Goal: Task Accomplishment & Management: Complete application form

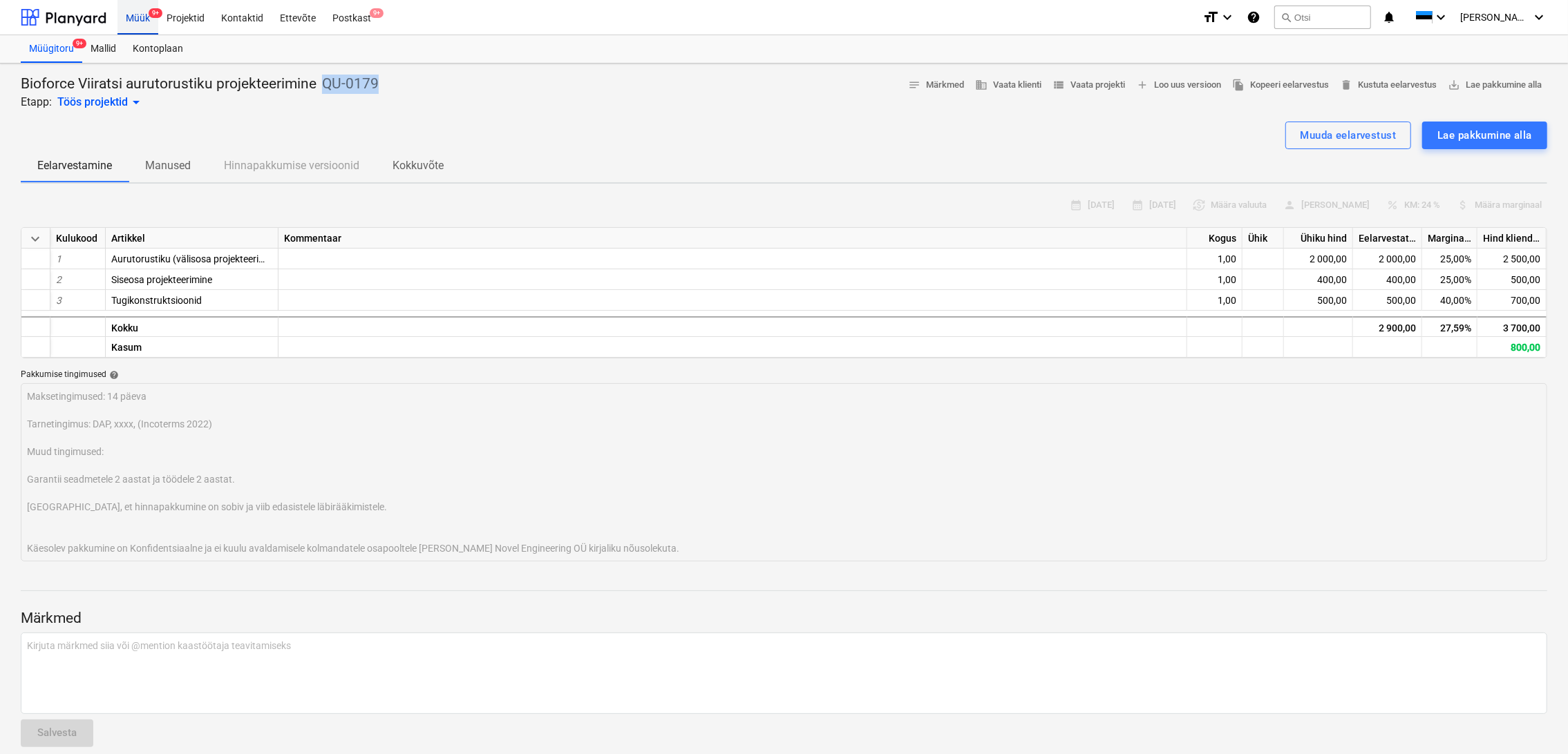
click at [134, 20] on div "Müük 9+" at bounding box center [138, 17] width 41 height 35
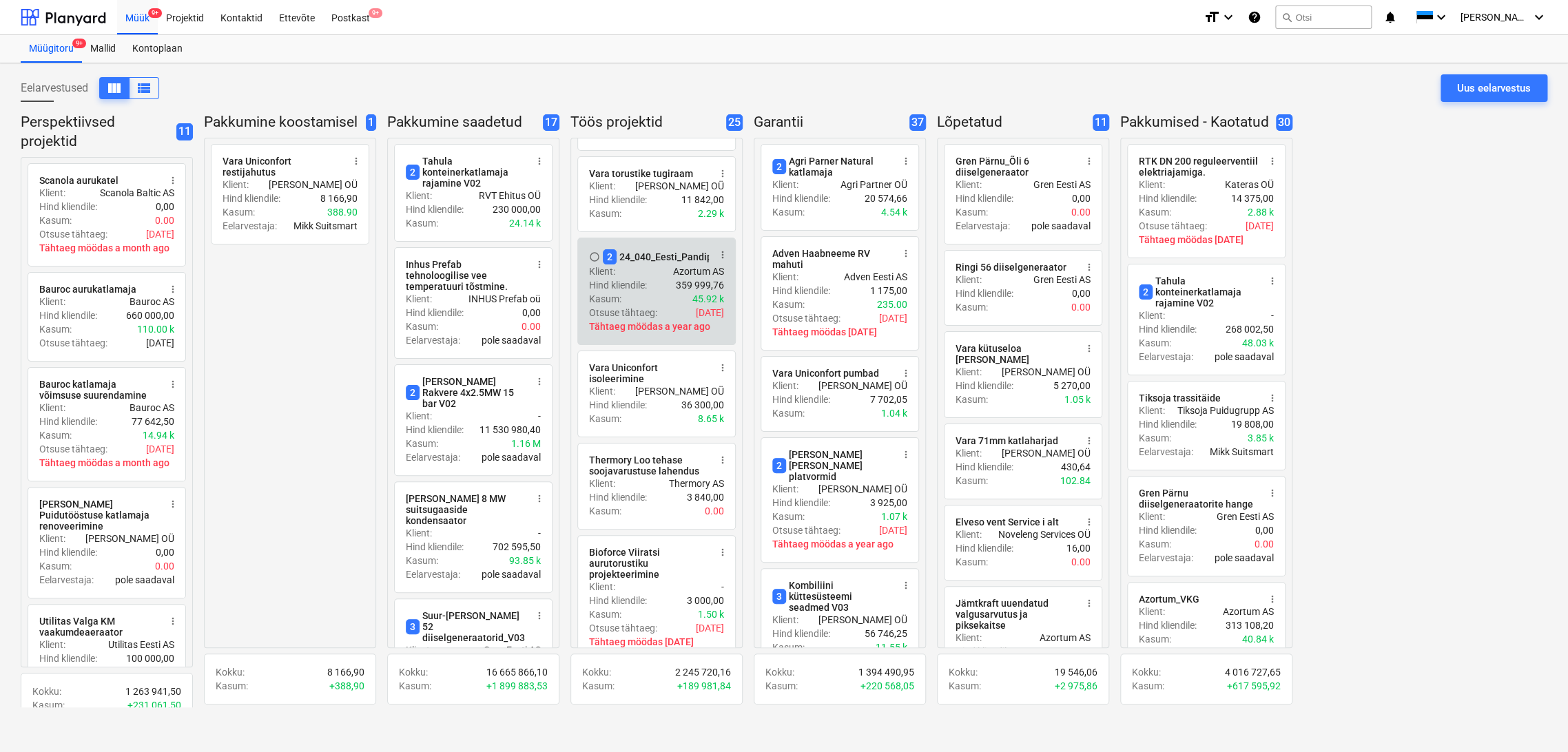
scroll to position [230, 0]
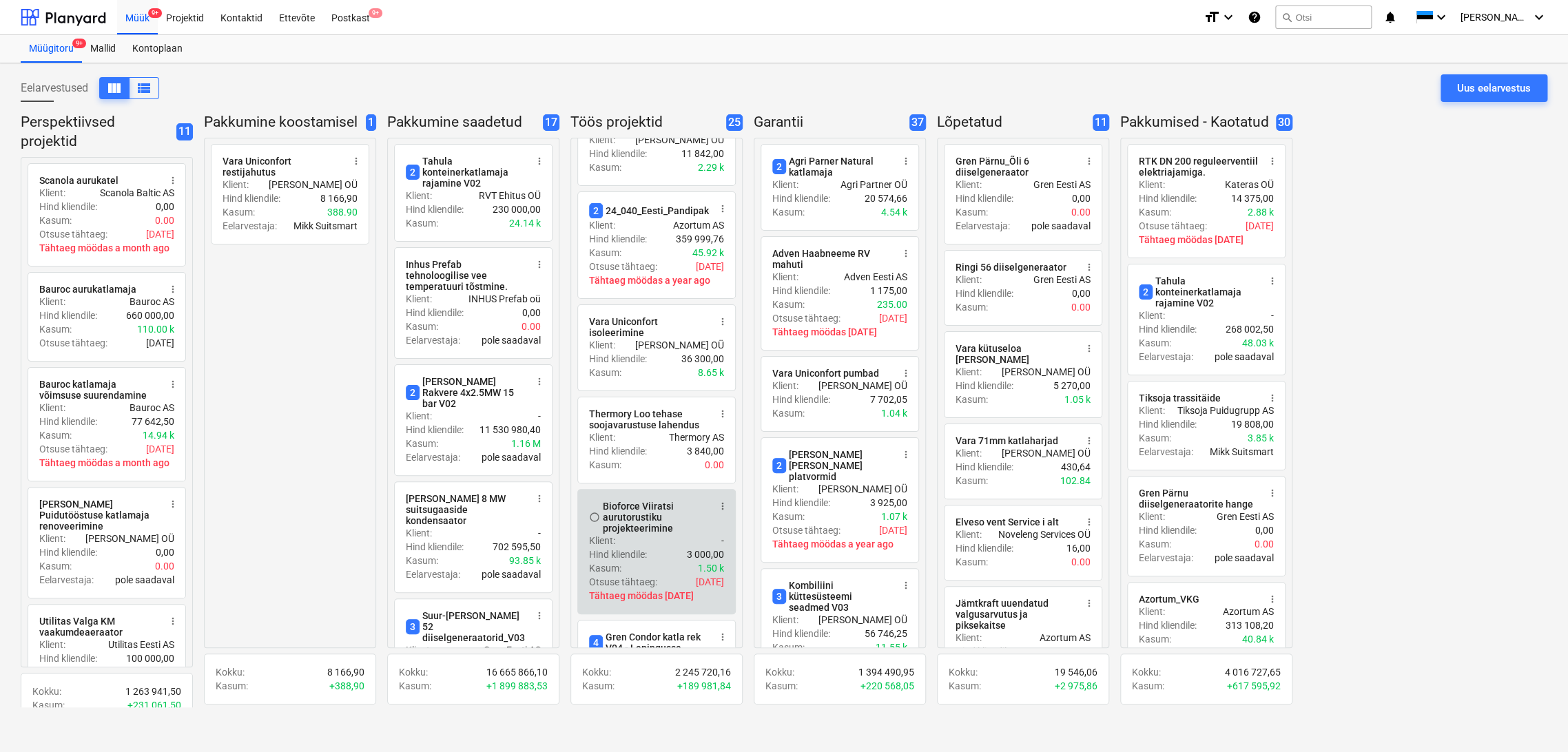
click at [718, 501] on span "more_vert" at bounding box center [723, 506] width 11 height 11
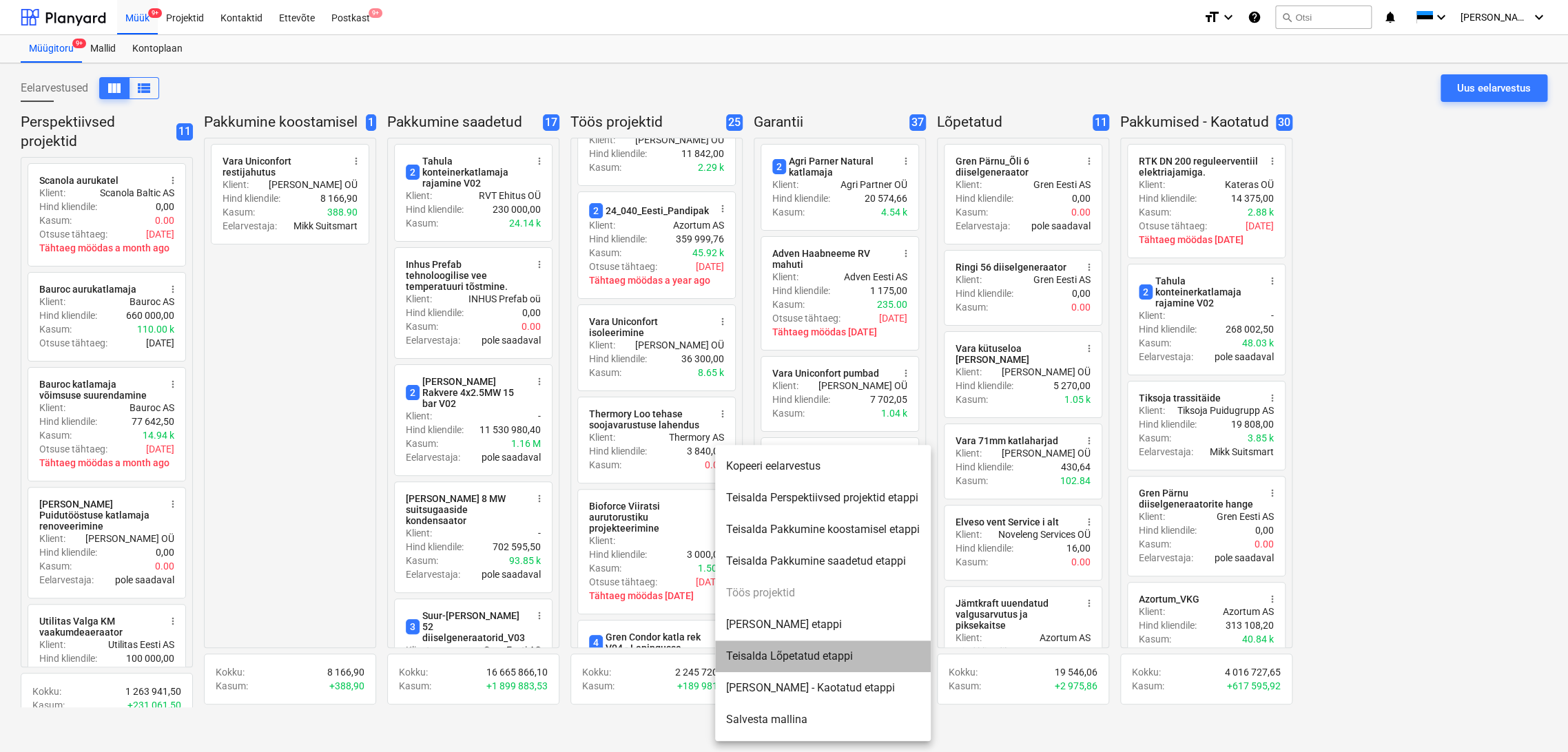
click at [794, 656] on li "Teisalda Lõpetatud etappi" at bounding box center [822, 656] width 216 height 31
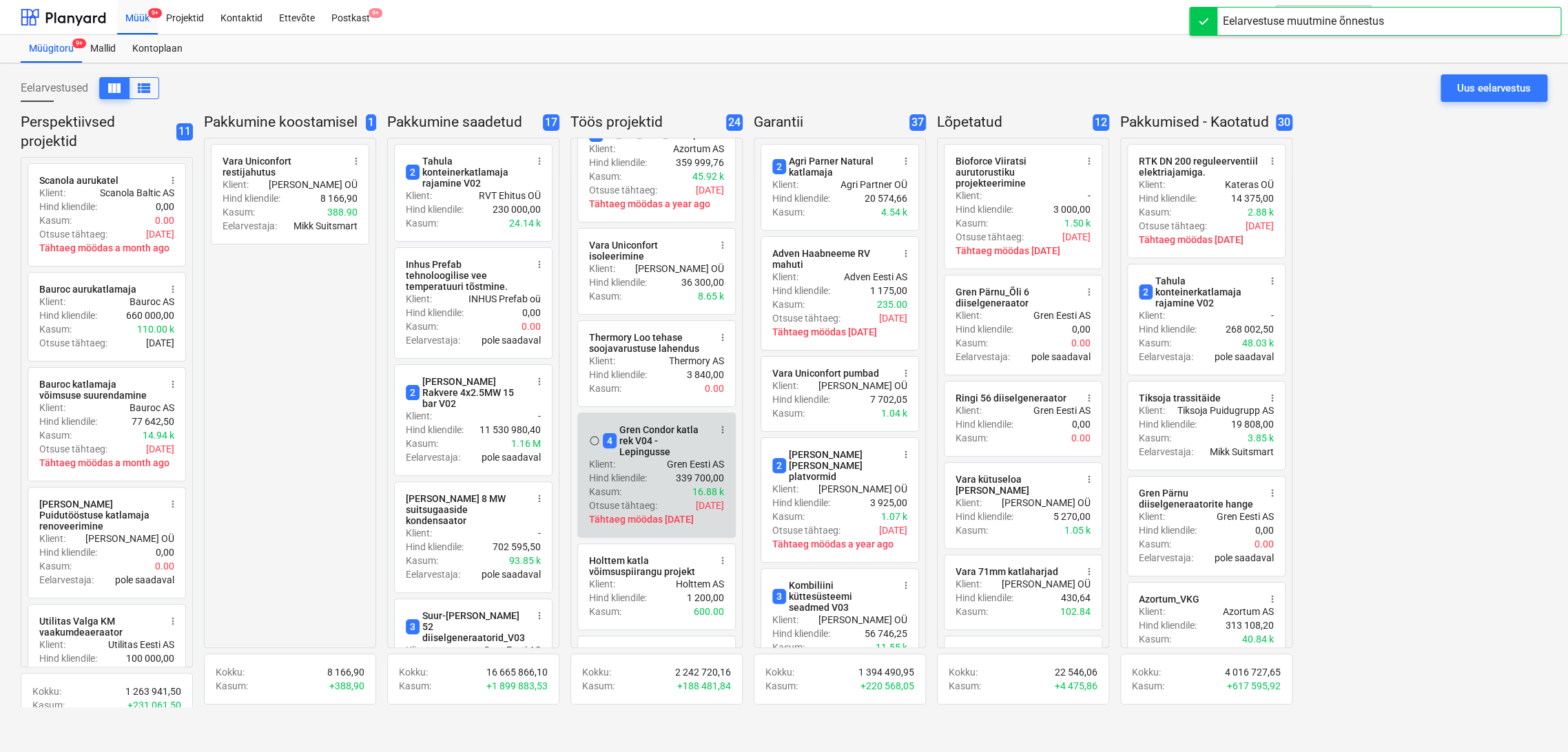
scroll to position [383, 0]
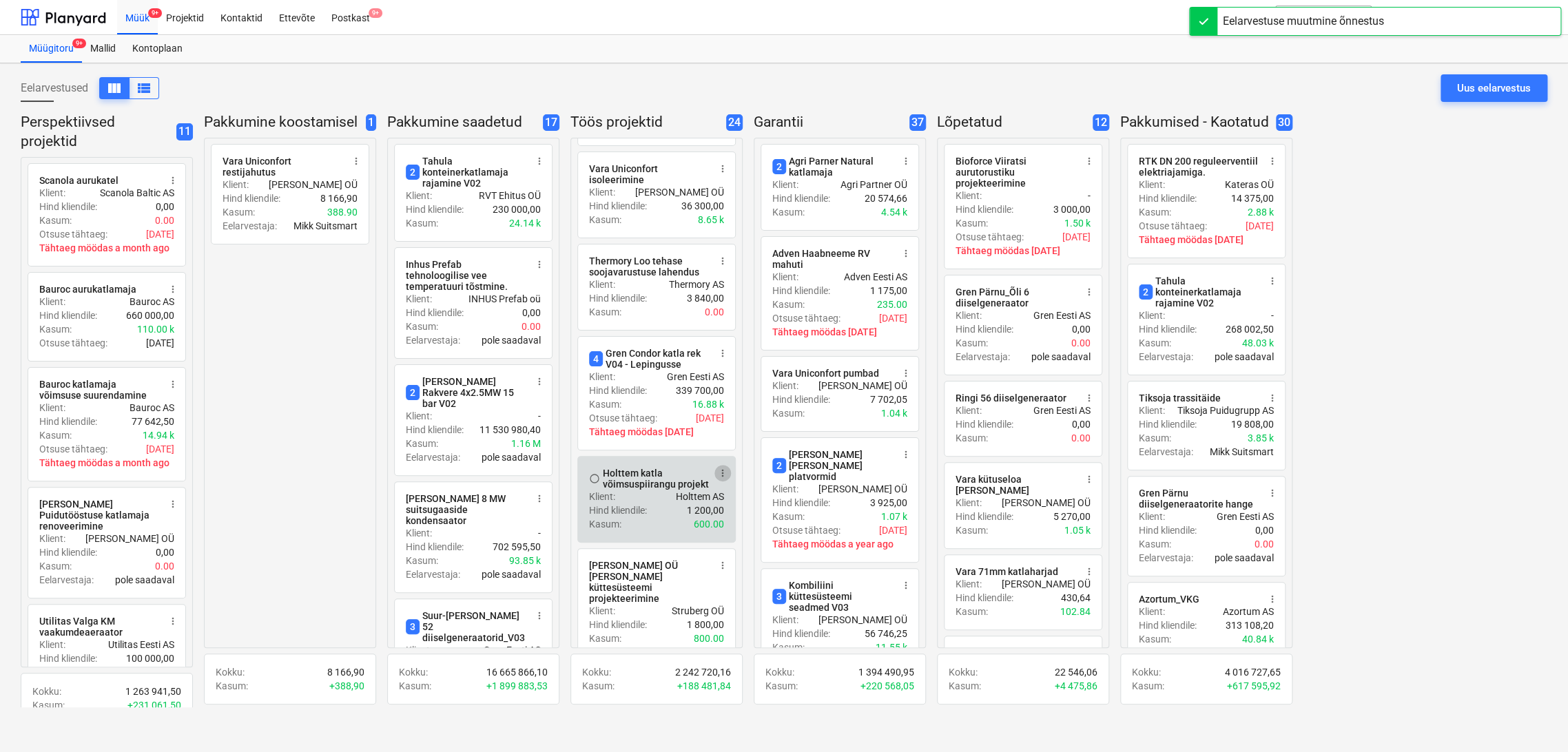
click at [726, 468] on span "more_vert" at bounding box center [723, 473] width 11 height 11
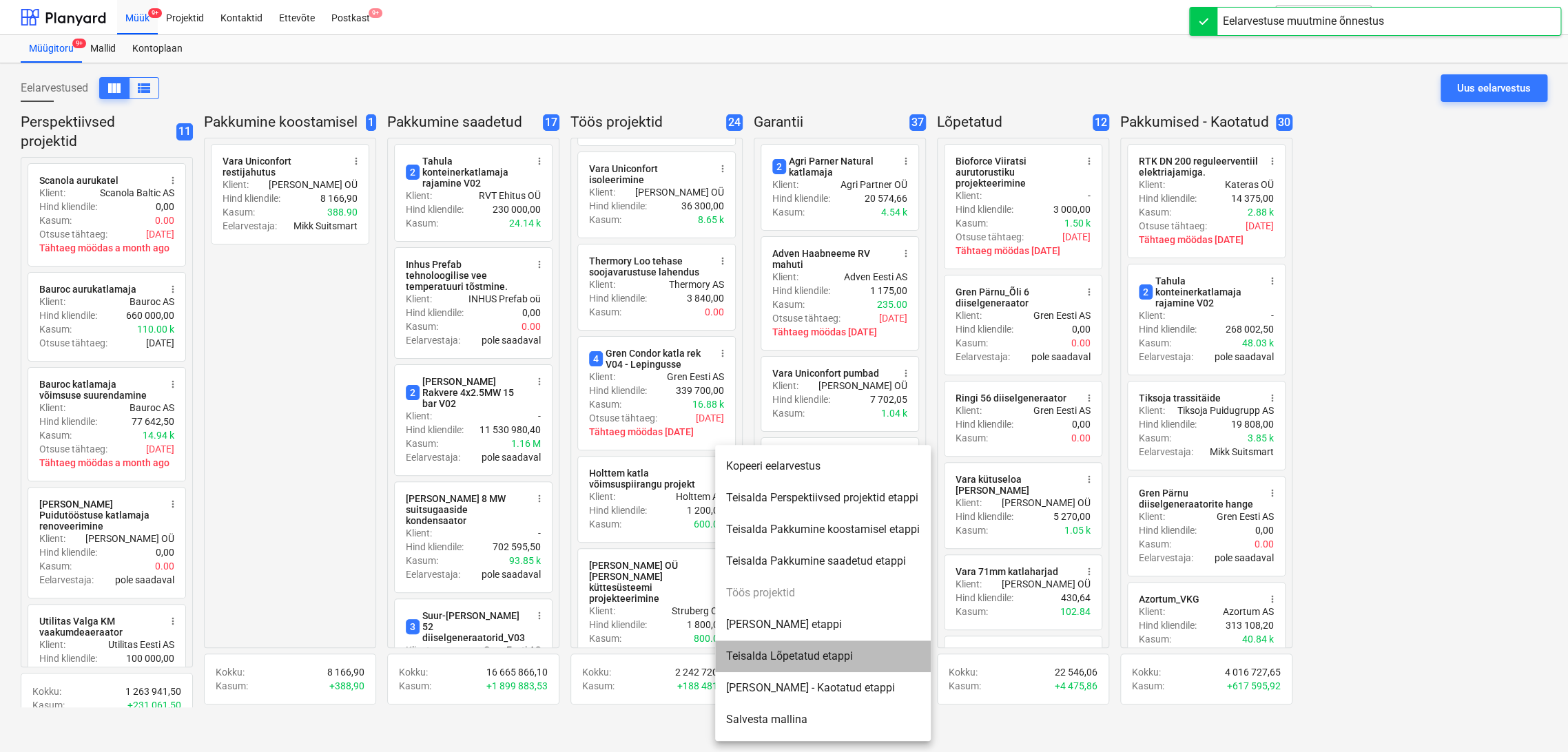
click at [784, 658] on li "Teisalda Lõpetatud etappi" at bounding box center [822, 656] width 216 height 31
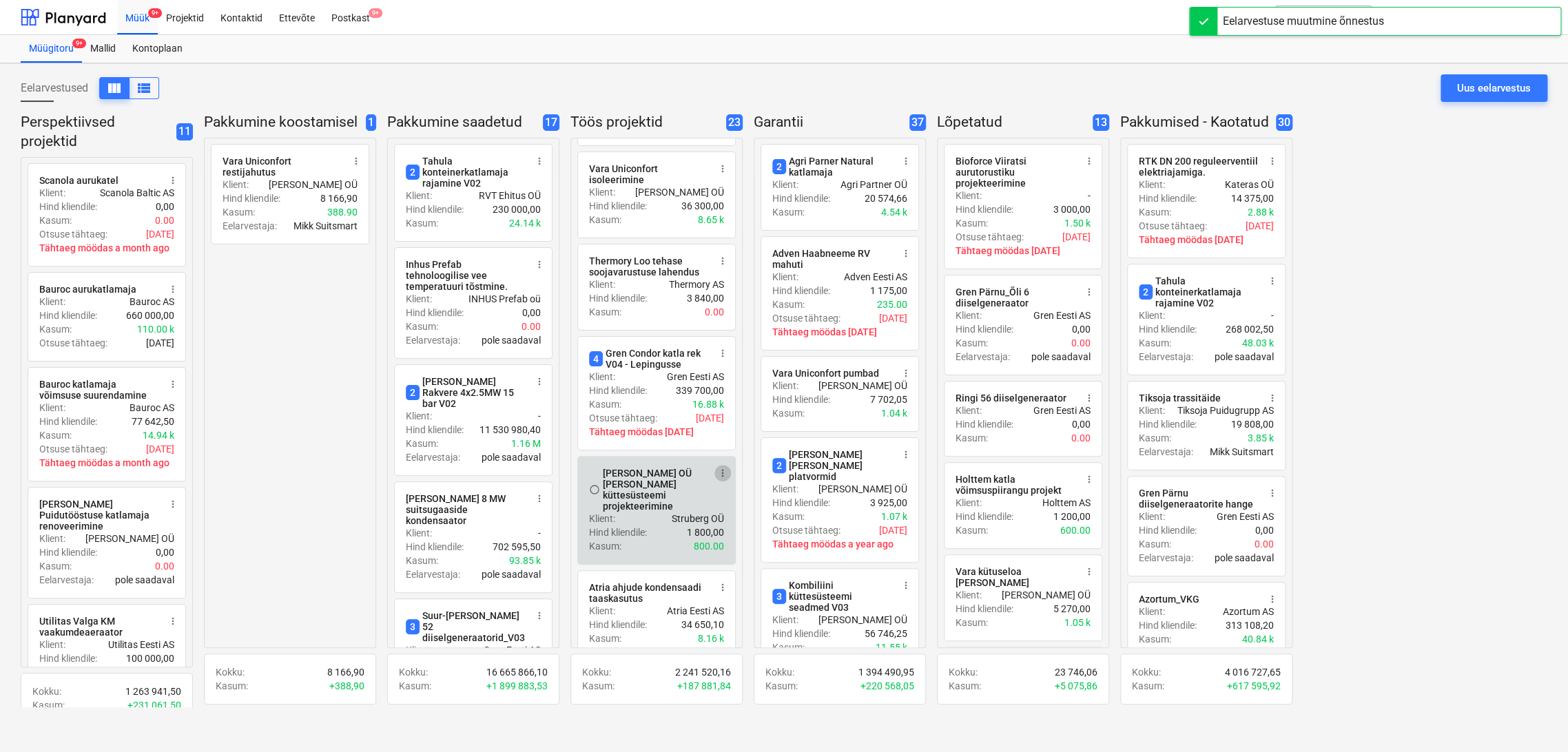
click at [723, 468] on span "more_vert" at bounding box center [723, 473] width 11 height 11
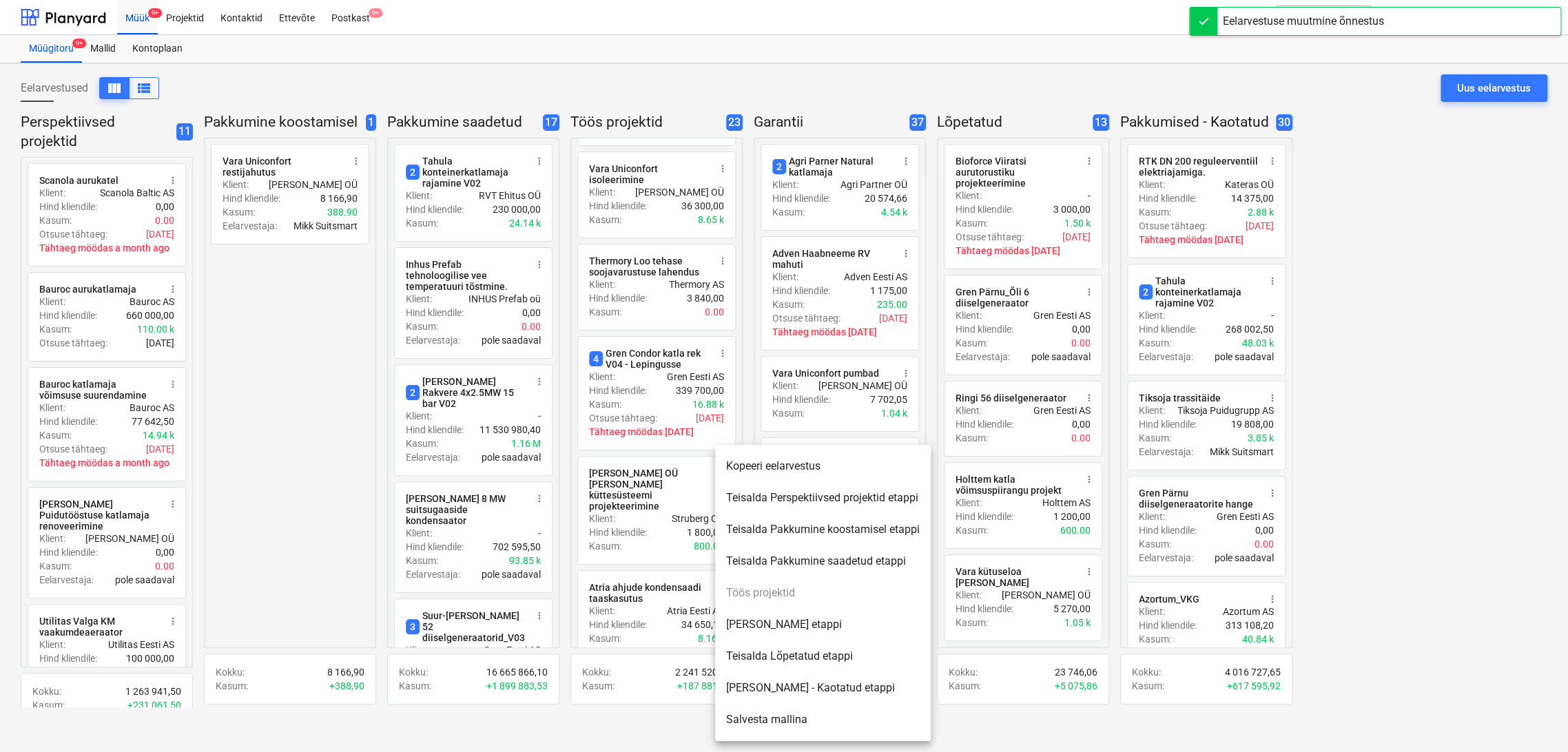
click at [784, 660] on li "Teisalda Lõpetatud etappi" at bounding box center [822, 656] width 216 height 31
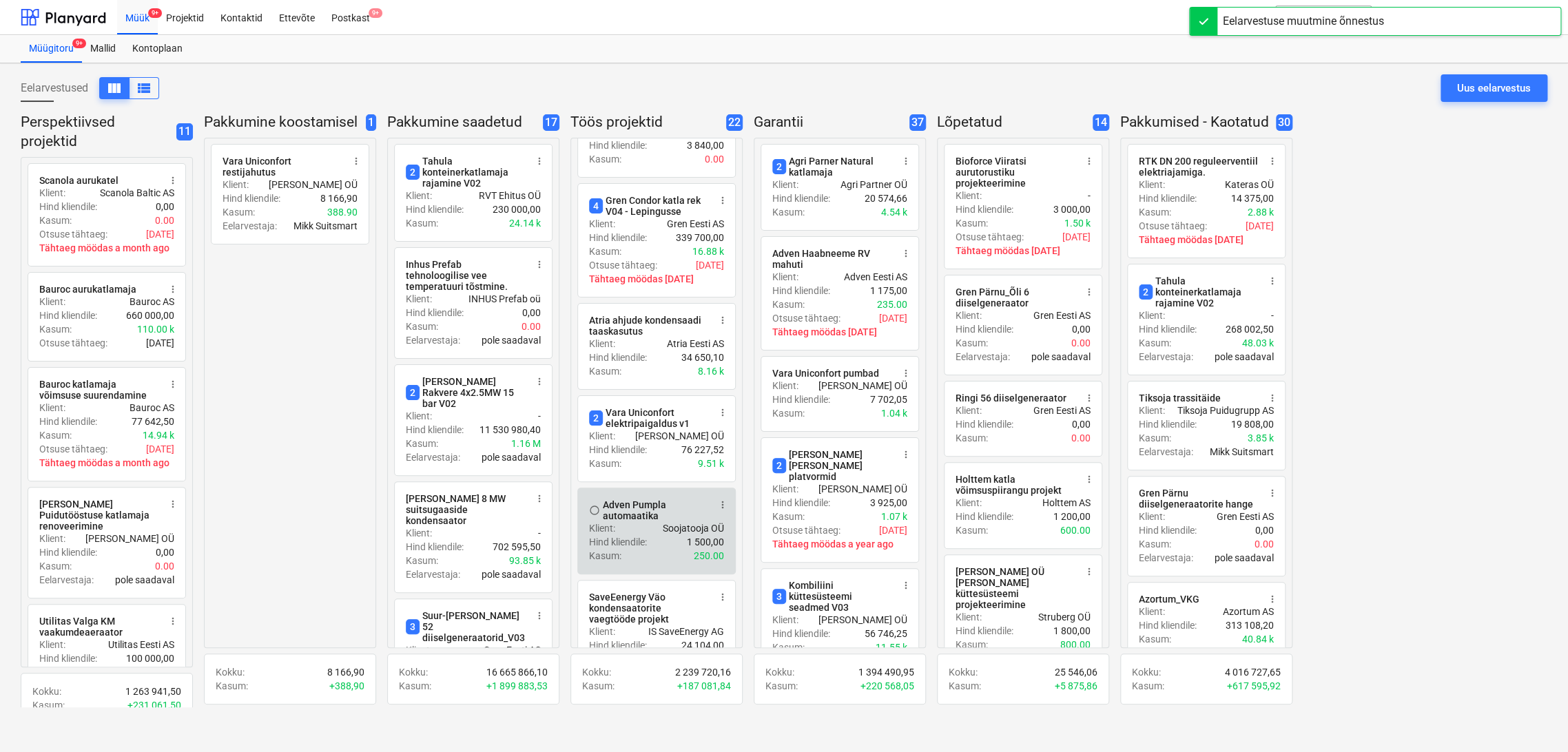
scroll to position [612, 0]
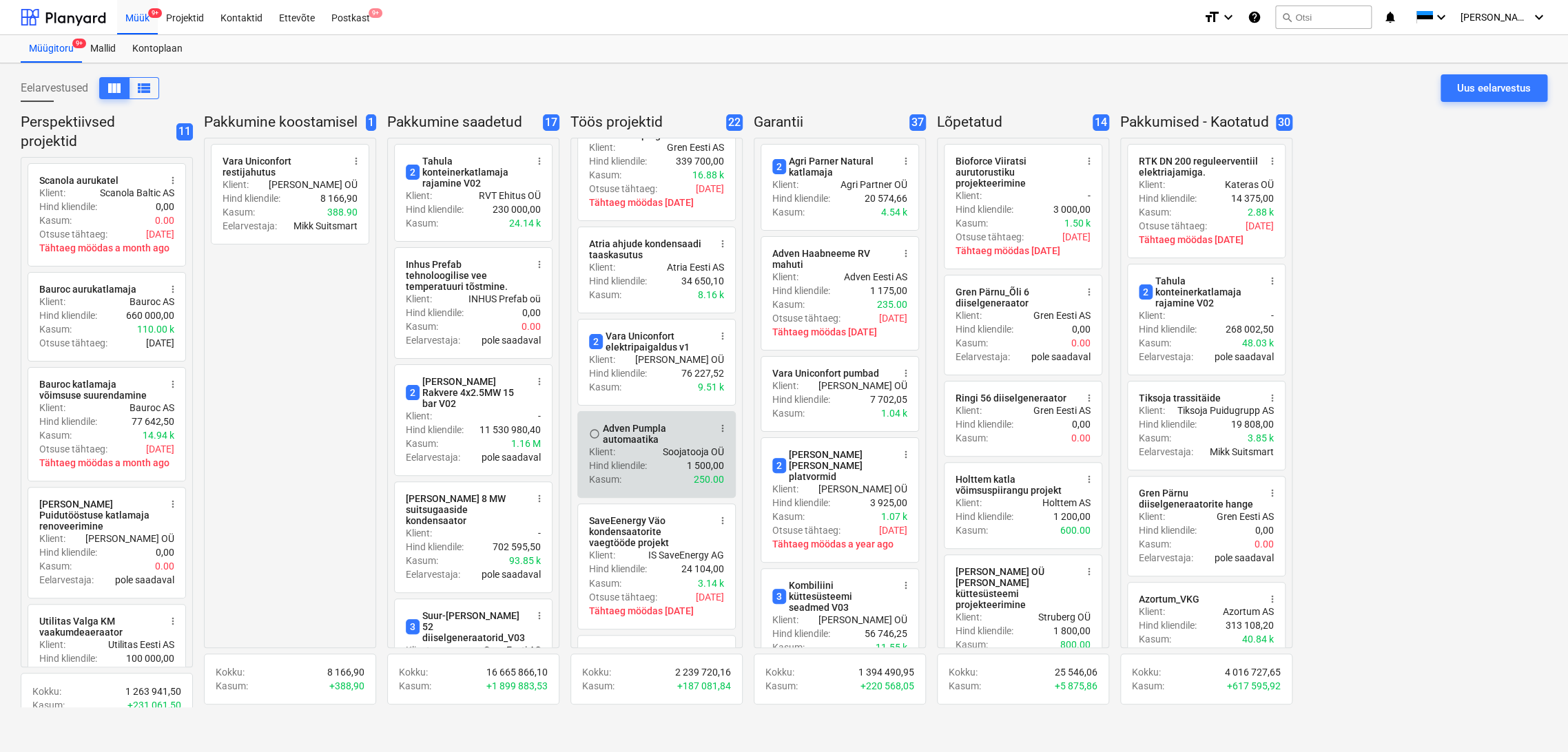
click at [729, 426] on button "more_vert" at bounding box center [723, 429] width 17 height 17
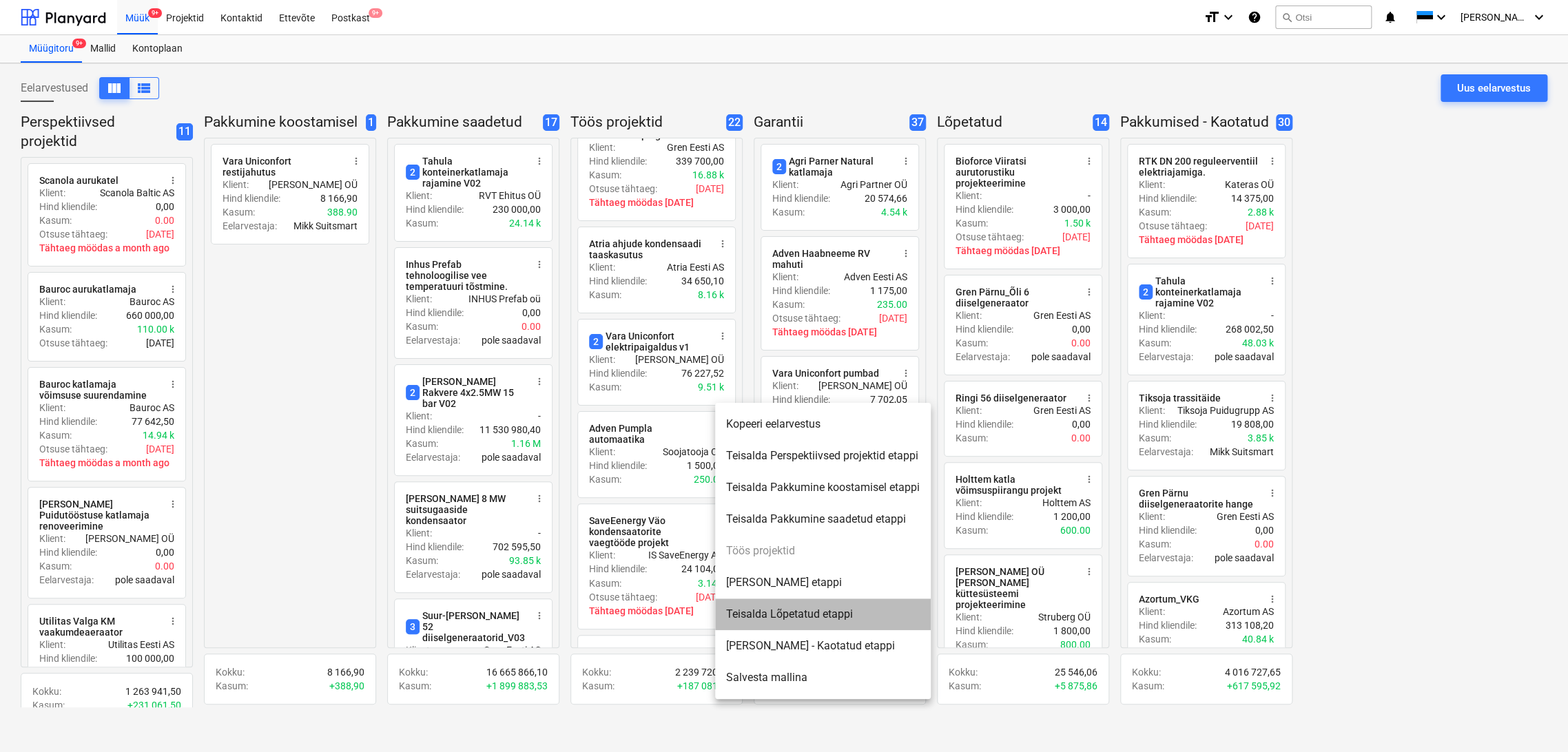
click at [783, 612] on li "Teisalda Lõpetatud etappi" at bounding box center [822, 614] width 216 height 31
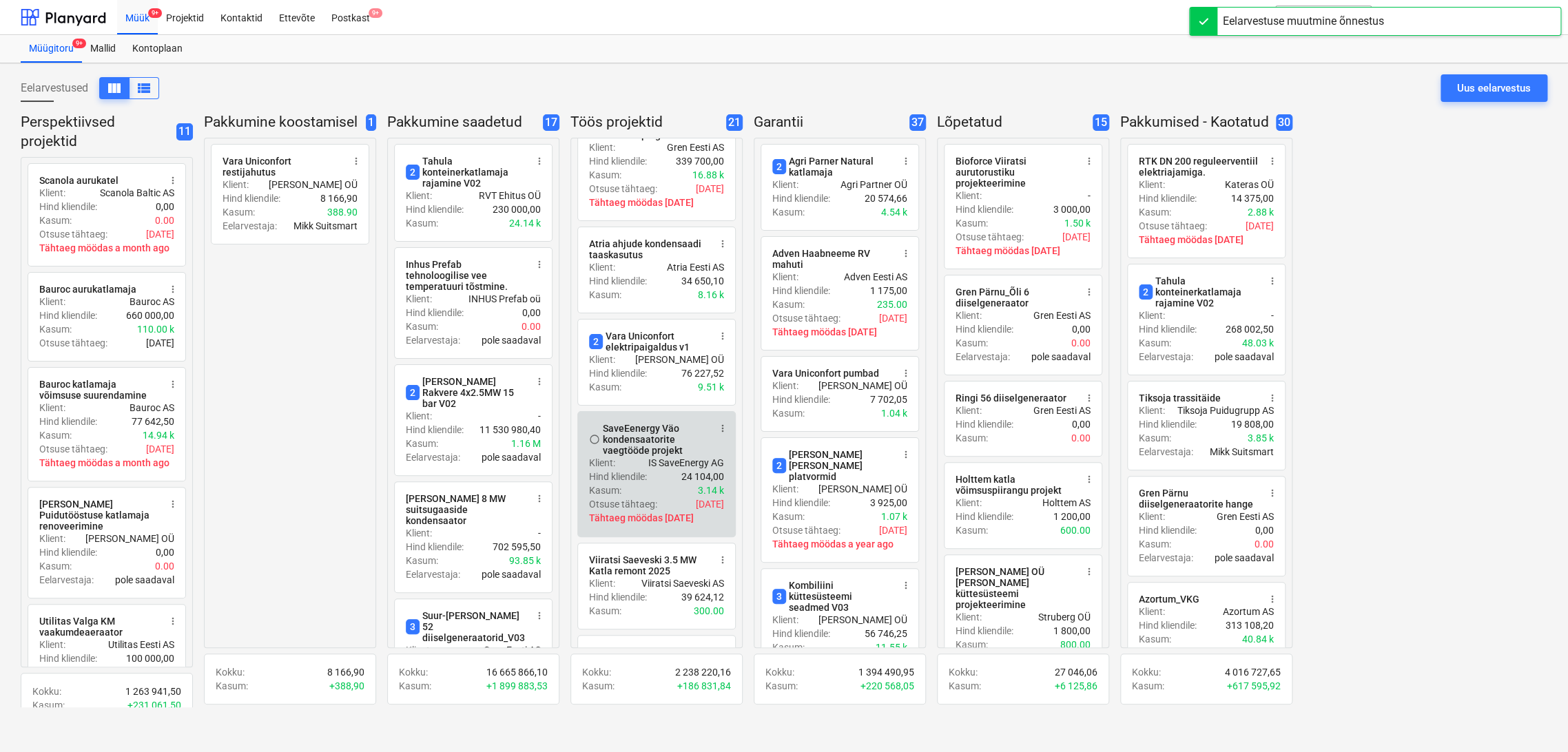
scroll to position [689, 0]
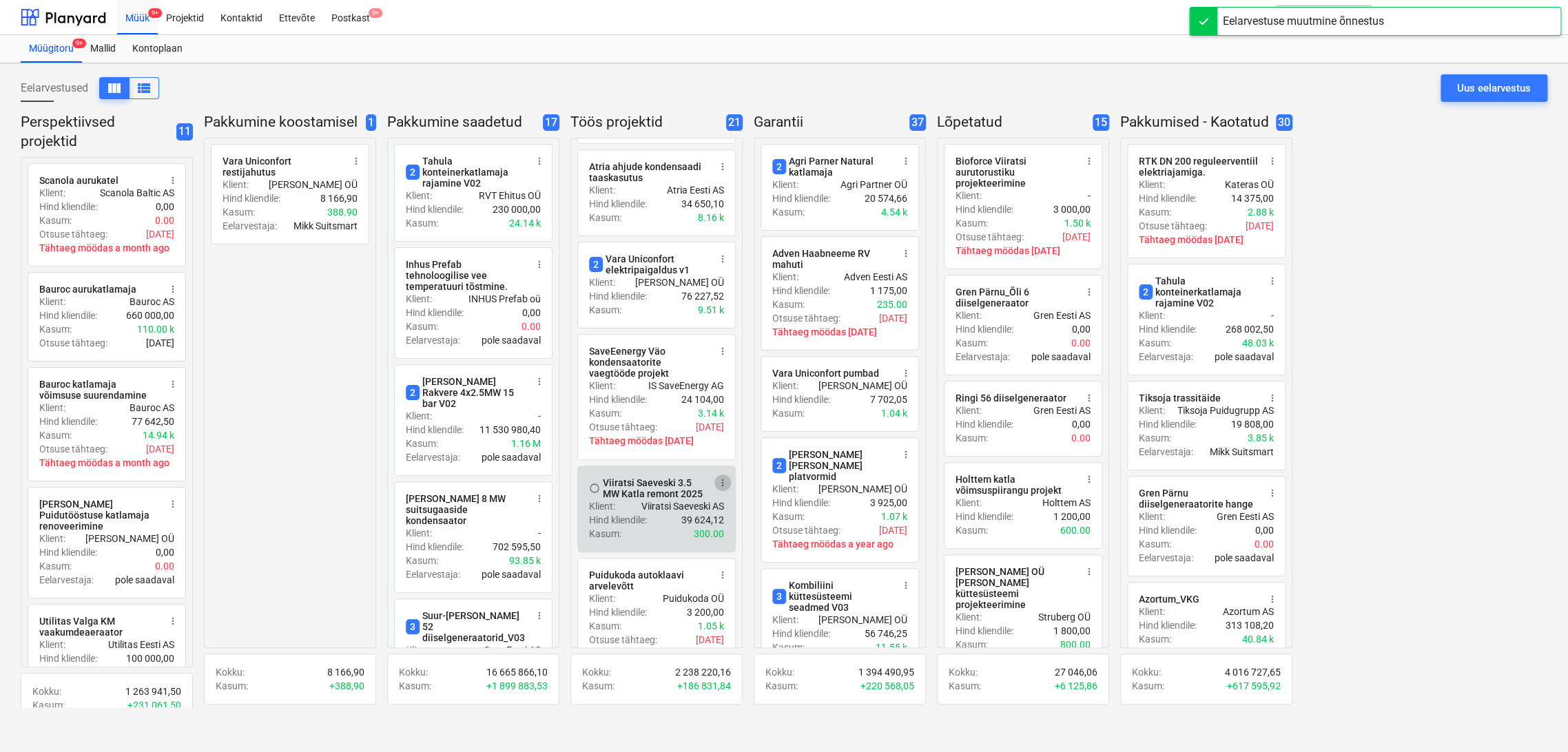
click at [726, 481] on span "more_vert" at bounding box center [723, 483] width 11 height 11
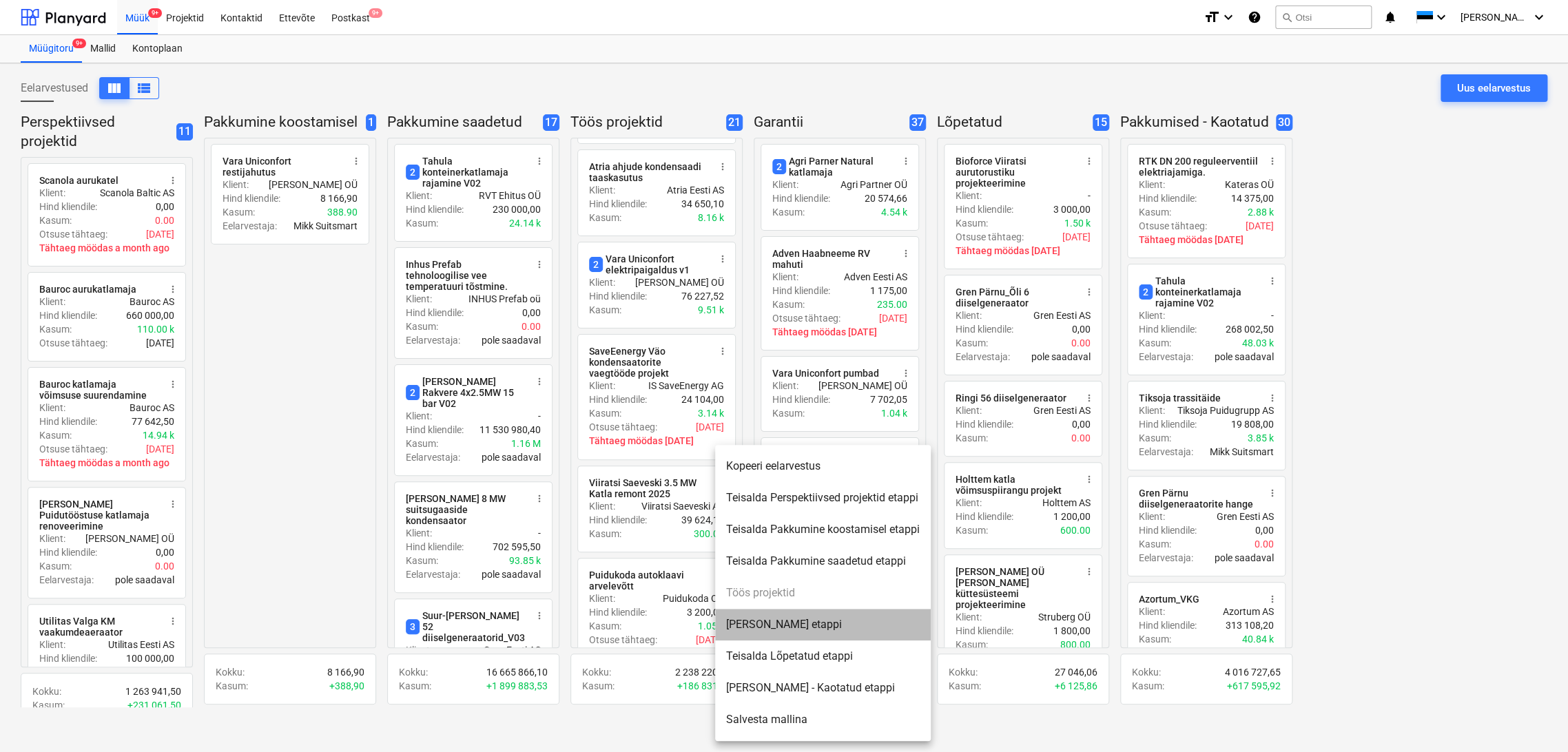
click at [804, 620] on li "[PERSON_NAME] etappi" at bounding box center [822, 624] width 216 height 31
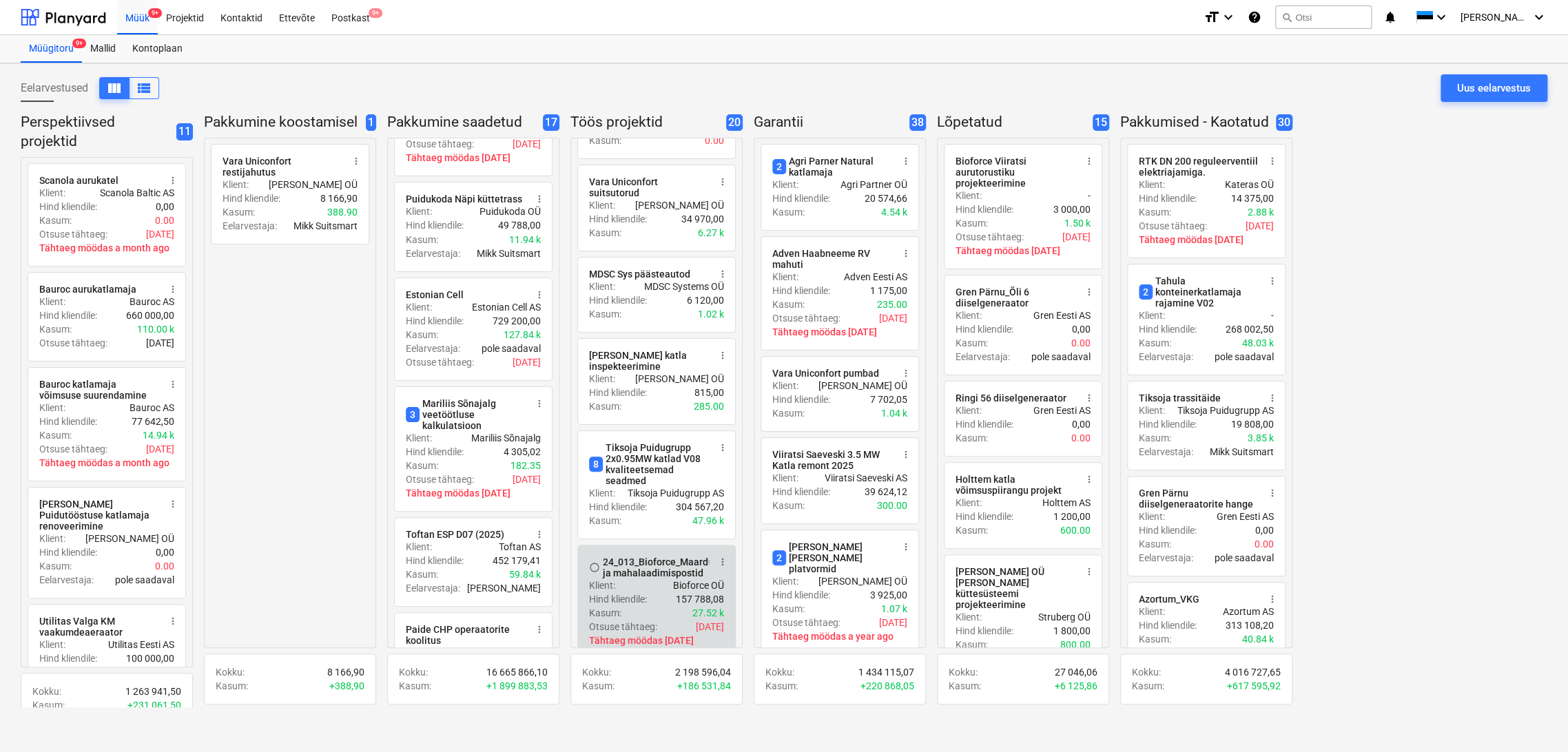
scroll to position [1224, 0]
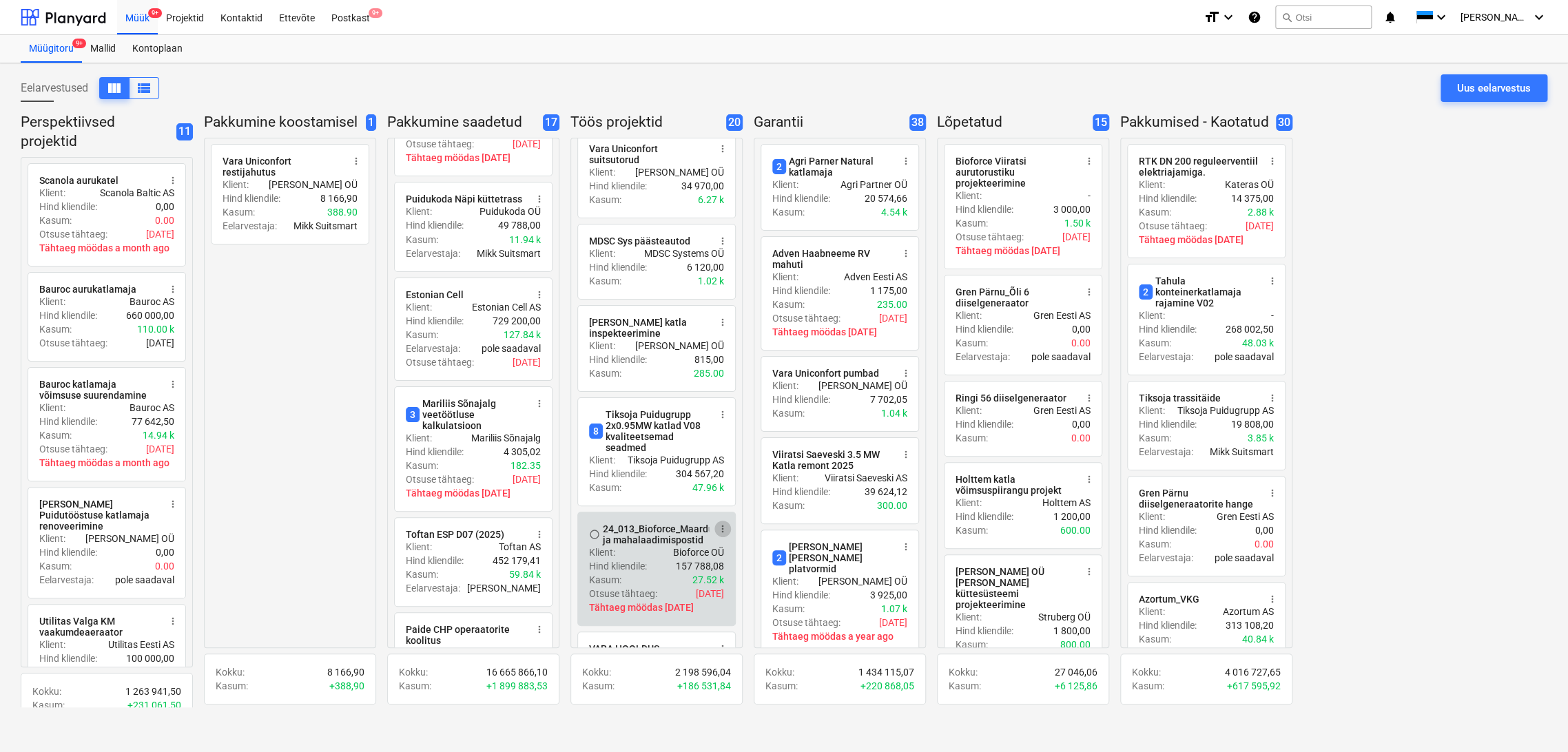
click at [727, 524] on span "more_vert" at bounding box center [723, 529] width 11 height 11
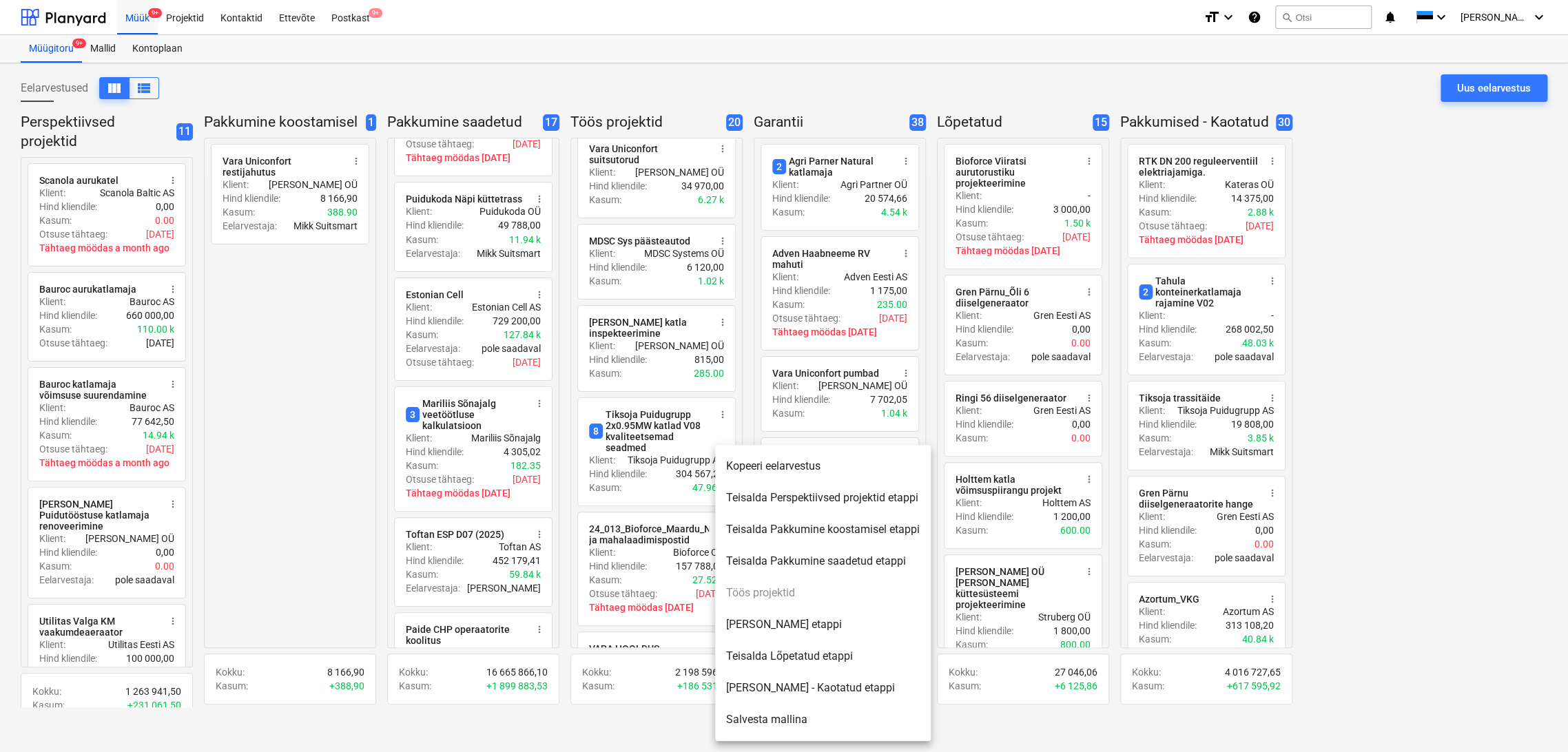
click at [815, 626] on li "[PERSON_NAME] etappi" at bounding box center [822, 624] width 216 height 31
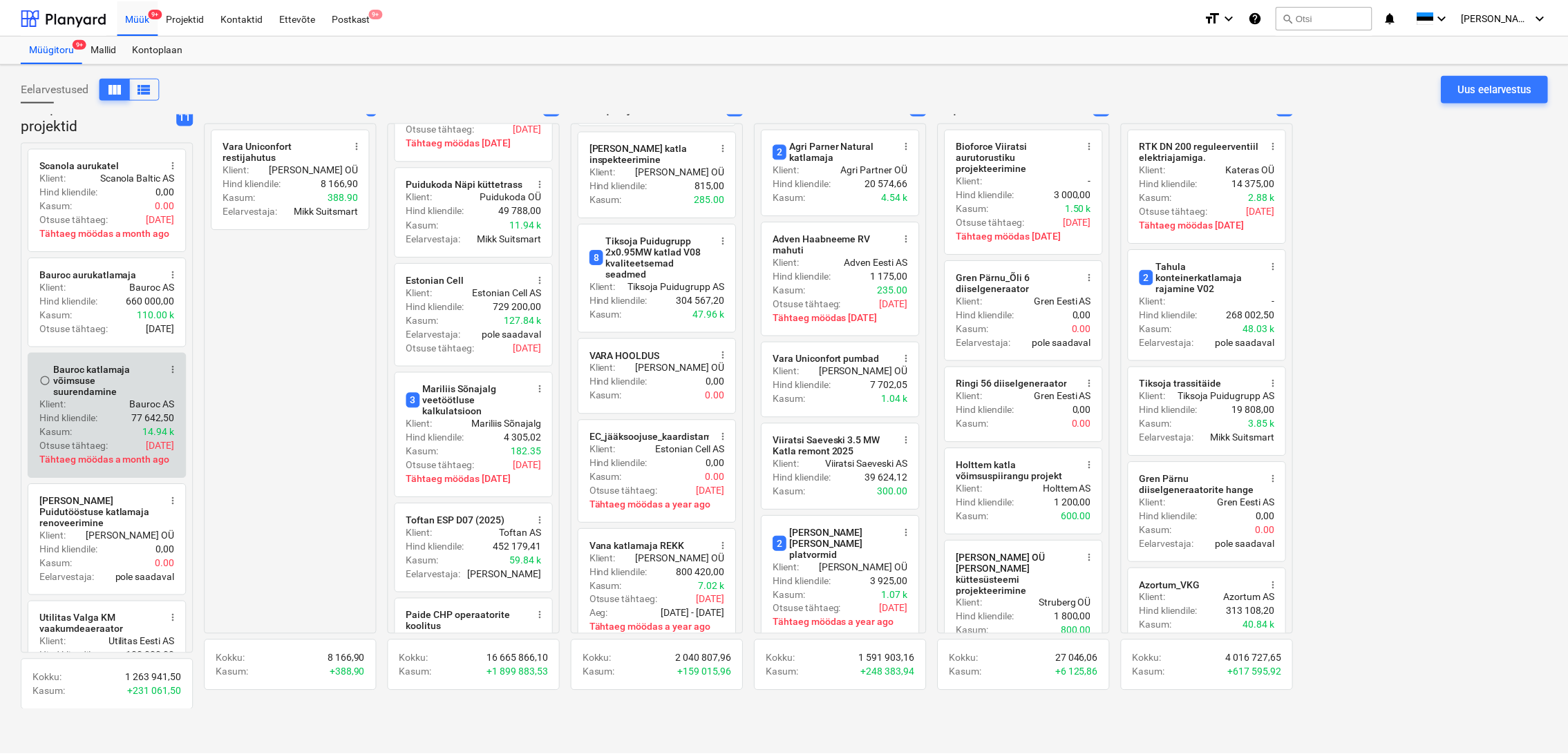
scroll to position [0, 0]
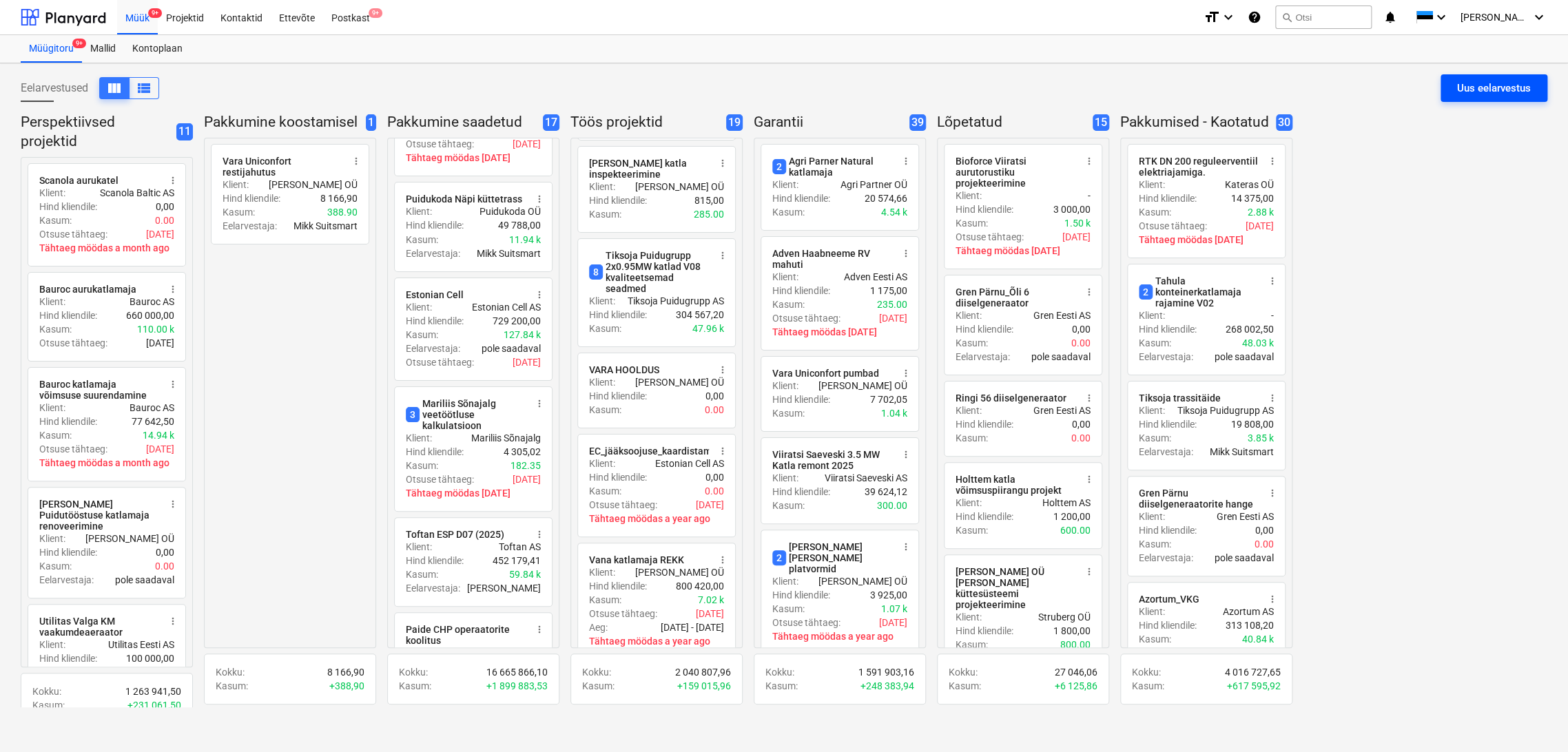
click at [1484, 87] on div "Uus eelarvestus" at bounding box center [1494, 88] width 74 height 18
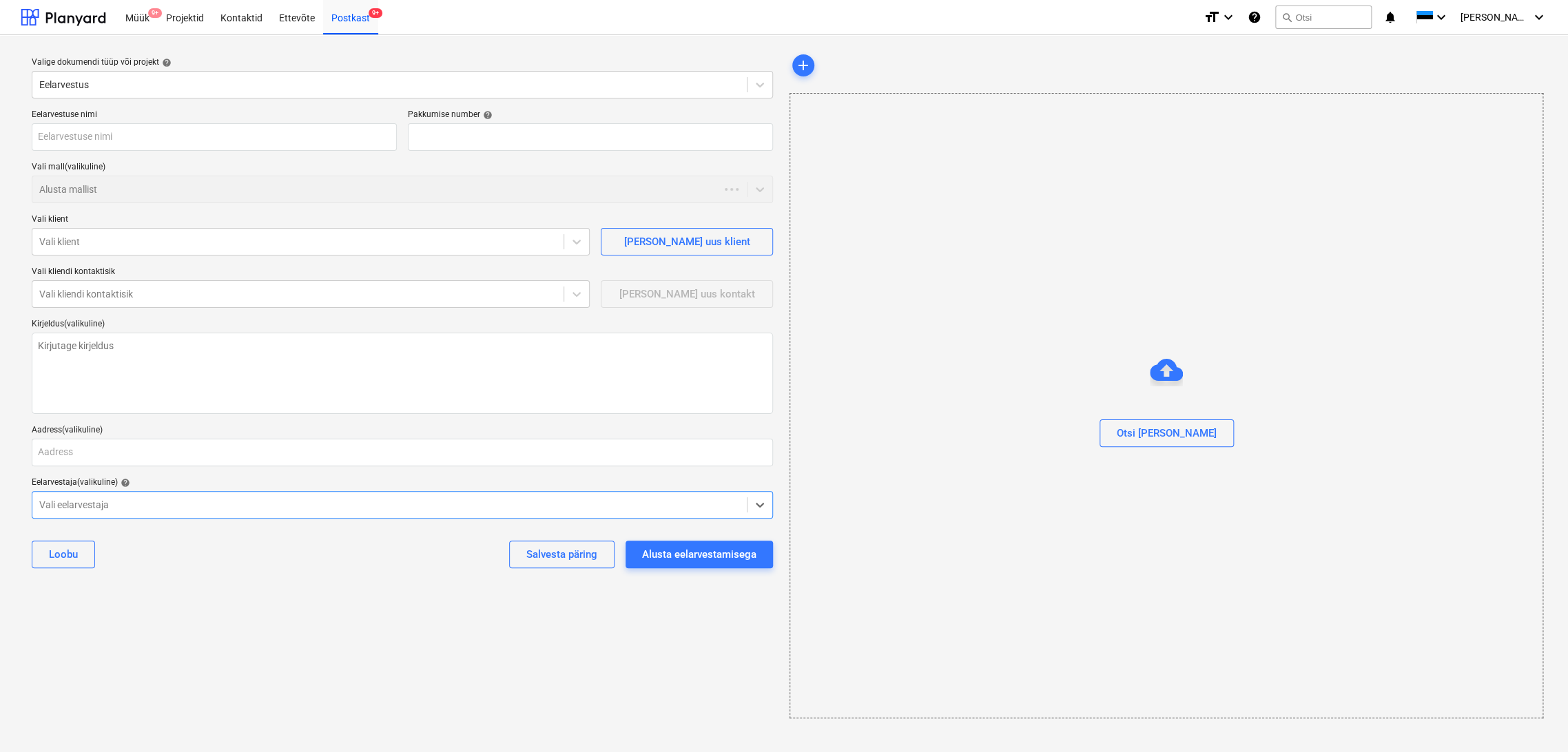
type textarea "x"
type input "QU-0180"
click at [127, 134] on input "text" at bounding box center [214, 137] width 365 height 27
type textarea "x"
type input "P"
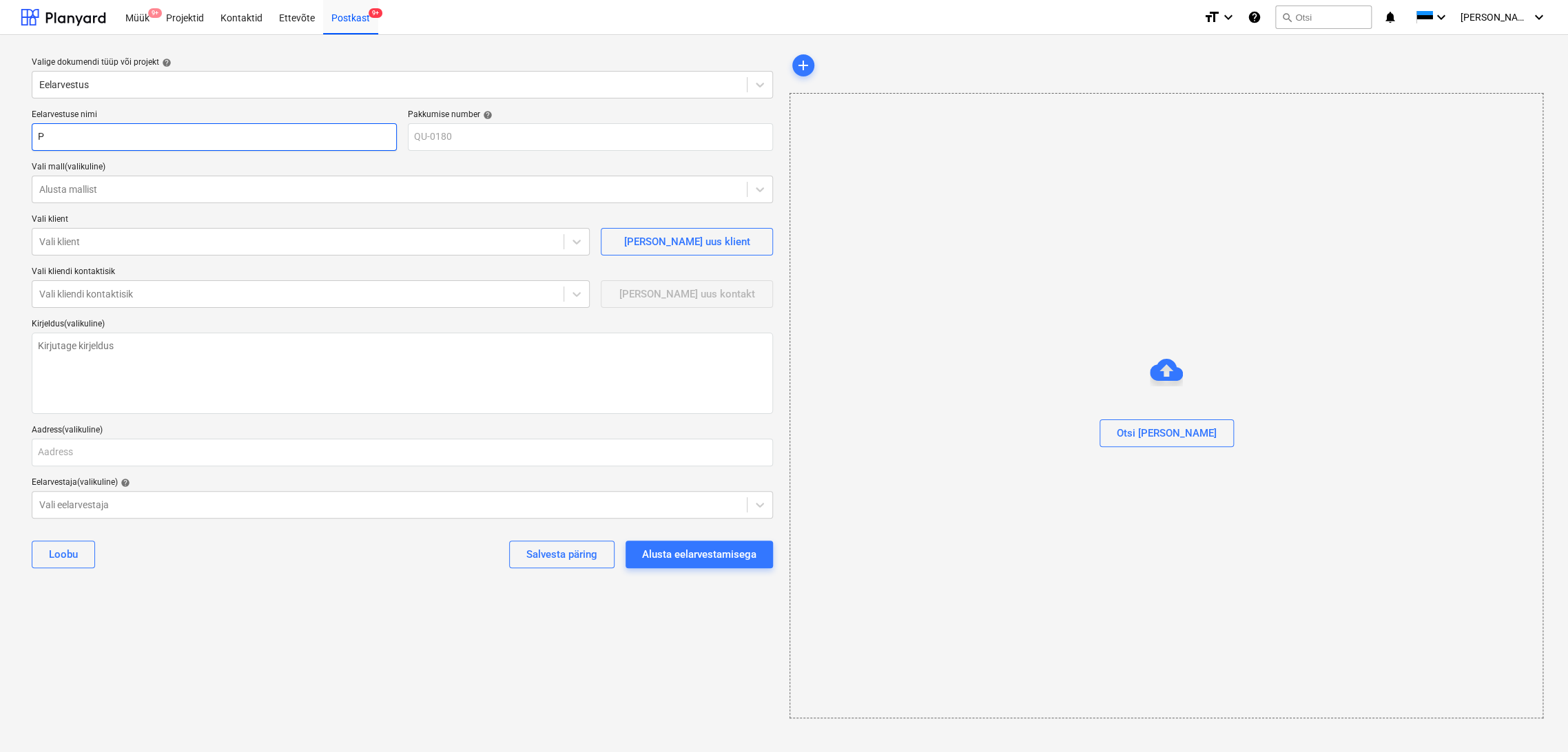
type textarea "x"
type input "Pa"
type textarea "x"
type input "Pai"
type textarea "x"
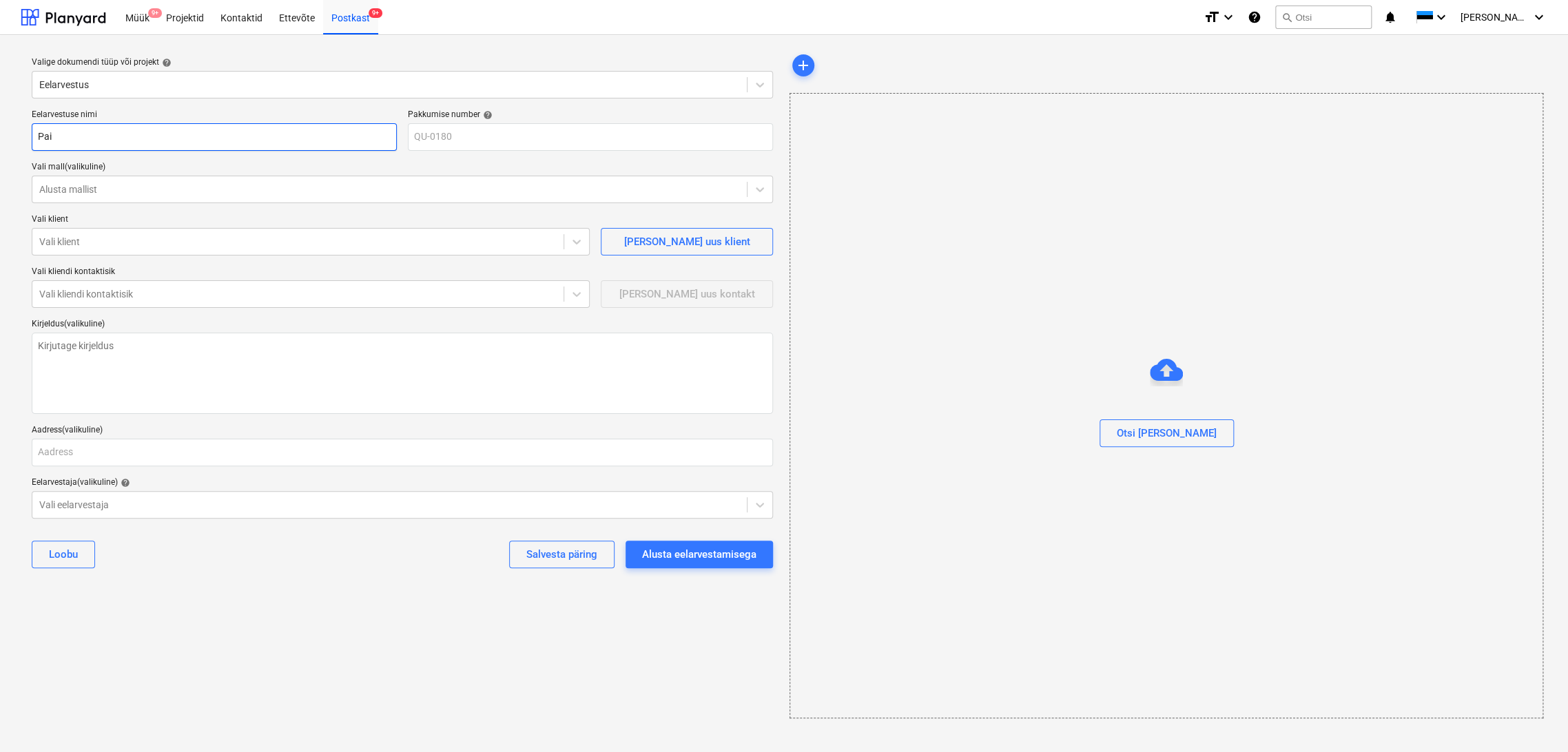
type input "Paid"
type textarea "x"
type input "Paide"
type textarea "x"
type input "Paide"
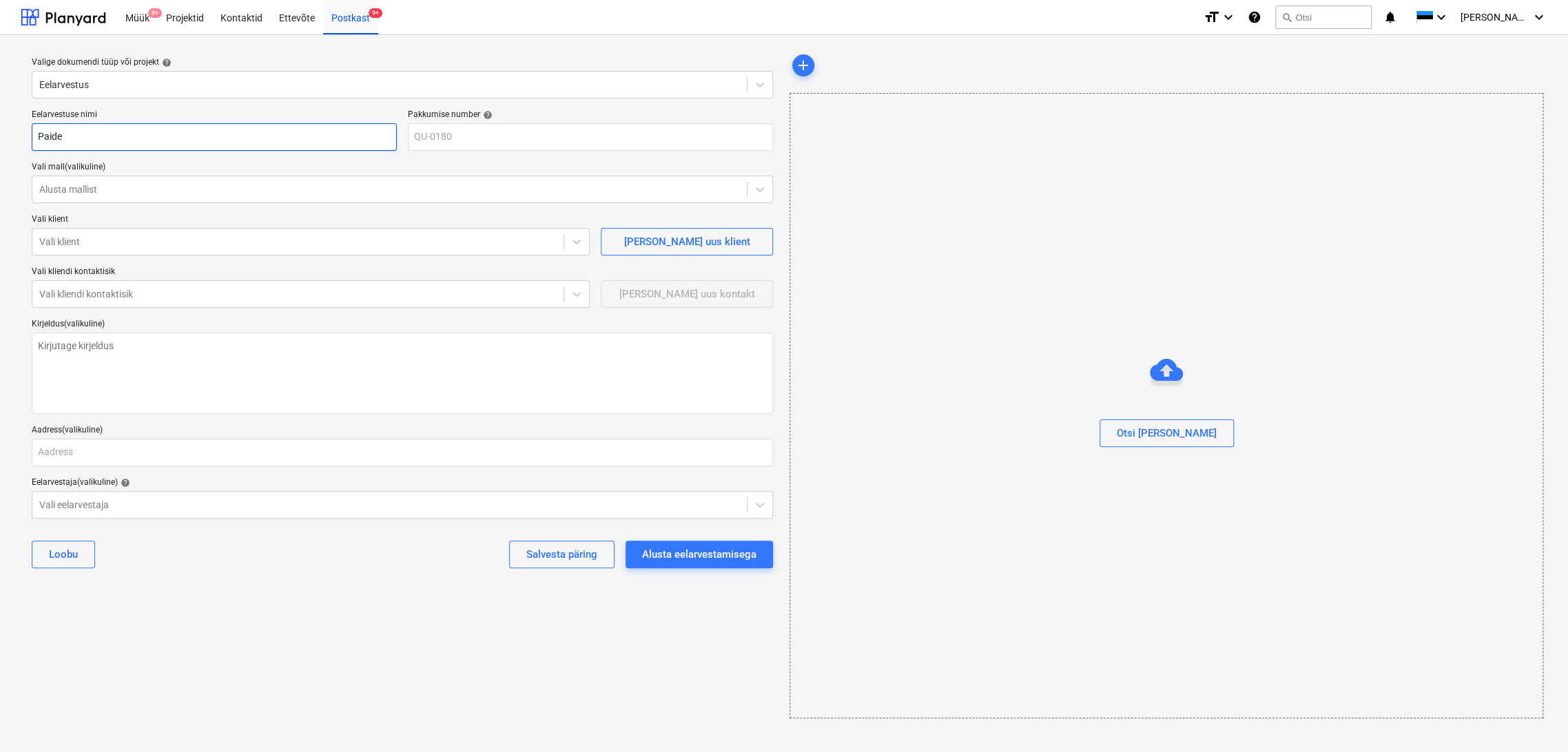
type textarea "x"
type input "Paide C"
type textarea "x"
type input "Paide CH"
type textarea "x"
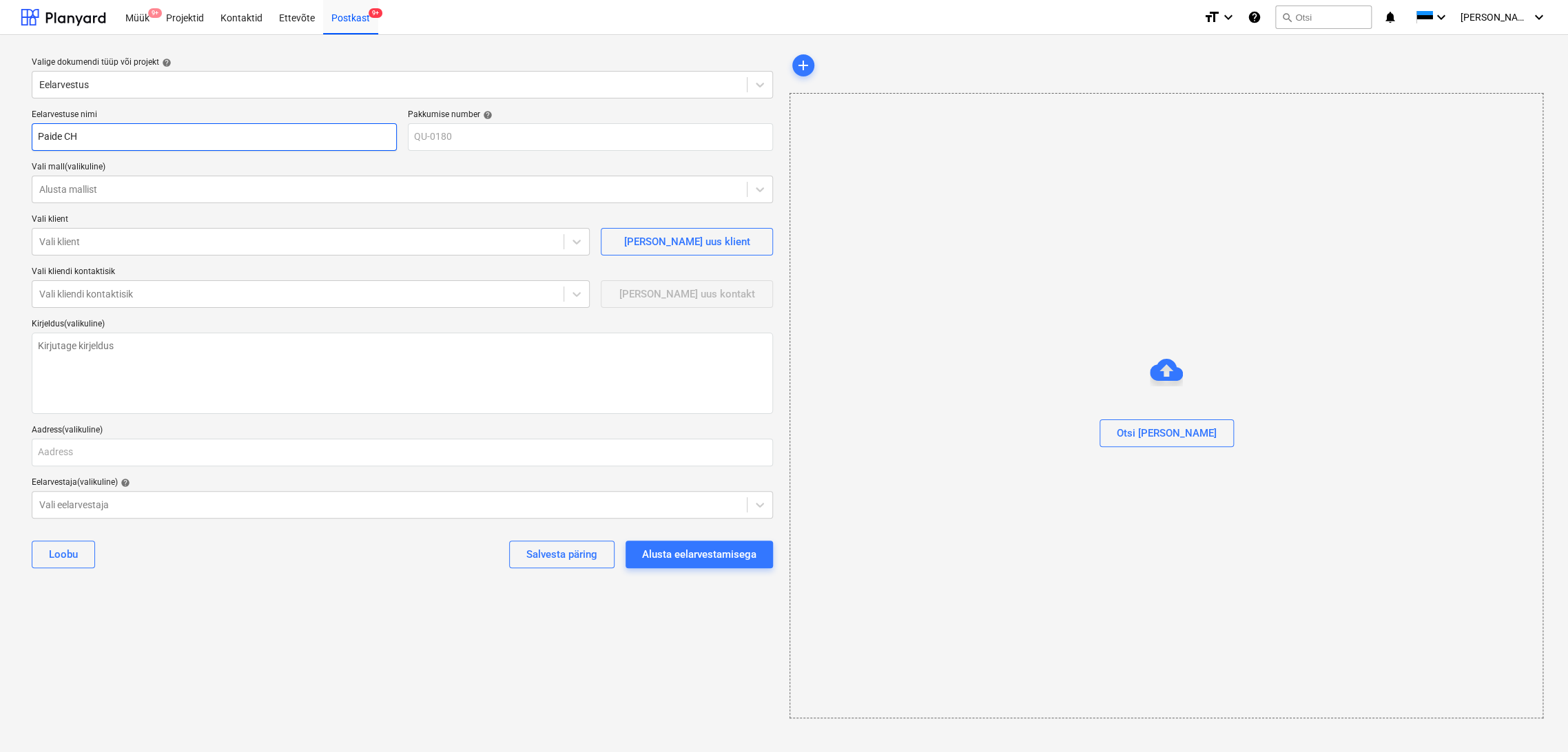
type input "Paide CHP"
type textarea "x"
type input "Paide CHP"
type textarea "x"
type input "Paide CHP a"
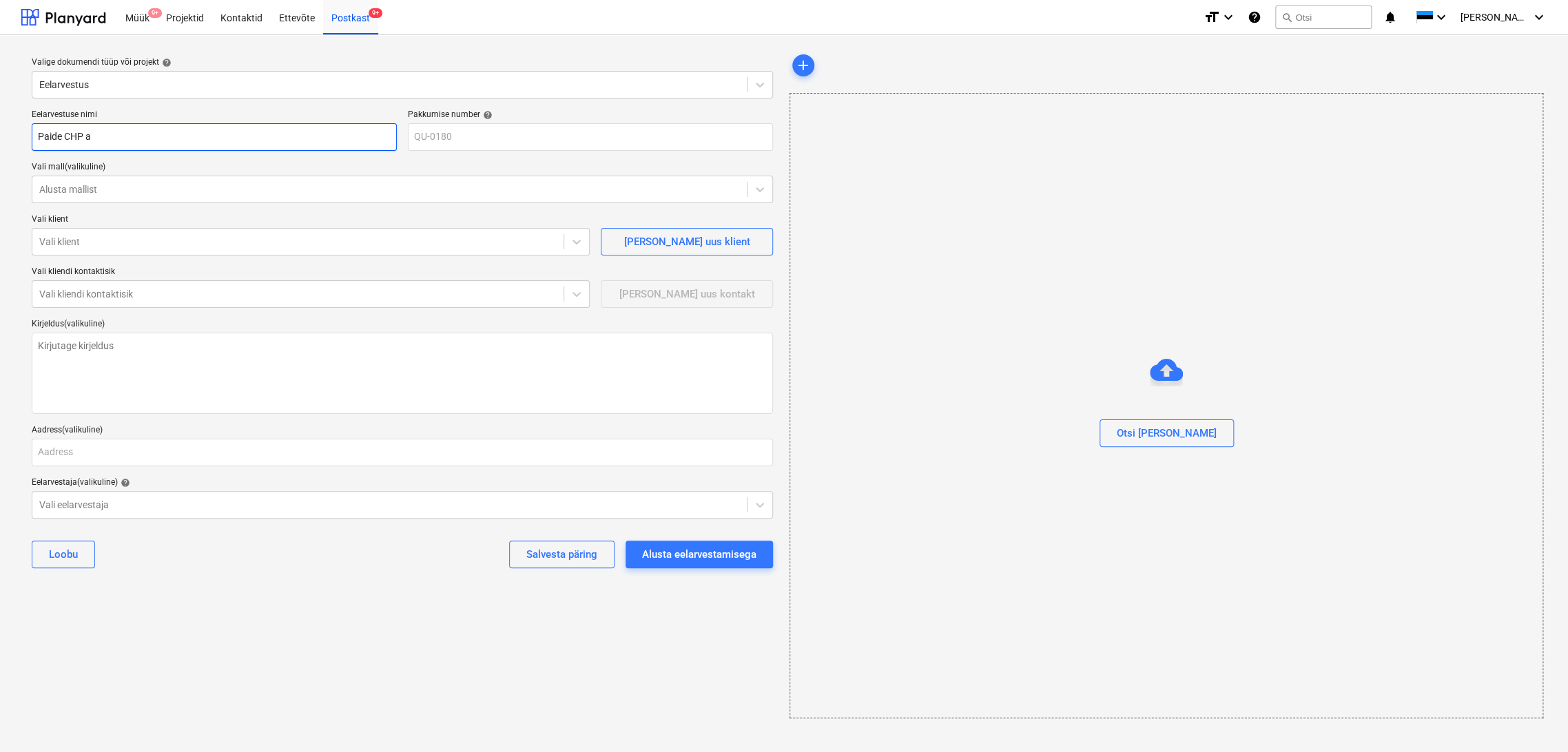
type textarea "x"
type input "Paide CHP au"
type textarea "x"
type input "Paide CHP aut"
type textarea "x"
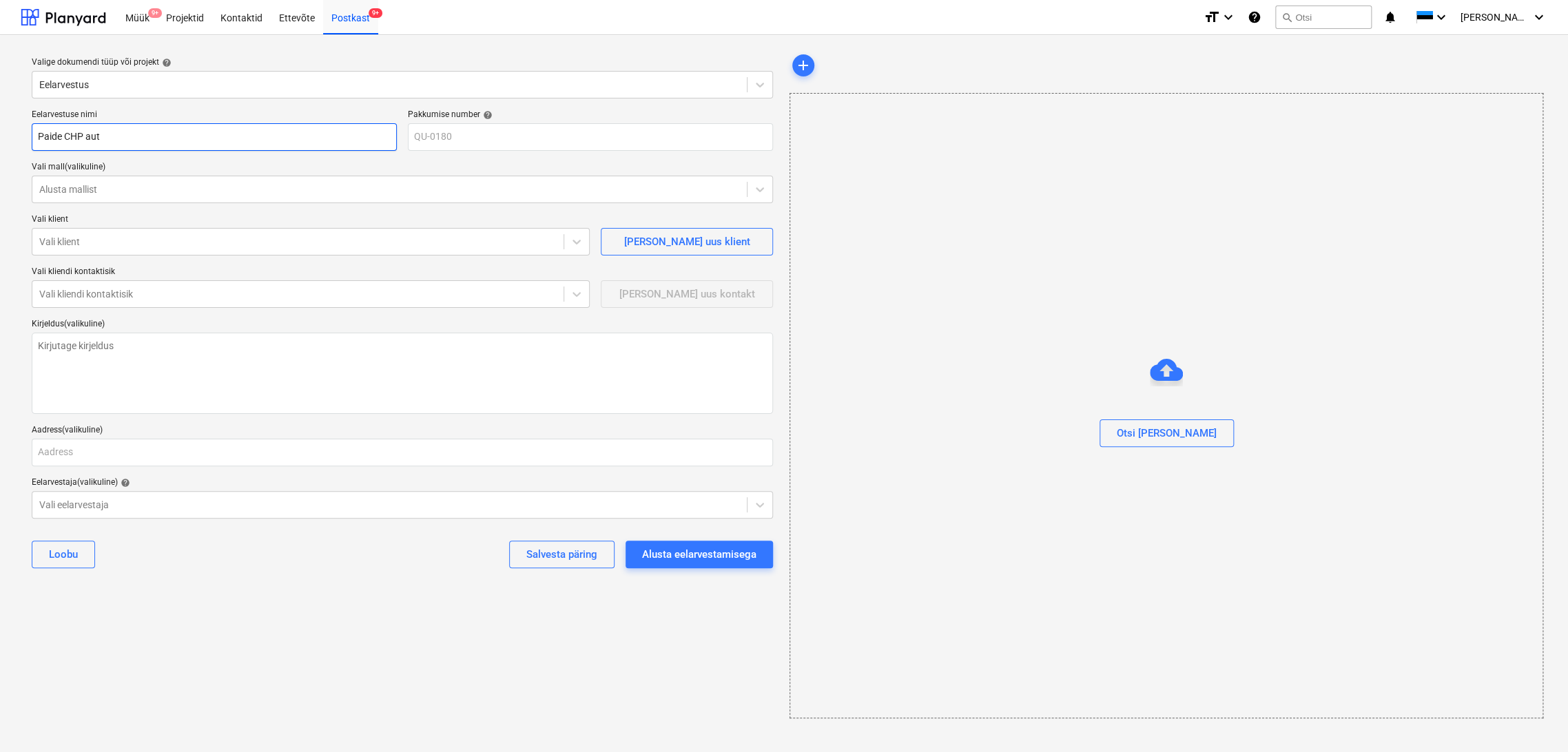
type input "Paide CHP auto"
type textarea "x"
type input "Paide CHP autom"
type textarea "x"
type input "Paide CHP automa"
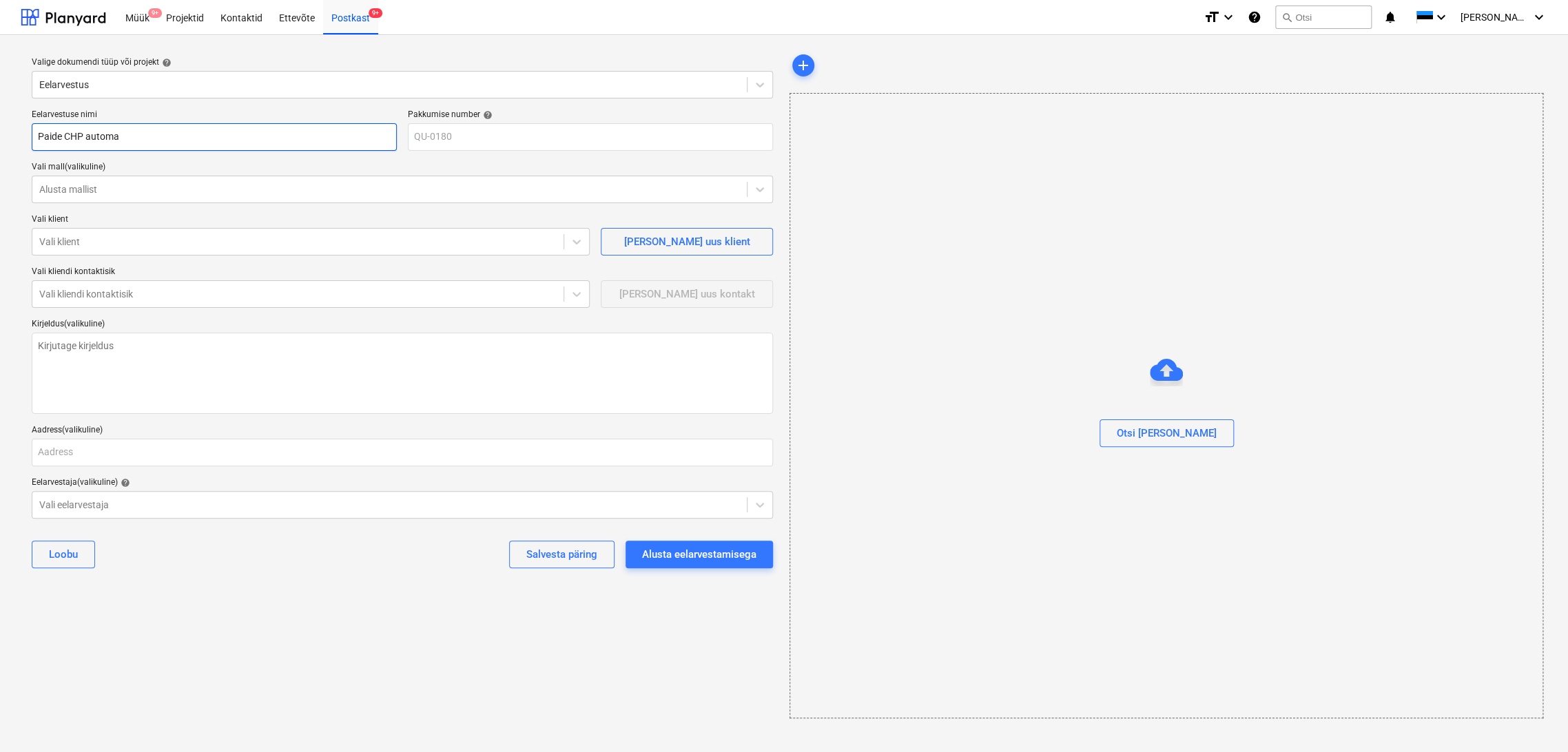
type textarea "x"
type input "Paide CHP automaa"
type textarea "x"
type input "Paide CHP automaat"
type textarea "x"
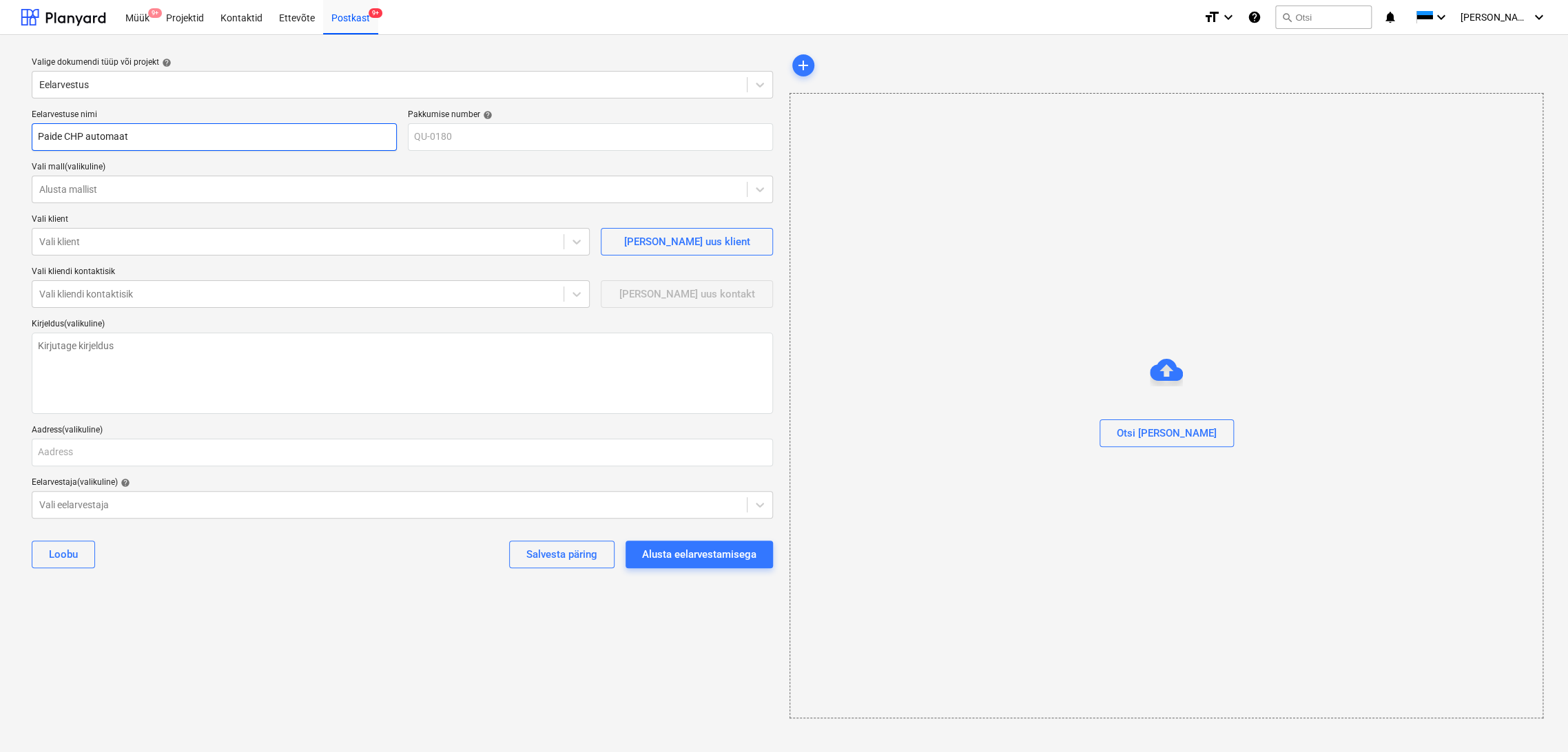
type input "Paide CHP automaati"
type textarea "x"
type input "Paide CHP automaatik"
type textarea "x"
type input "Paide CHP automaatika"
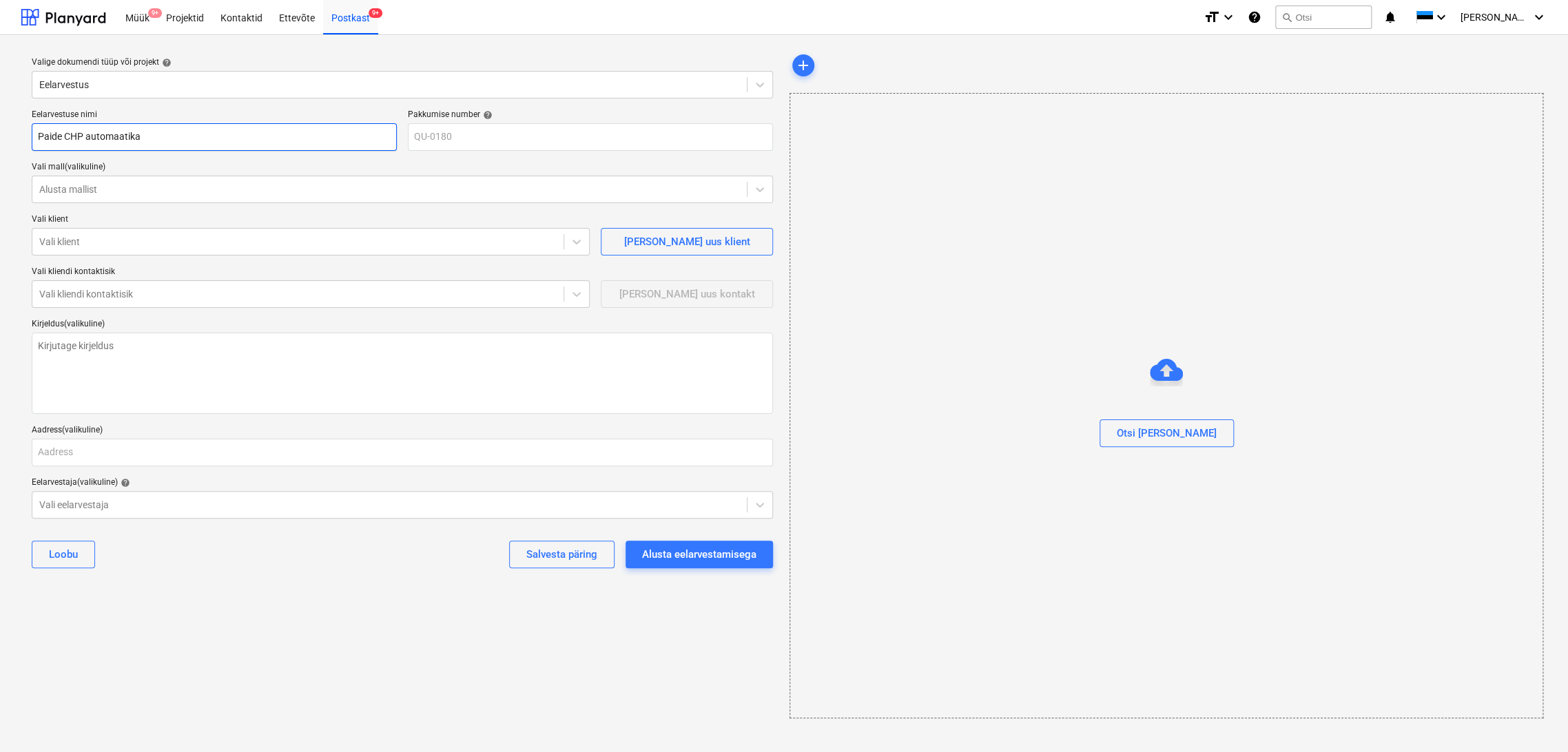
type textarea "x"
type input "Paide CHP automaatika"
type textarea "x"
type input "Paide CHP automaatika h"
type textarea "x"
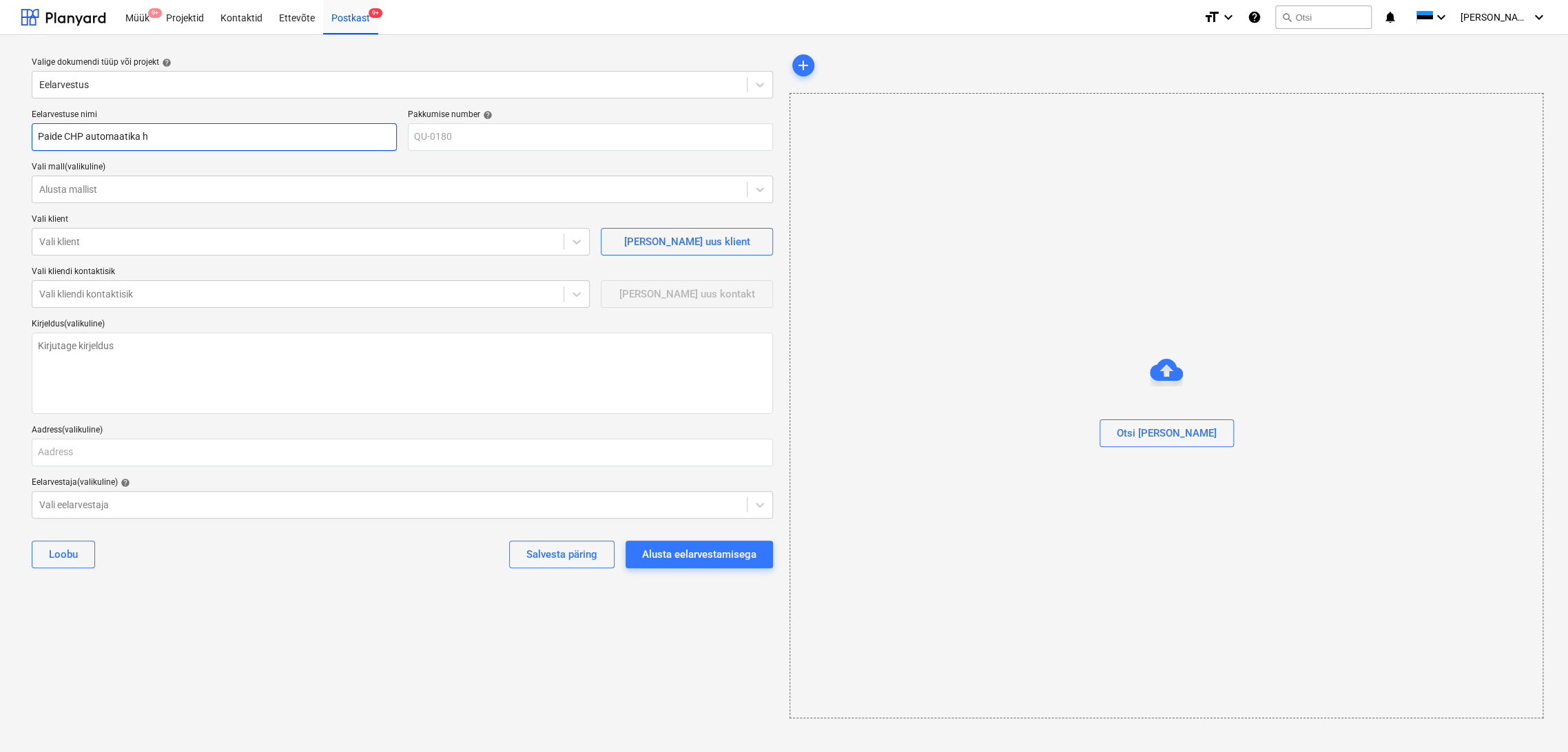
type input "Paide CHP automaatika ho"
type textarea "x"
type input "Paide CHP automaatika hoo"
type textarea "x"
type input "Paide CHP automaatika hool"
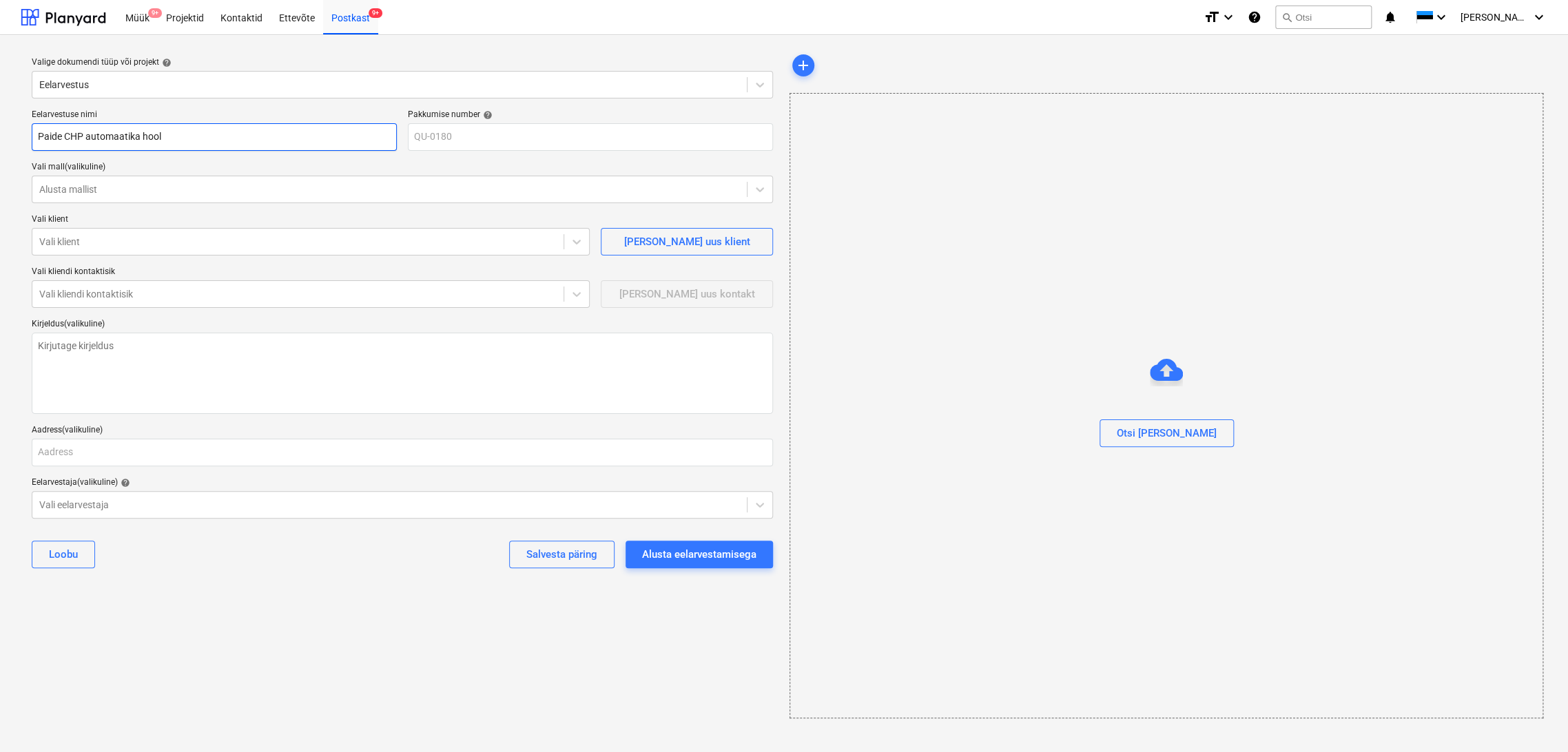
type textarea "x"
type input "Paide CHP automaatika hoold"
type textarea "x"
type input "Paide CHP automaatika hooldu"
type textarea "x"
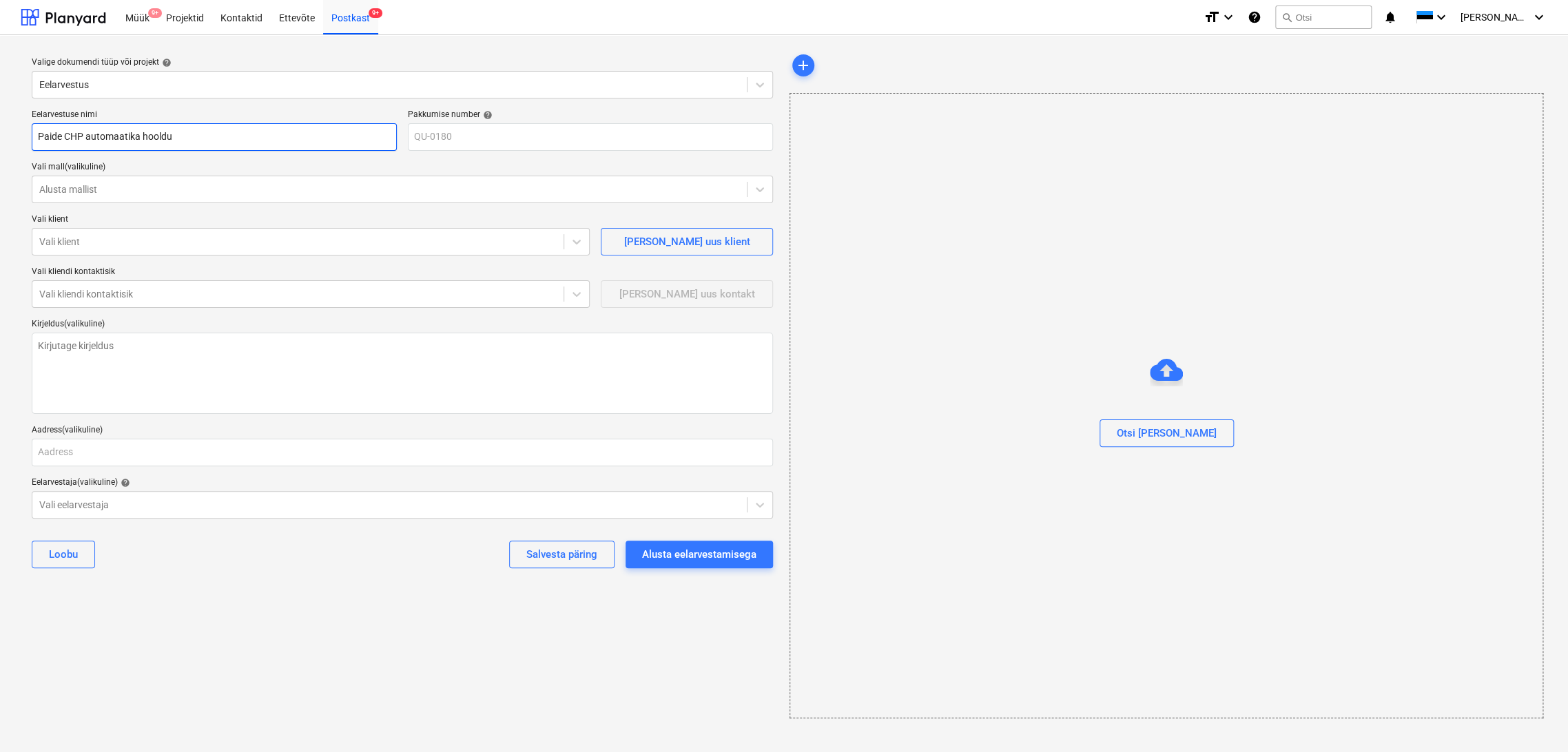
type input "Paide CHP automaatika hooldus"
type textarea "x"
type input "Paide CHP automaatika hooldus?"
type textarea "x"
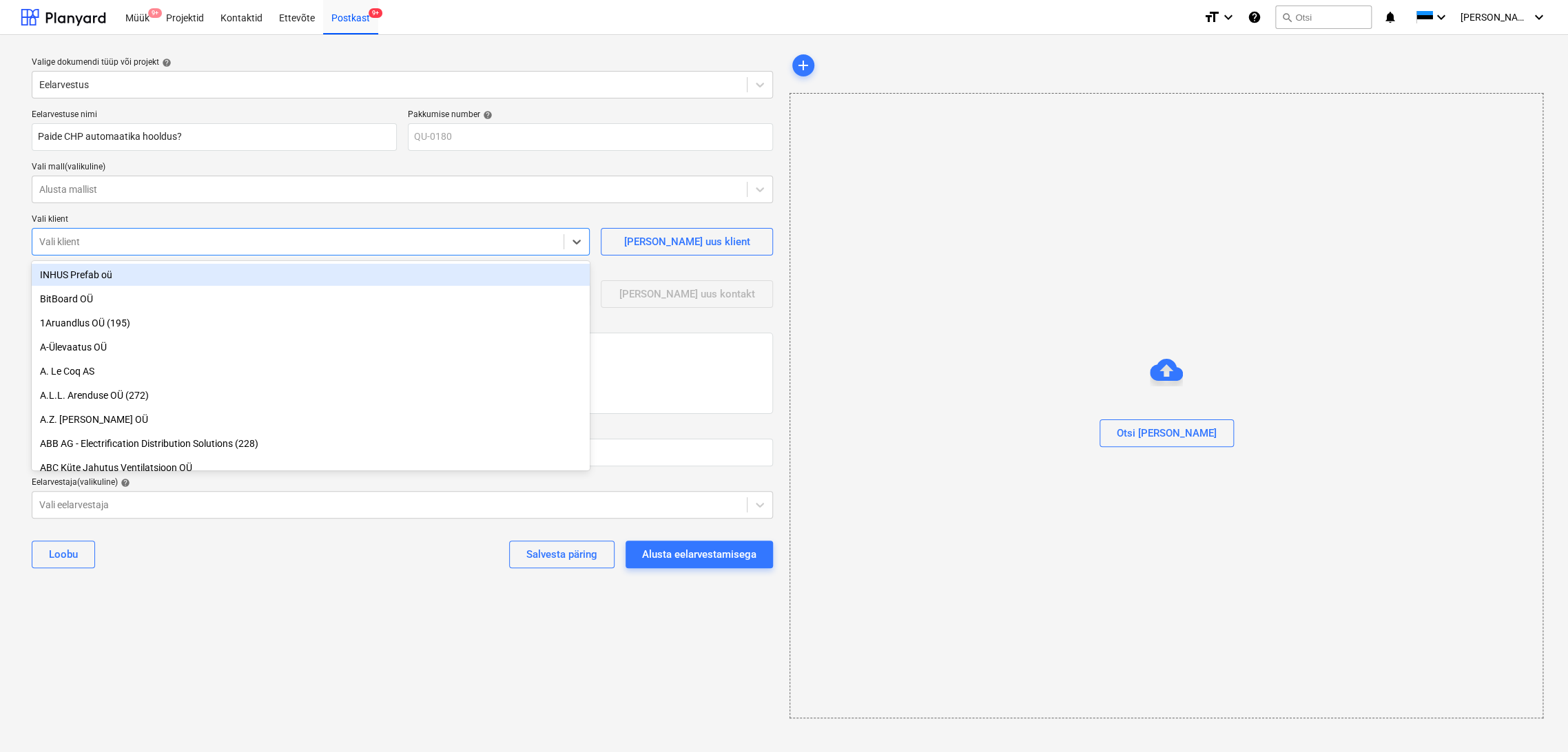
click at [114, 242] on div at bounding box center [297, 242] width 517 height 14
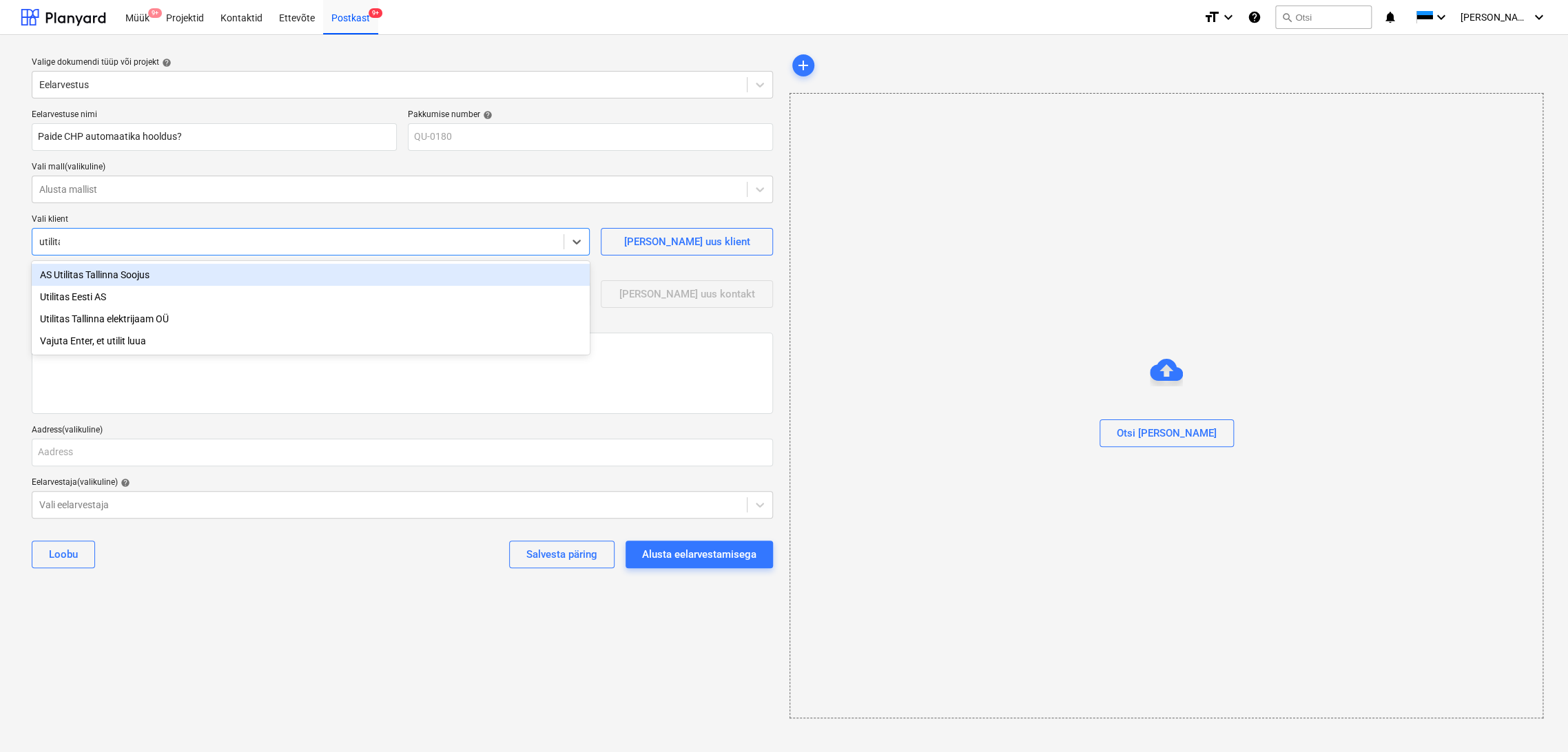
type input "utilitas"
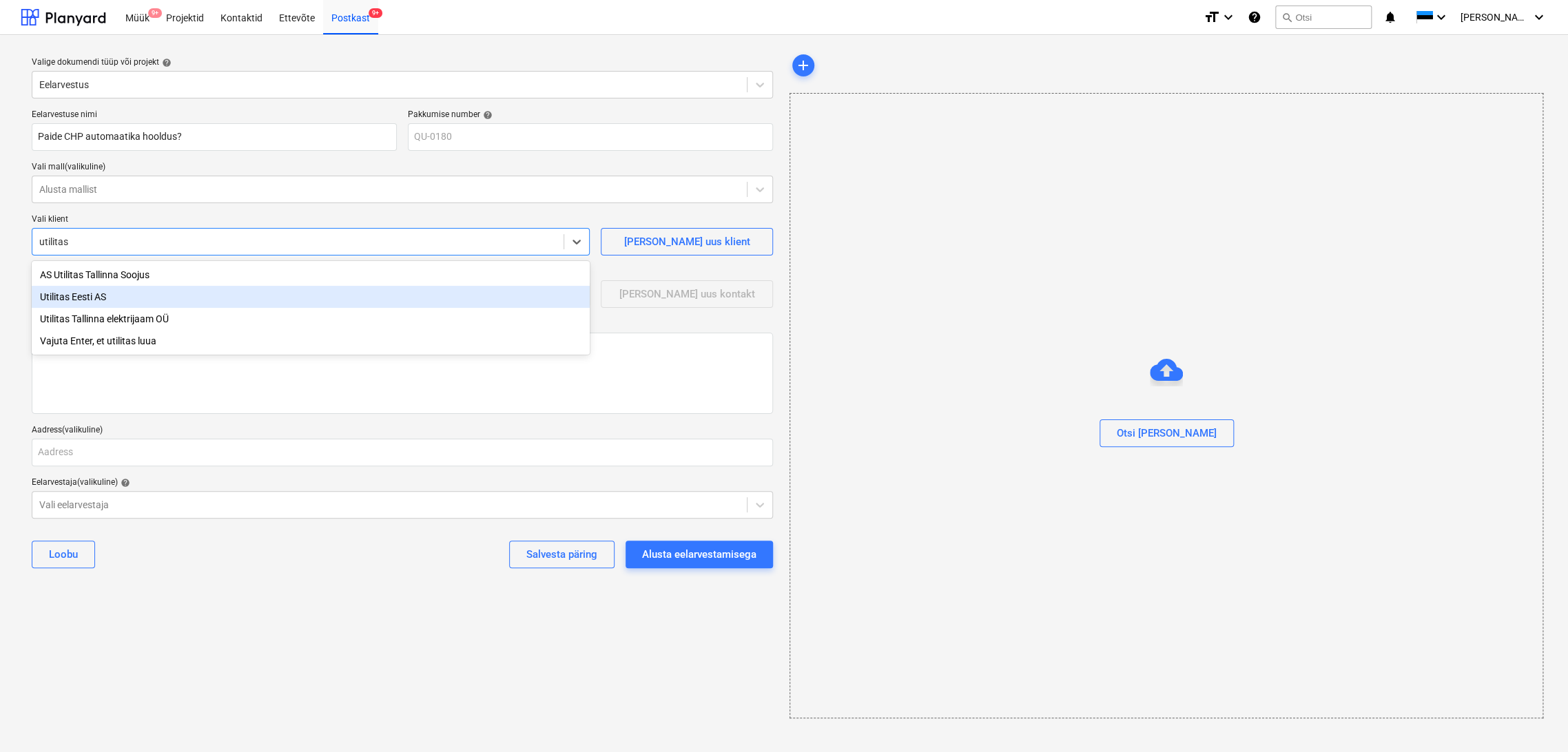
click at [102, 297] on div "Utilitas Eesti AS" at bounding box center [310, 297] width 558 height 22
type textarea "x"
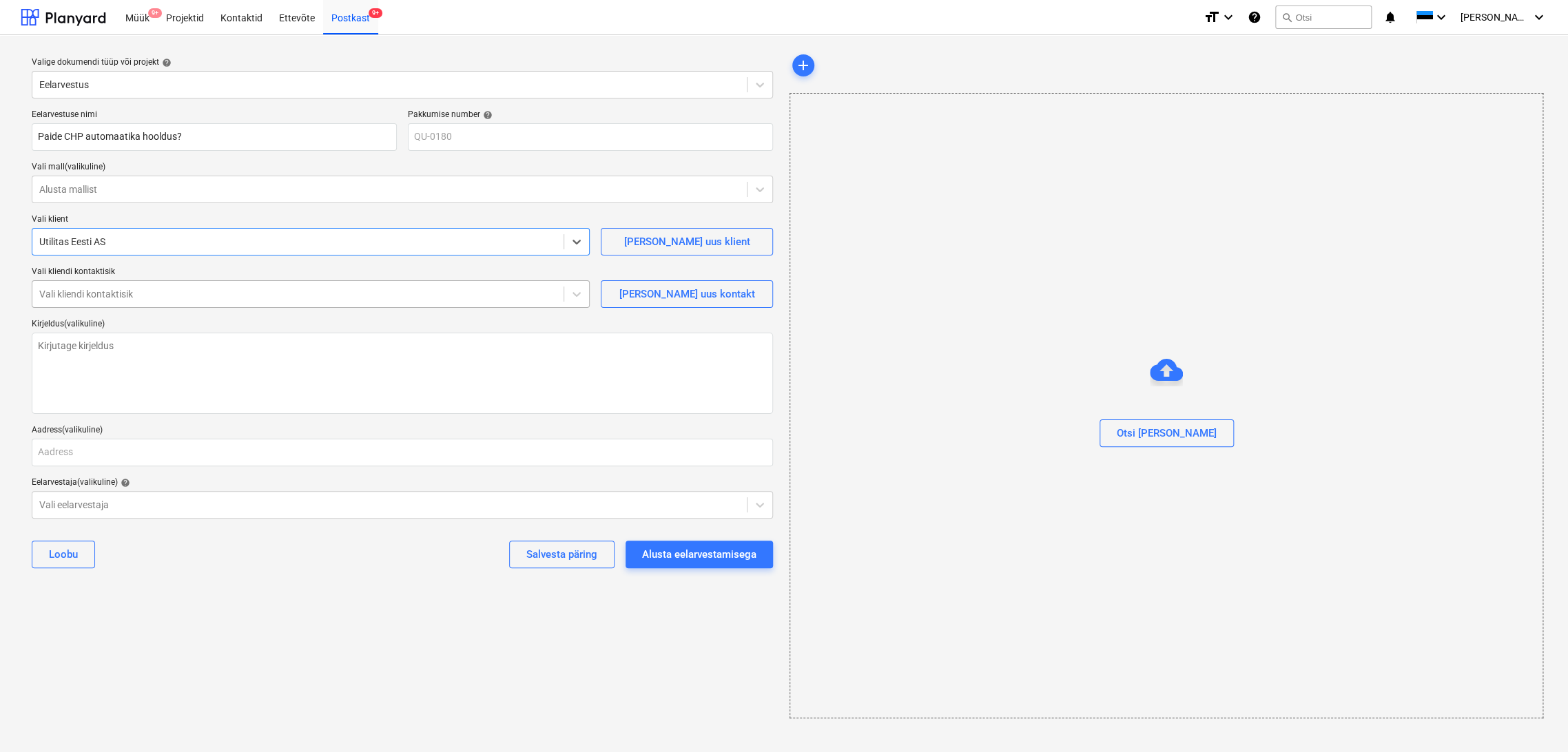
click at [121, 295] on div at bounding box center [297, 294] width 517 height 14
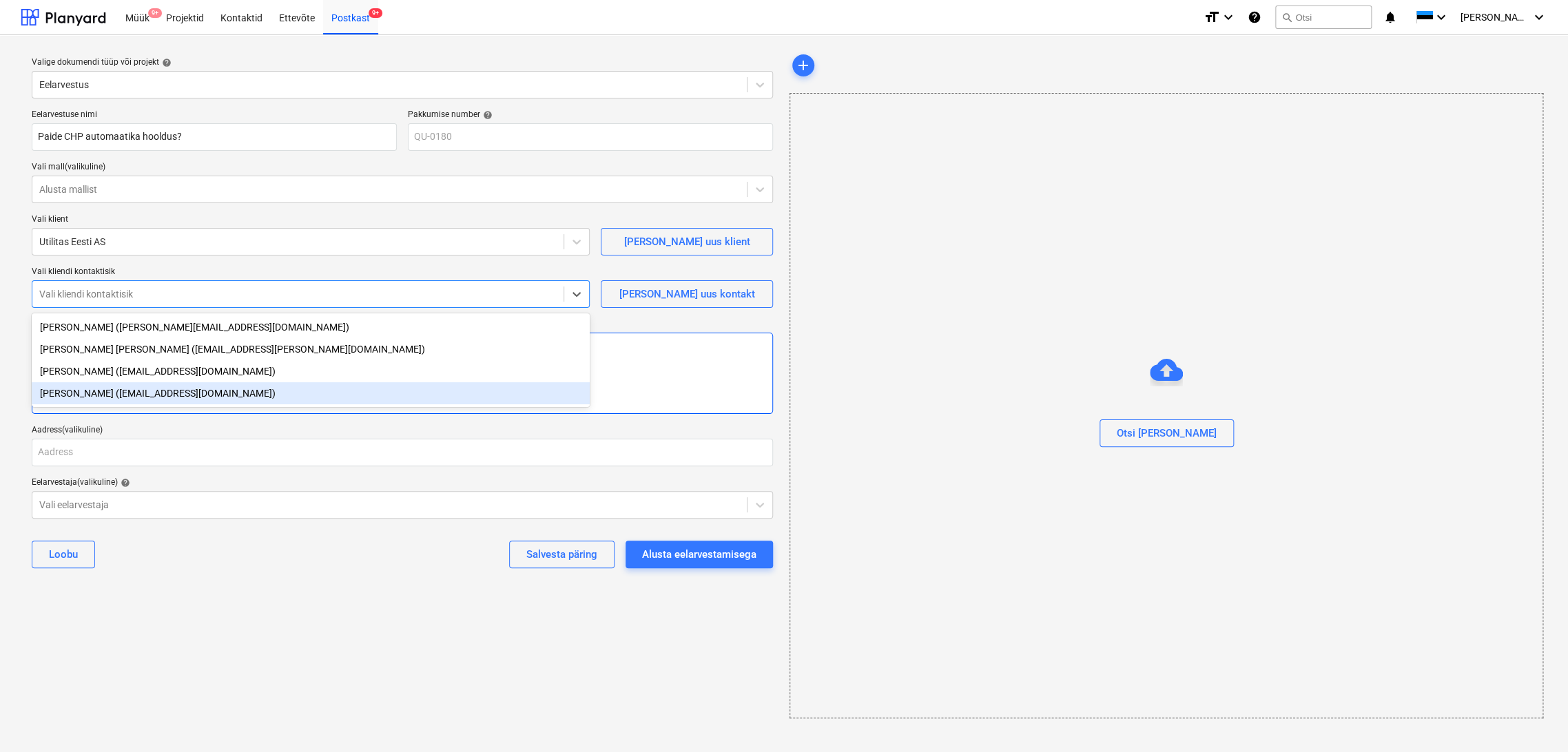
click at [89, 391] on div "[PERSON_NAME] ([EMAIL_ADDRESS][DOMAIN_NAME])" at bounding box center [310, 394] width 558 height 22
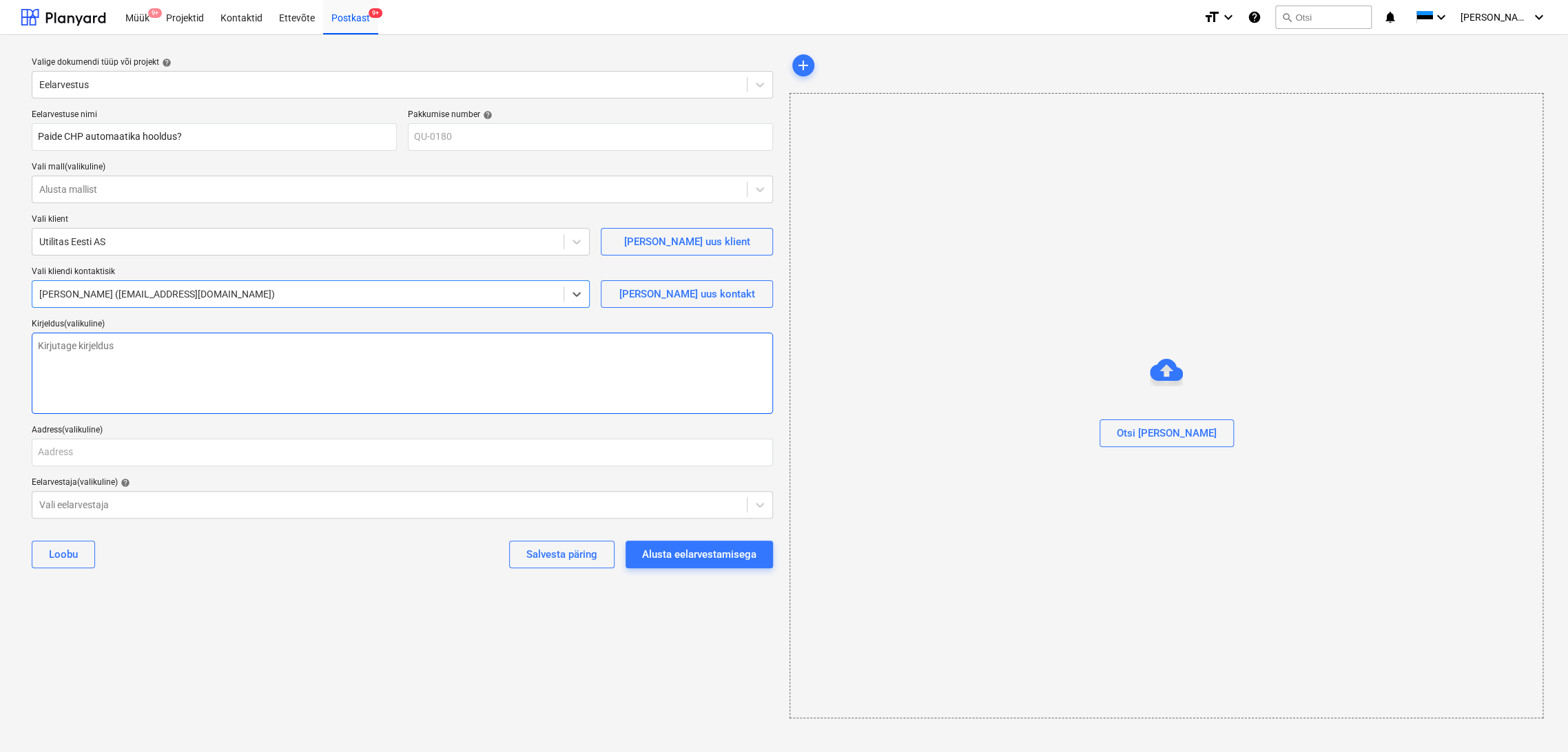
click at [154, 356] on textarea at bounding box center [402, 374] width 741 height 81
type textarea "x"
type textarea "S"
type textarea "x"
type textarea "Si"
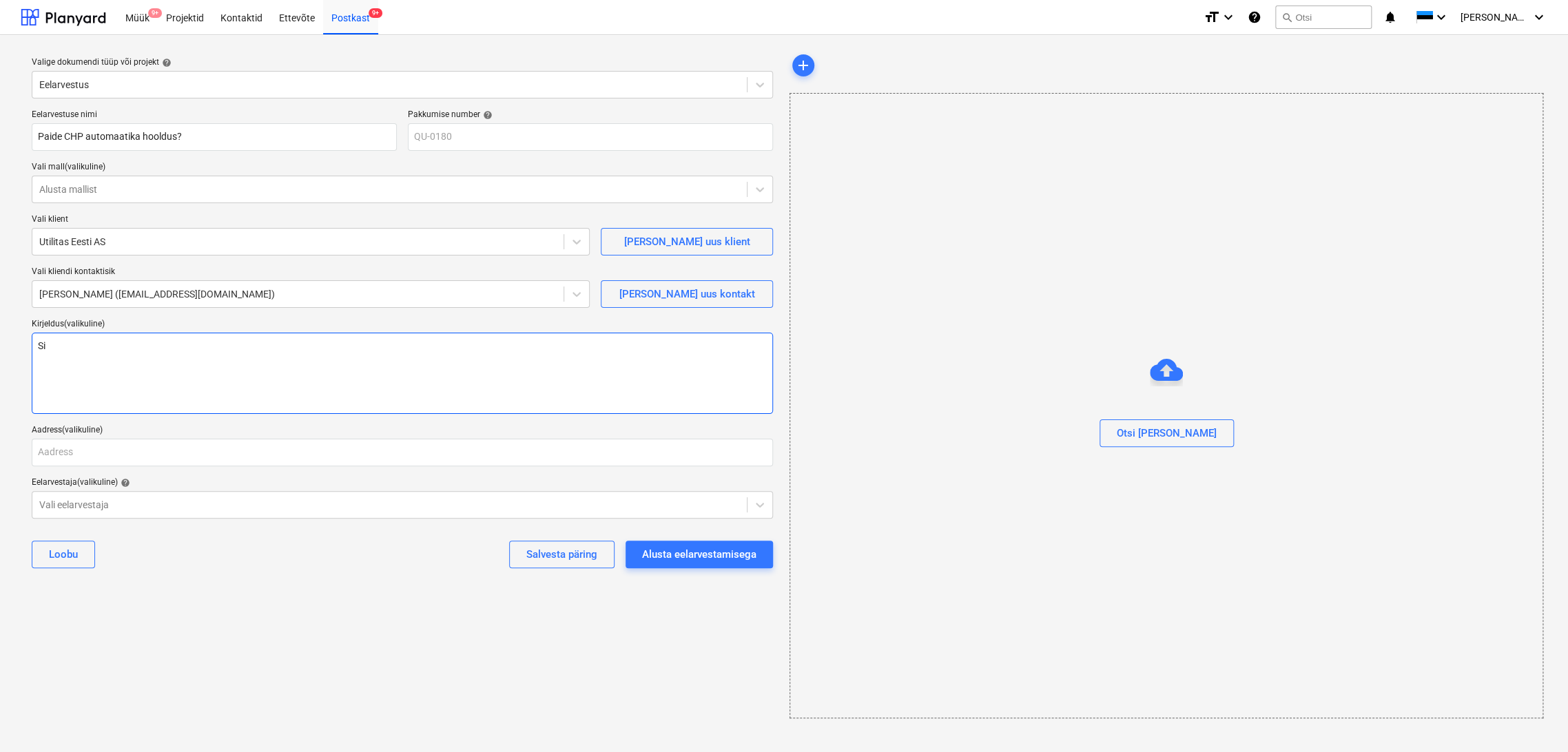
type textarea "x"
type textarea "Sii"
type textarea "x"
type textarea "Siim"
type textarea "x"
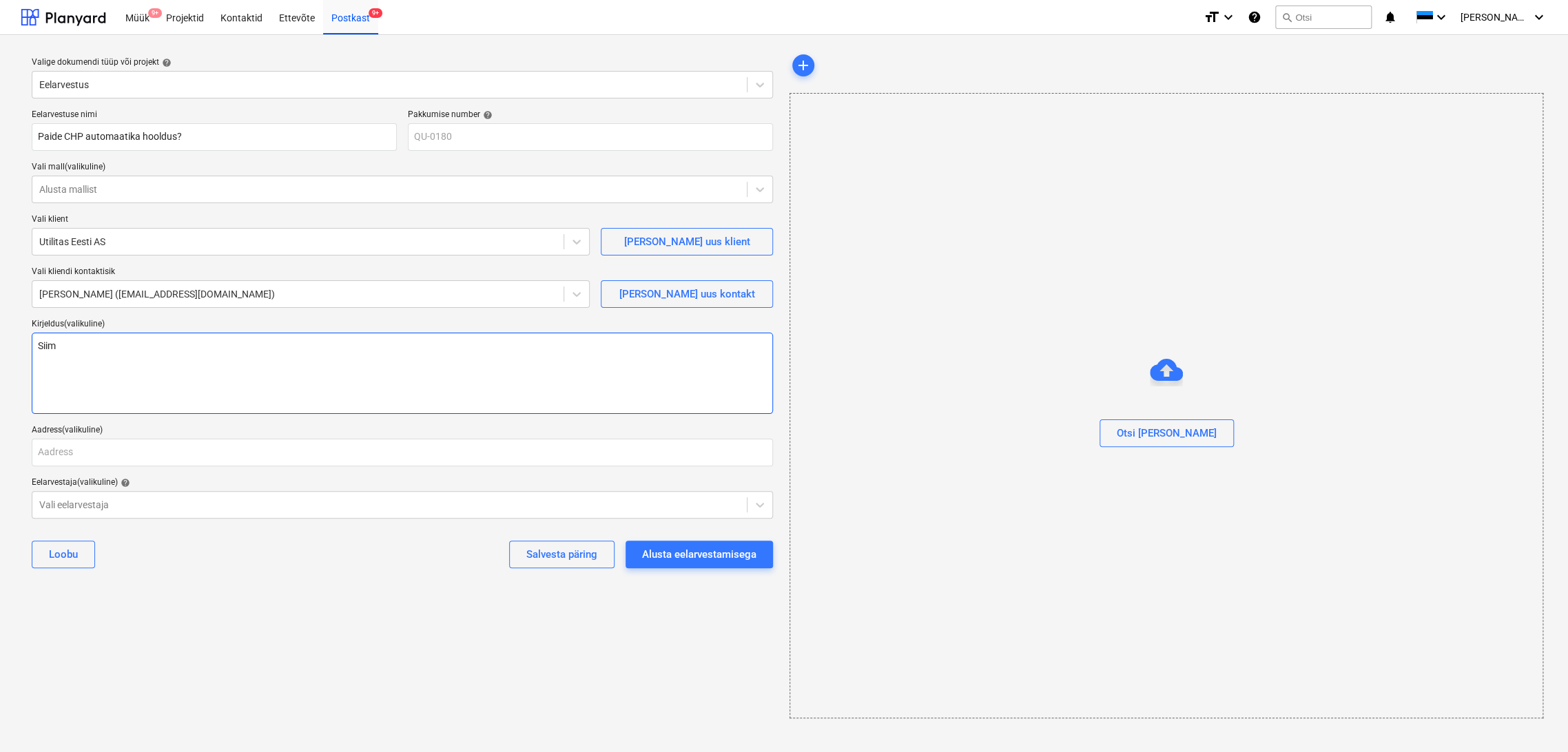
type textarea "Siim"
type textarea "x"
type textarea "Siim p"
type textarea "x"
type textarea "Siim pe"
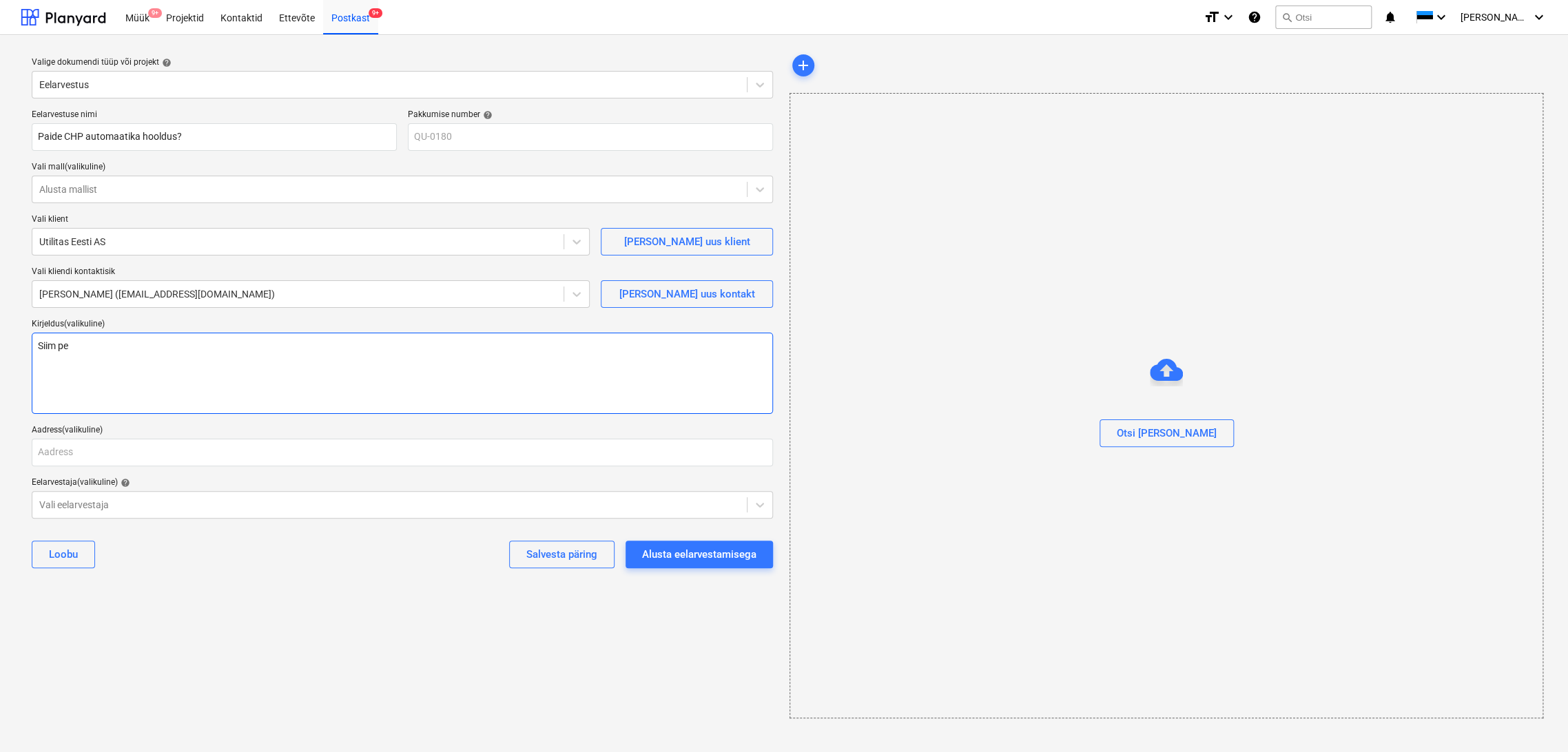
type textarea "x"
type textarea "Siim pea"
type textarea "x"
type textarea "[PERSON_NAME]"
type textarea "x"
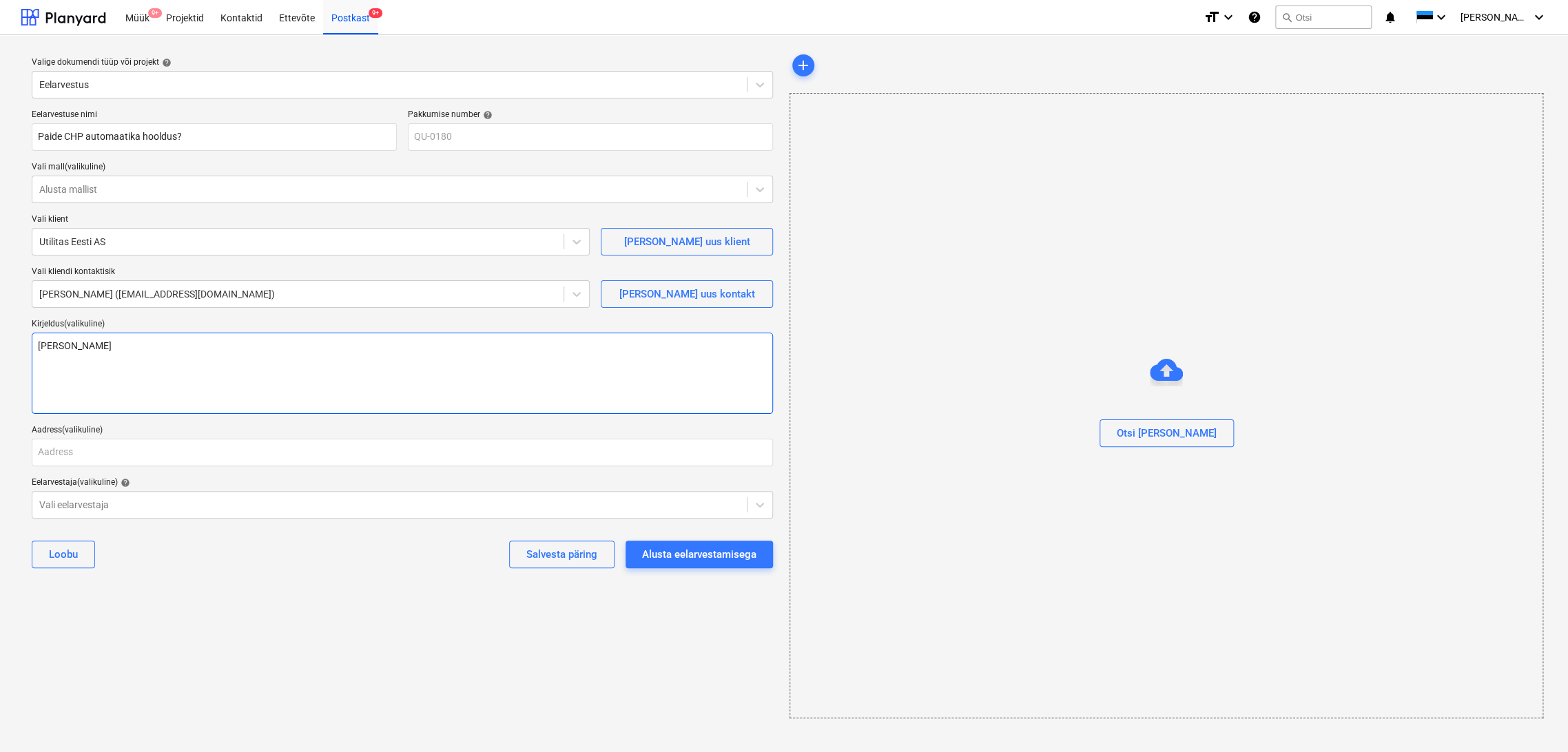
type textarea "[PERSON_NAME]"
type textarea "x"
type textarea "Siim peab j"
type textarea "x"
type textarea "Siim peab jh"
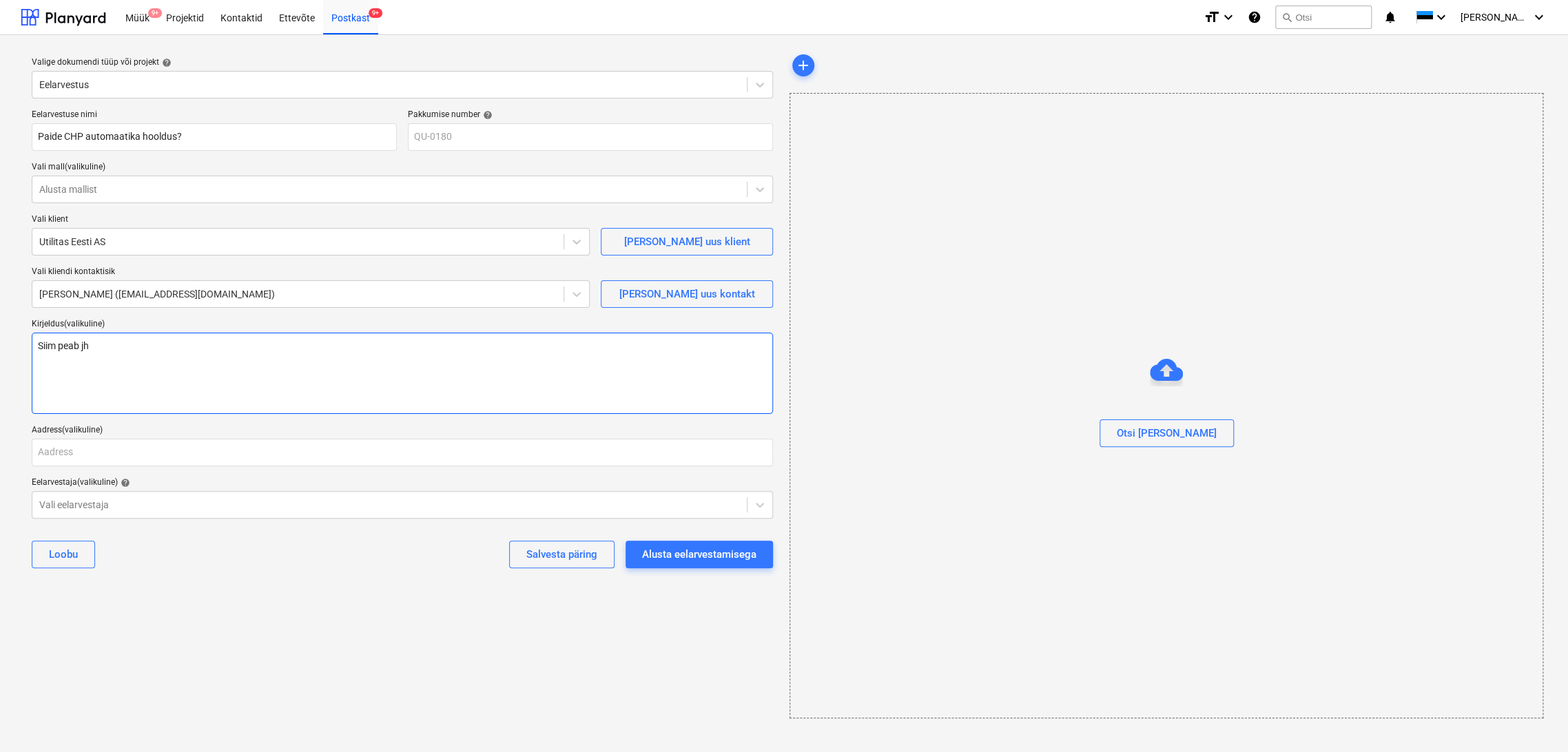
type textarea "x"
type textarea "Siim peab j"
type textarea "x"
type textarea "[PERSON_NAME]"
type textarea "x"
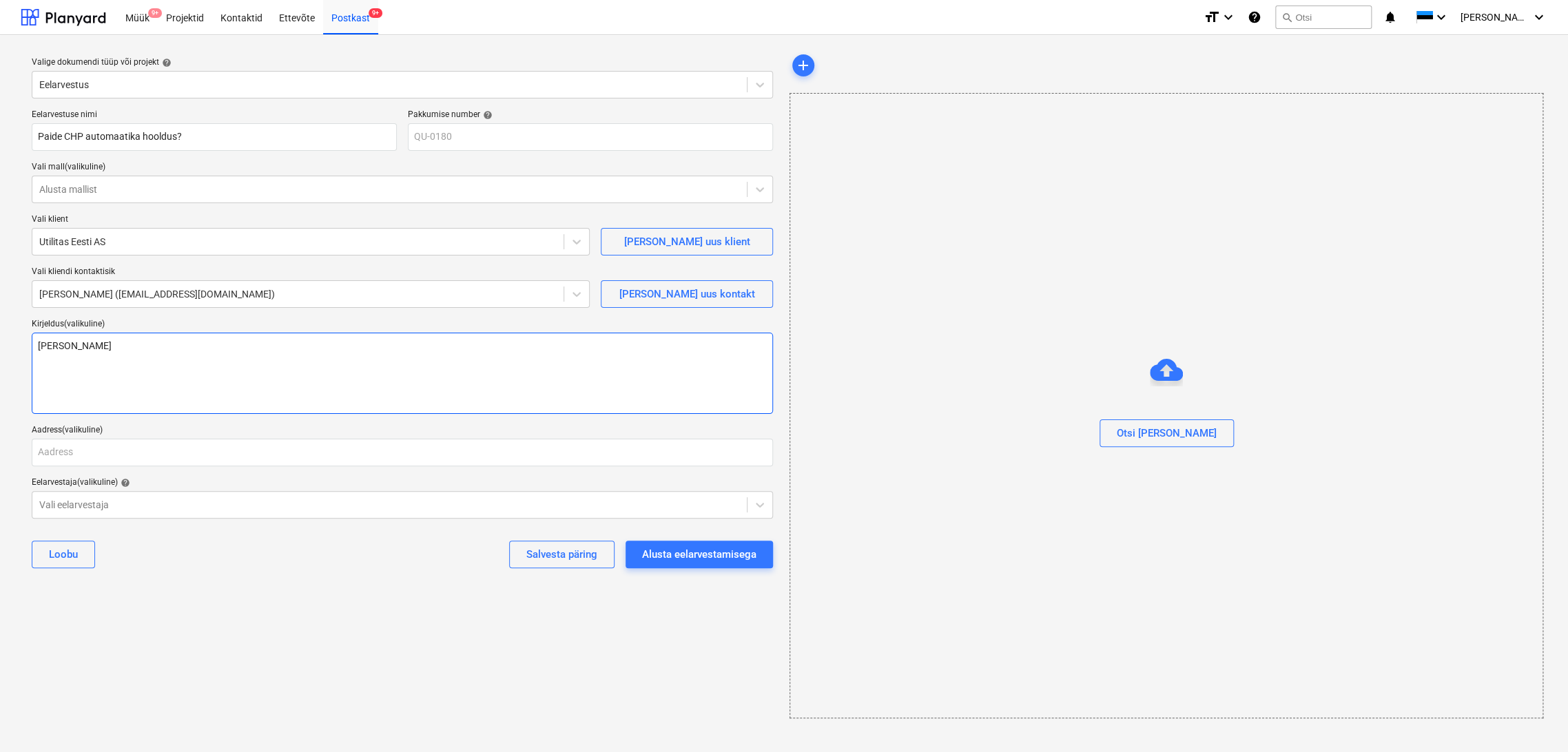
type textarea "Siim peab h"
type textarea "x"
type textarea "Siim peab hi"
type textarea "x"
type textarea "Siim peab hin"
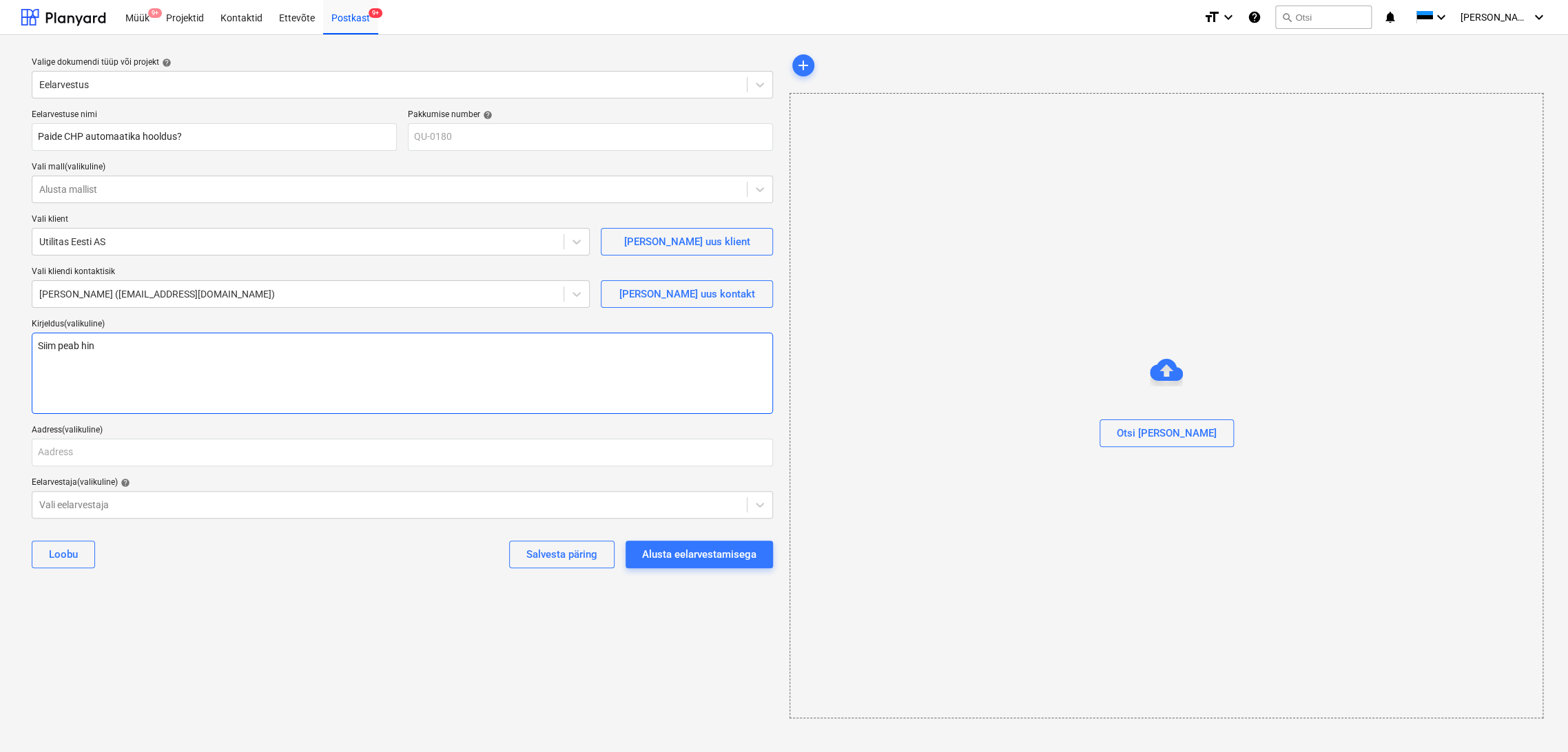
type textarea "x"
type textarea "Siim peab [PERSON_NAME]"
type textarea "x"
type textarea "Siim peab hinna"
type textarea "x"
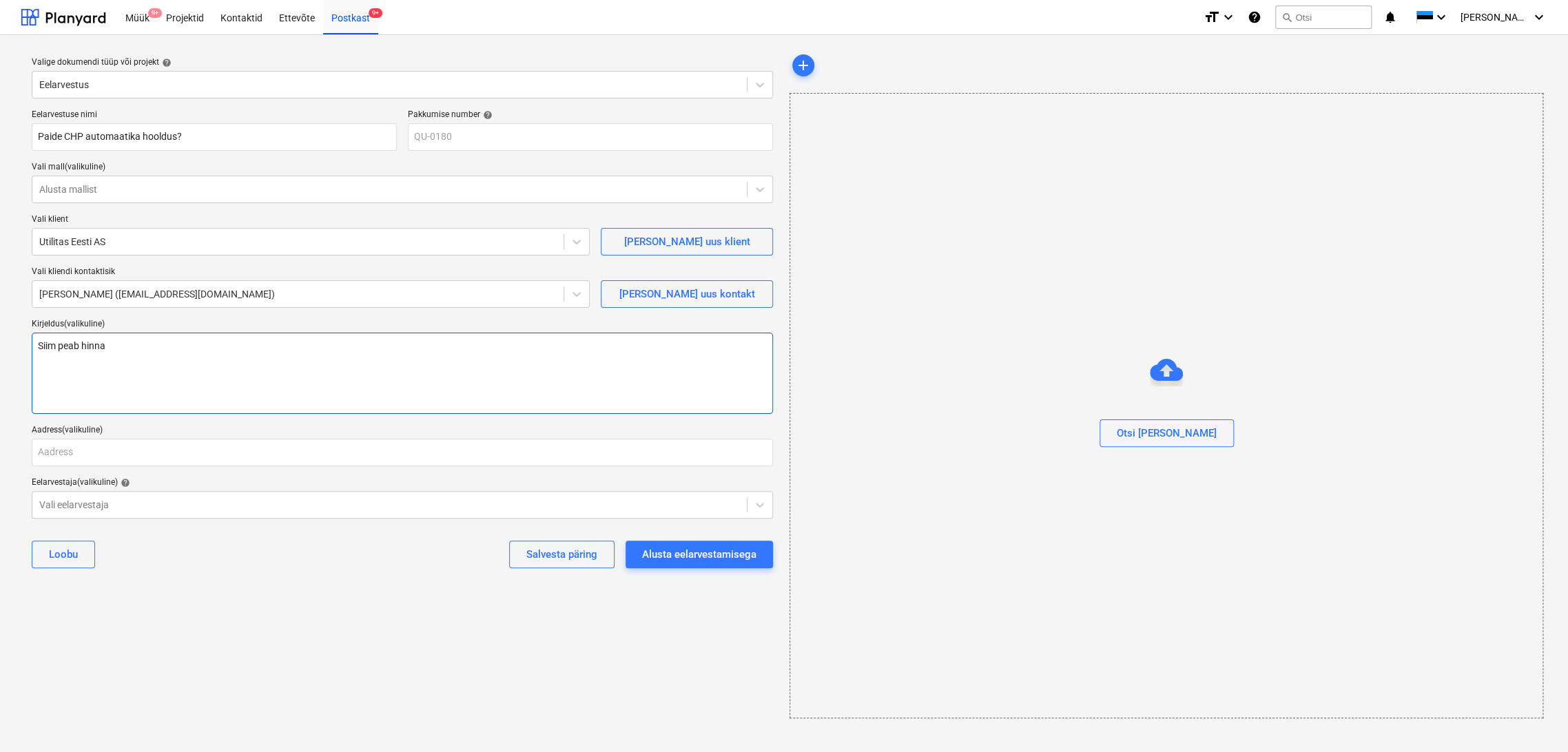
type textarea "Siim peab hinna"
type textarea "x"
type textarea "Siim peab hinna j"
type textarea "x"
type textarea "Siim peab [PERSON_NAME]"
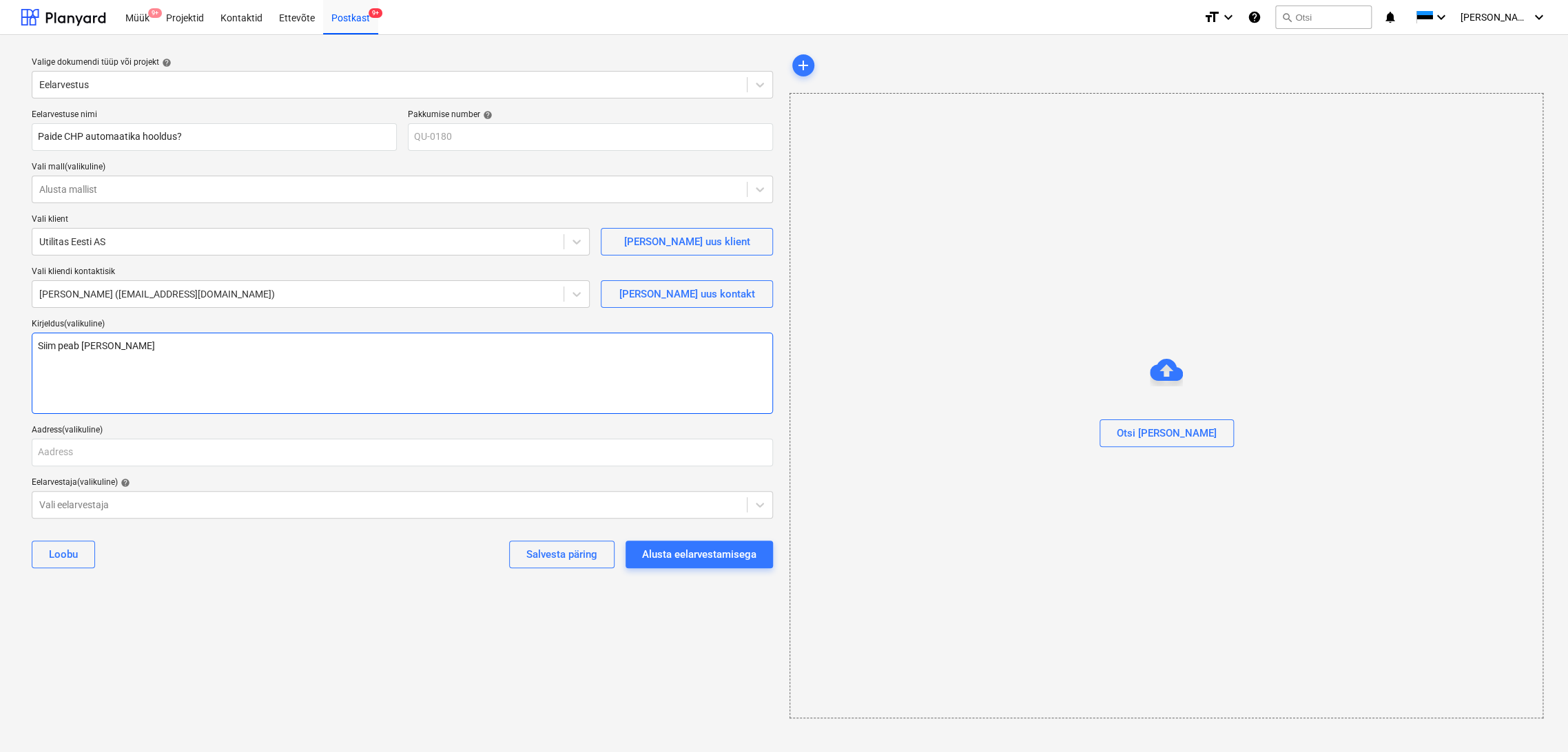
type textarea "x"
type textarea "Siim peab [PERSON_NAME]"
type textarea "x"
type textarea "Siim peab [PERSON_NAME] a"
type textarea "x"
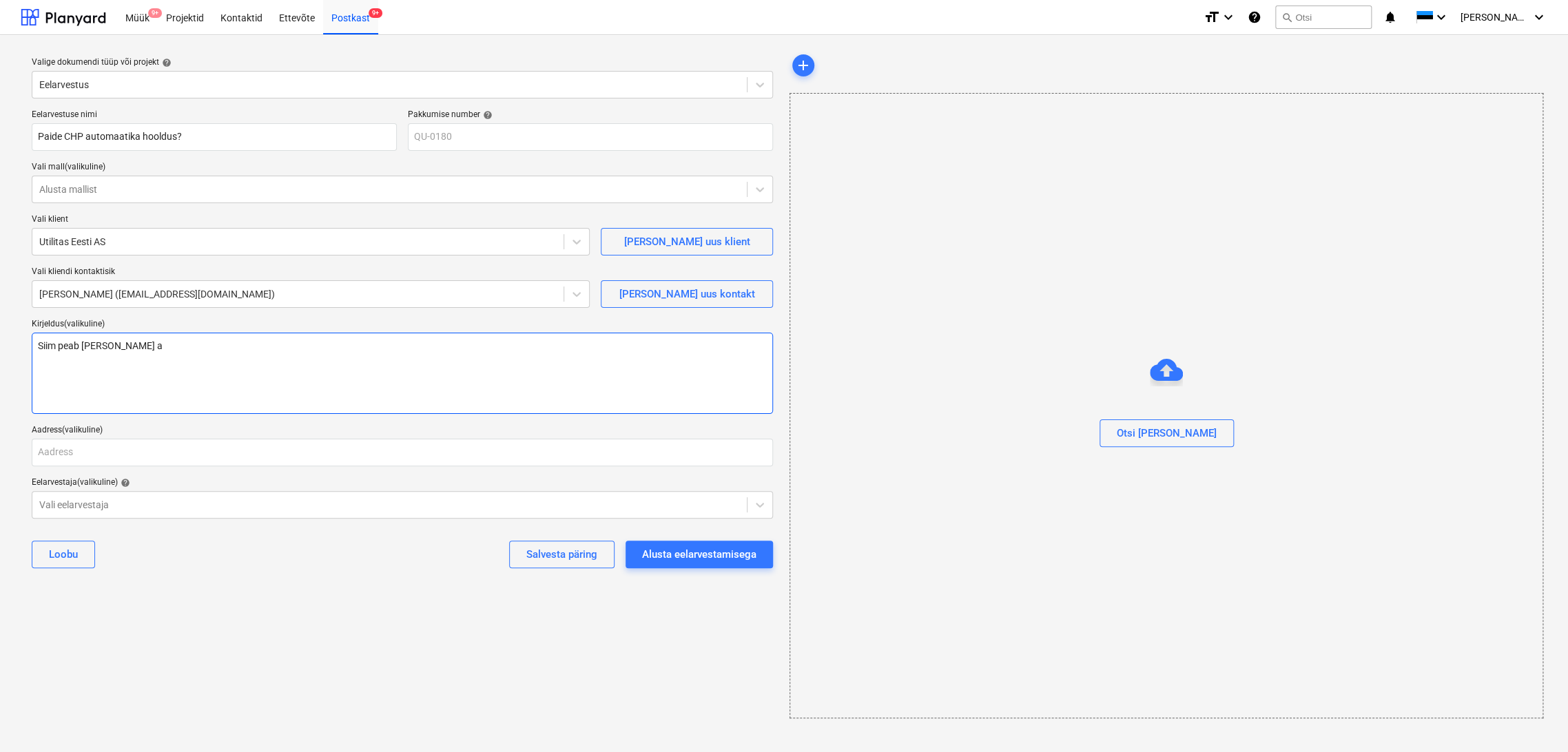
type textarea "Siim peab [PERSON_NAME] ap"
type textarea "x"
type textarea "Siim peab [PERSON_NAME] apk"
type textarea "x"
type textarea "Siim peab [PERSON_NAME] apkk"
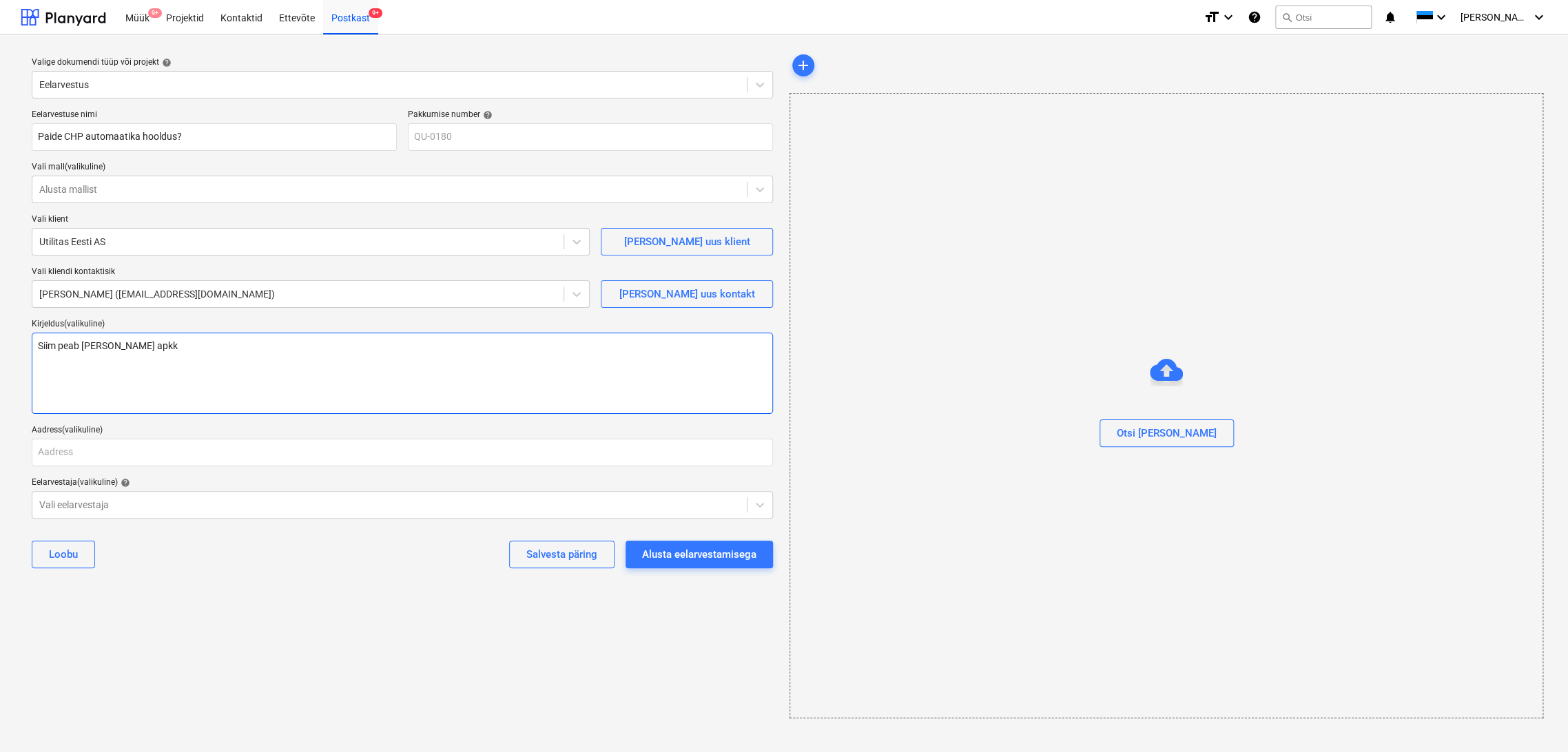
type textarea "x"
type textarea "Siim peab [PERSON_NAME] apkku"
type textarea "x"
type textarea "Siim peab [PERSON_NAME] apkkum"
type textarea "x"
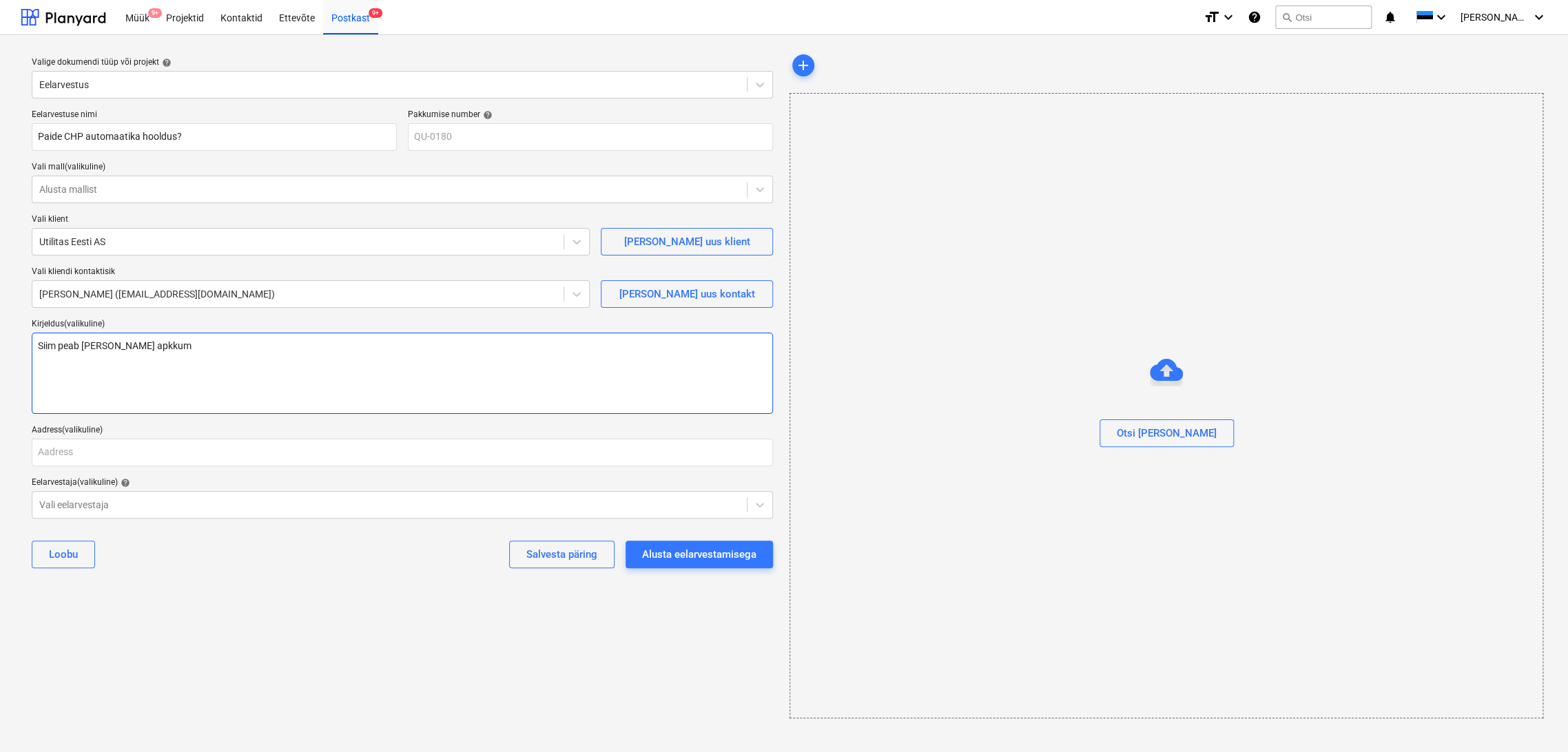
type textarea "Siim peab [PERSON_NAME] apkku"
type textarea "x"
type textarea "Siim peab [PERSON_NAME] apkk"
type textarea "x"
type textarea "Siim peab [PERSON_NAME] apk"
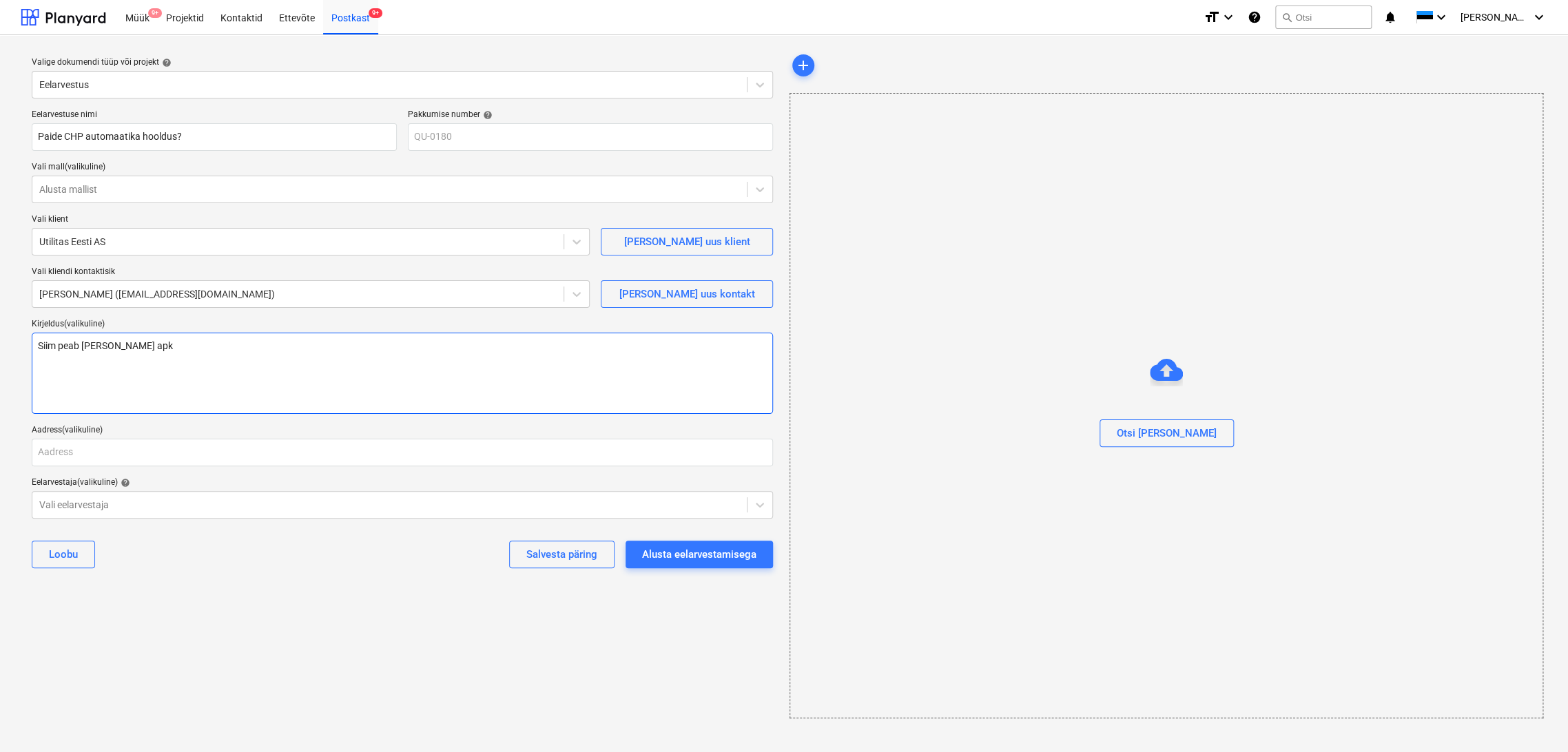
type textarea "x"
type textarea "Siim peab [PERSON_NAME] ap"
type textarea "x"
type textarea "Siim peab [PERSON_NAME] a"
type textarea "x"
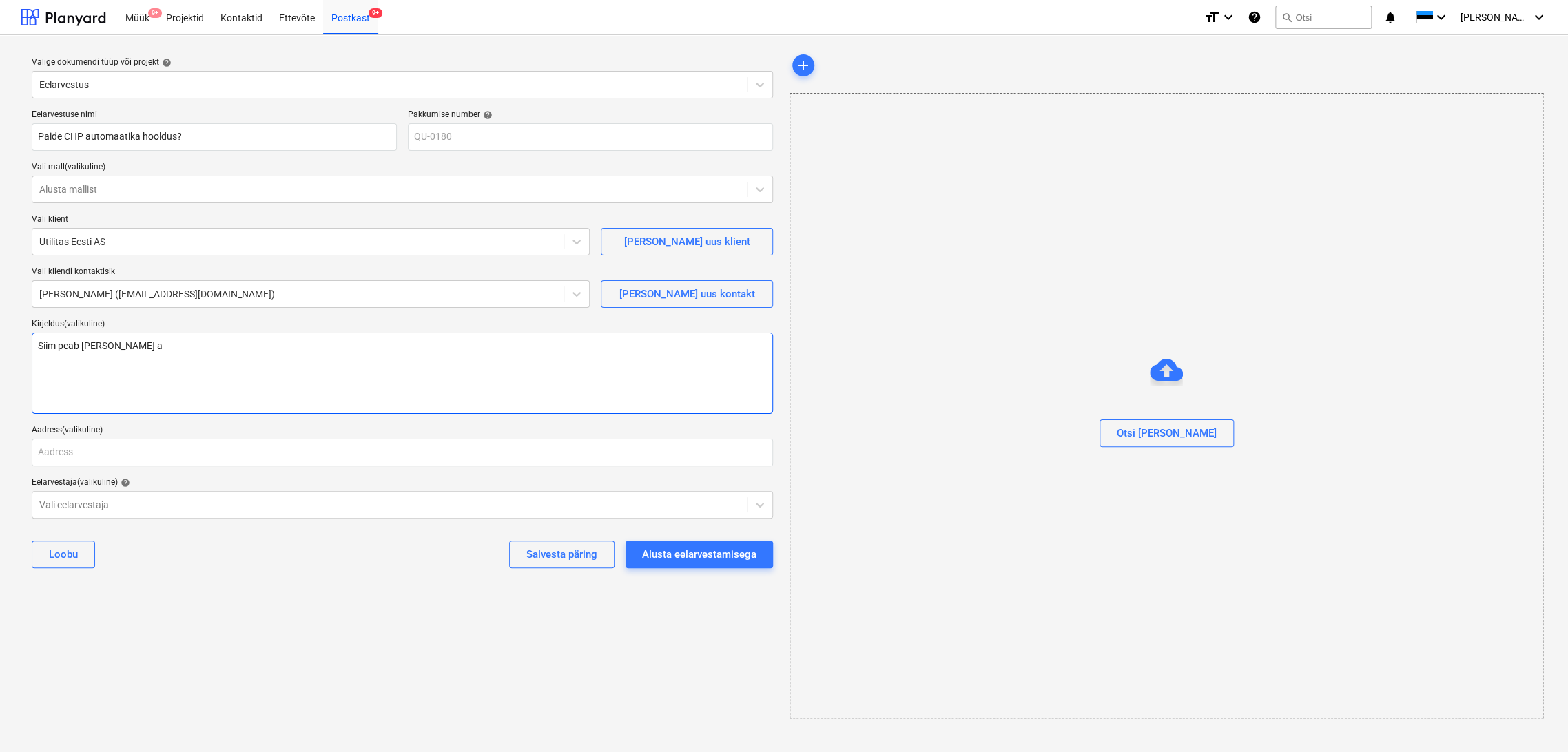
type textarea "Siim peab [PERSON_NAME]"
type textarea "x"
type textarea "Siim peab [PERSON_NAME] p"
type textarea "x"
type textarea "Siim peab [PERSON_NAME] pa"
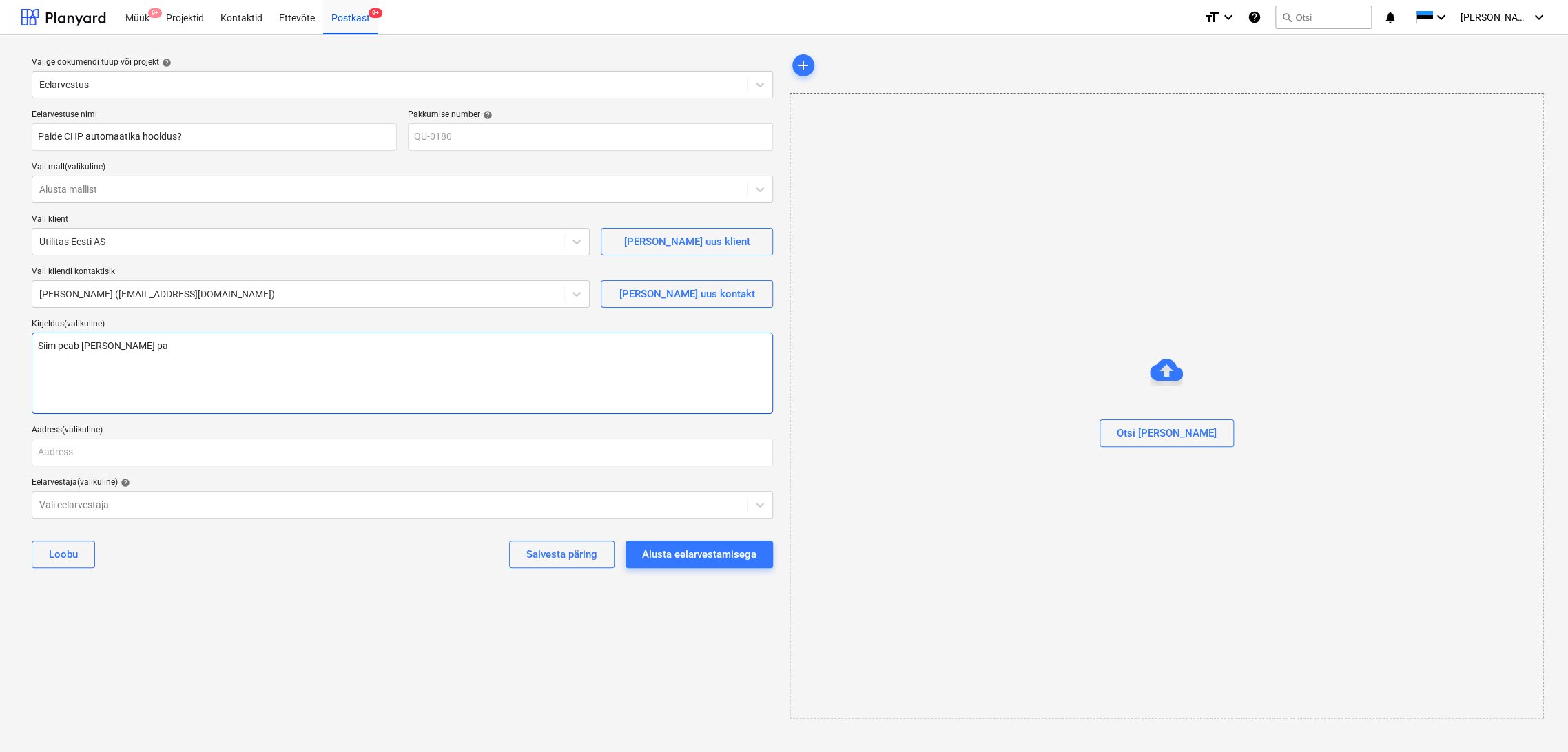
type textarea "x"
type textarea "Siim peab hinna [PERSON_NAME]"
type textarea "x"
type textarea "Siim peab [PERSON_NAME] pakk"
type textarea "x"
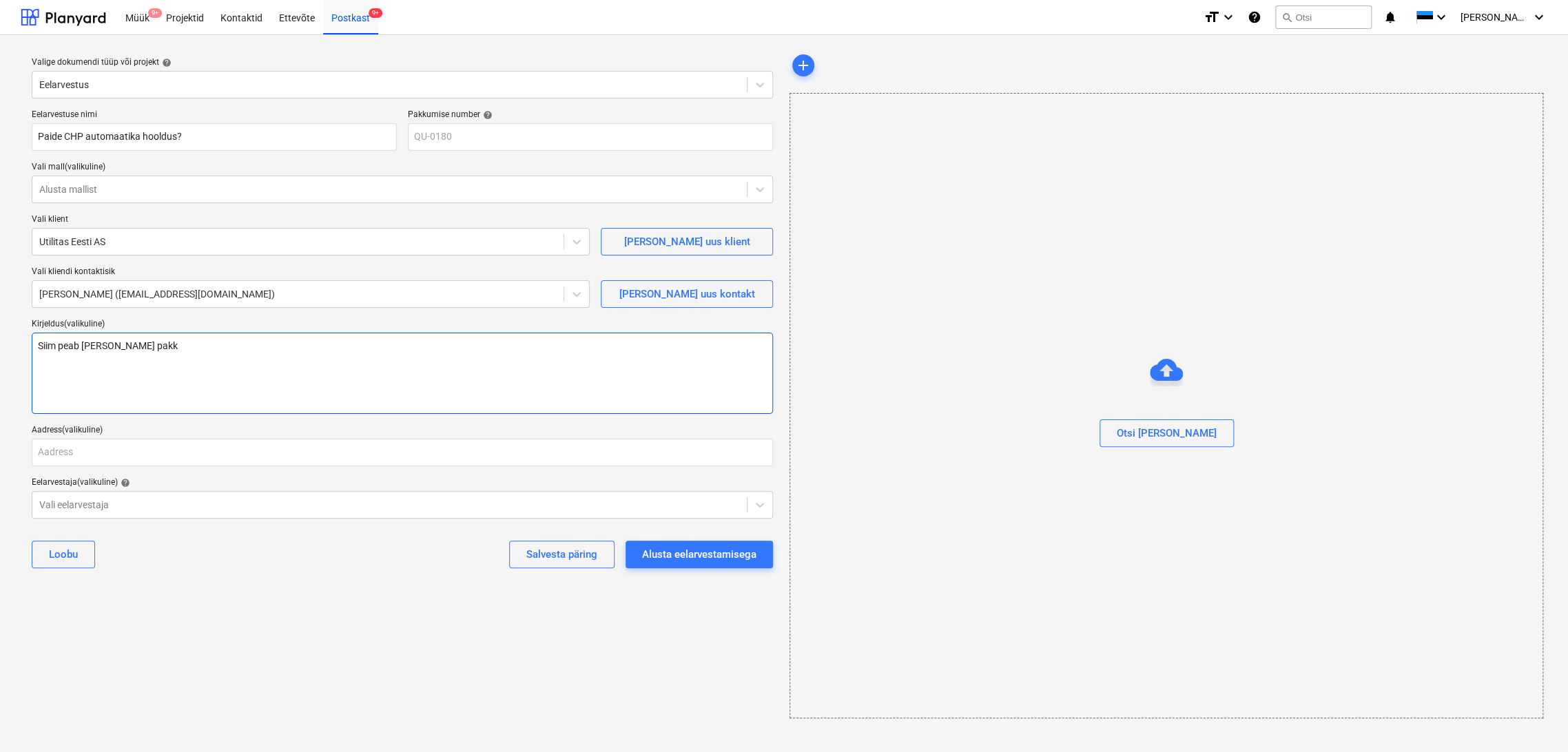
type textarea "Siim peab [PERSON_NAME] pakku"
type textarea "x"
type textarea "Siim peab [PERSON_NAME] pakkum"
type textarea "x"
type textarea "Siim peab [PERSON_NAME] pakkumi"
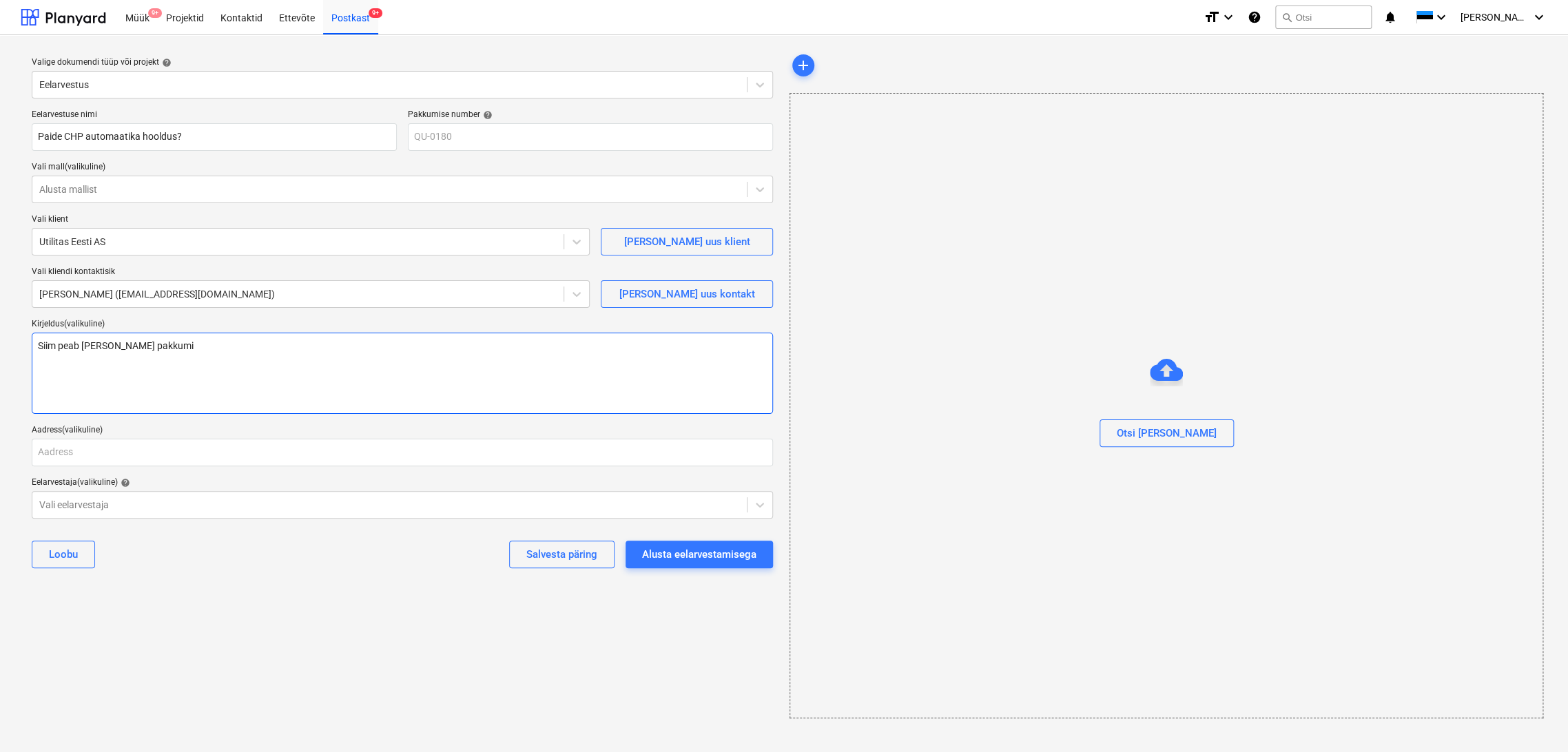
type textarea "x"
type textarea "Siim peab [PERSON_NAME] pakkumis"
type textarea "x"
type textarea "Siim peab [PERSON_NAME] pakkumise"
type textarea "x"
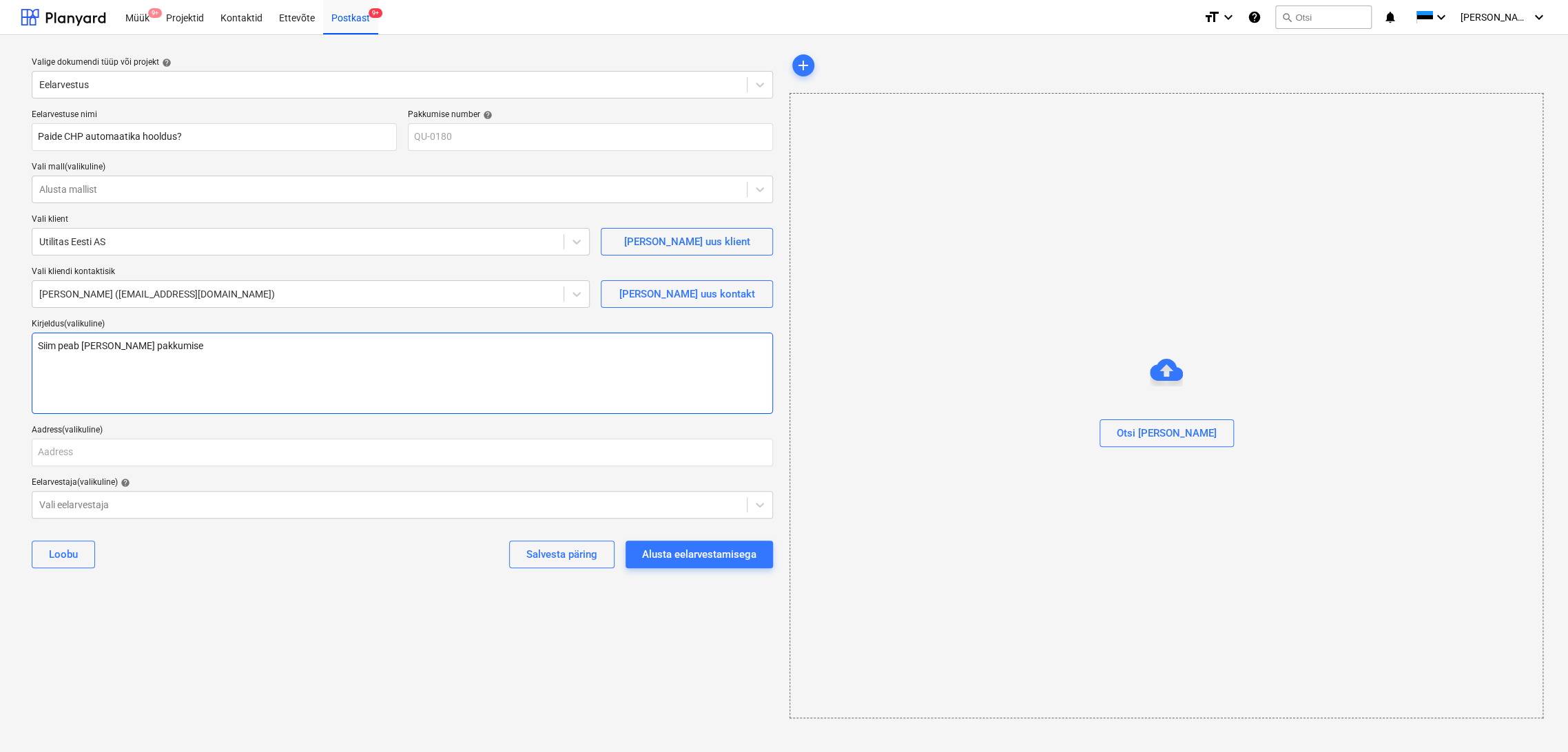
type textarea "Siim peab [PERSON_NAME] pakkumise"
type textarea "x"
type textarea "Siim peab [PERSON_NAME] pakkumise k"
type textarea "x"
type textarea "Siim peab [PERSON_NAME] pakkumise ko"
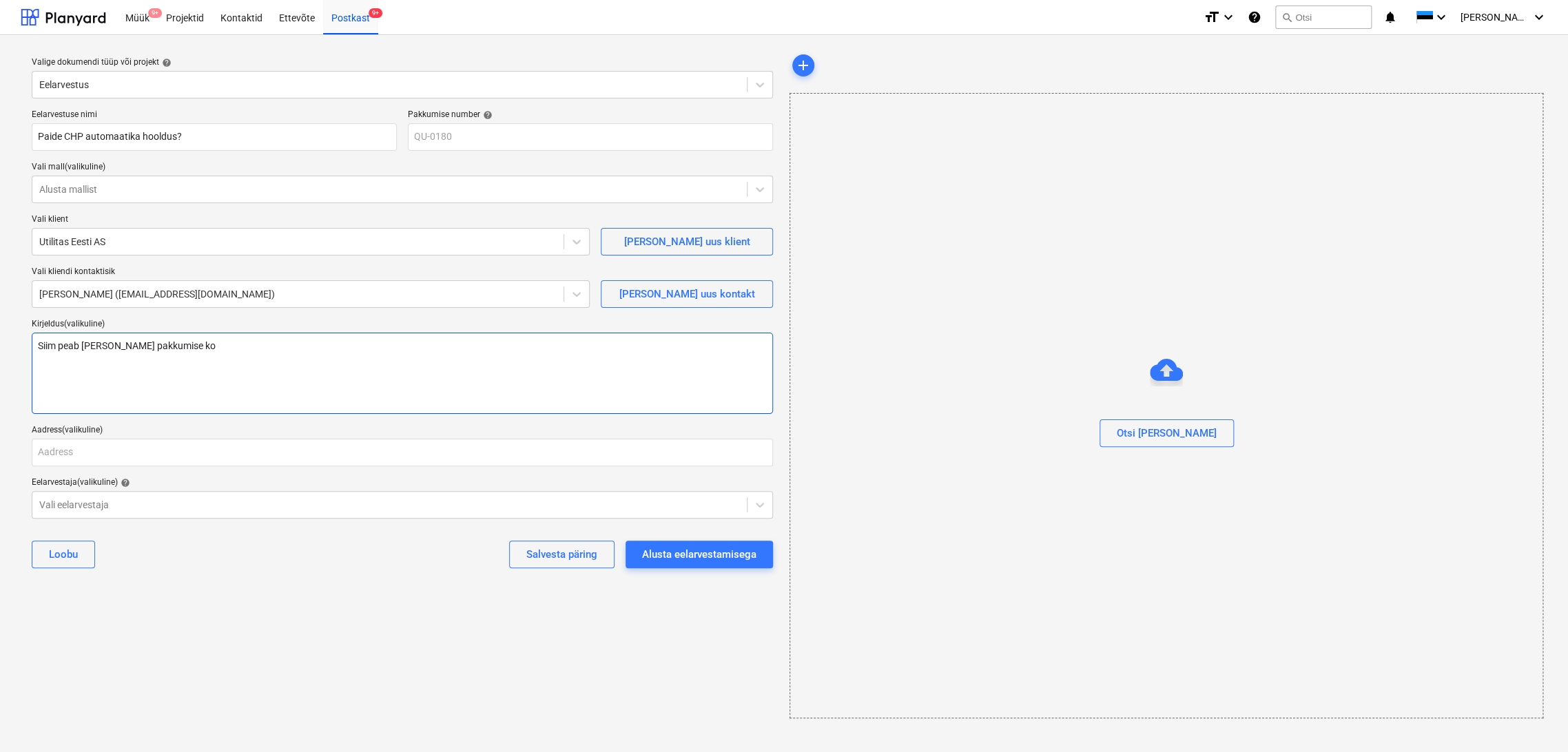
type textarea "x"
type textarea "Siim peab [PERSON_NAME] pakkumise kok"
type textarea "x"
type textarea "Siim peab [PERSON_NAME] pakkumise kokk"
type textarea "x"
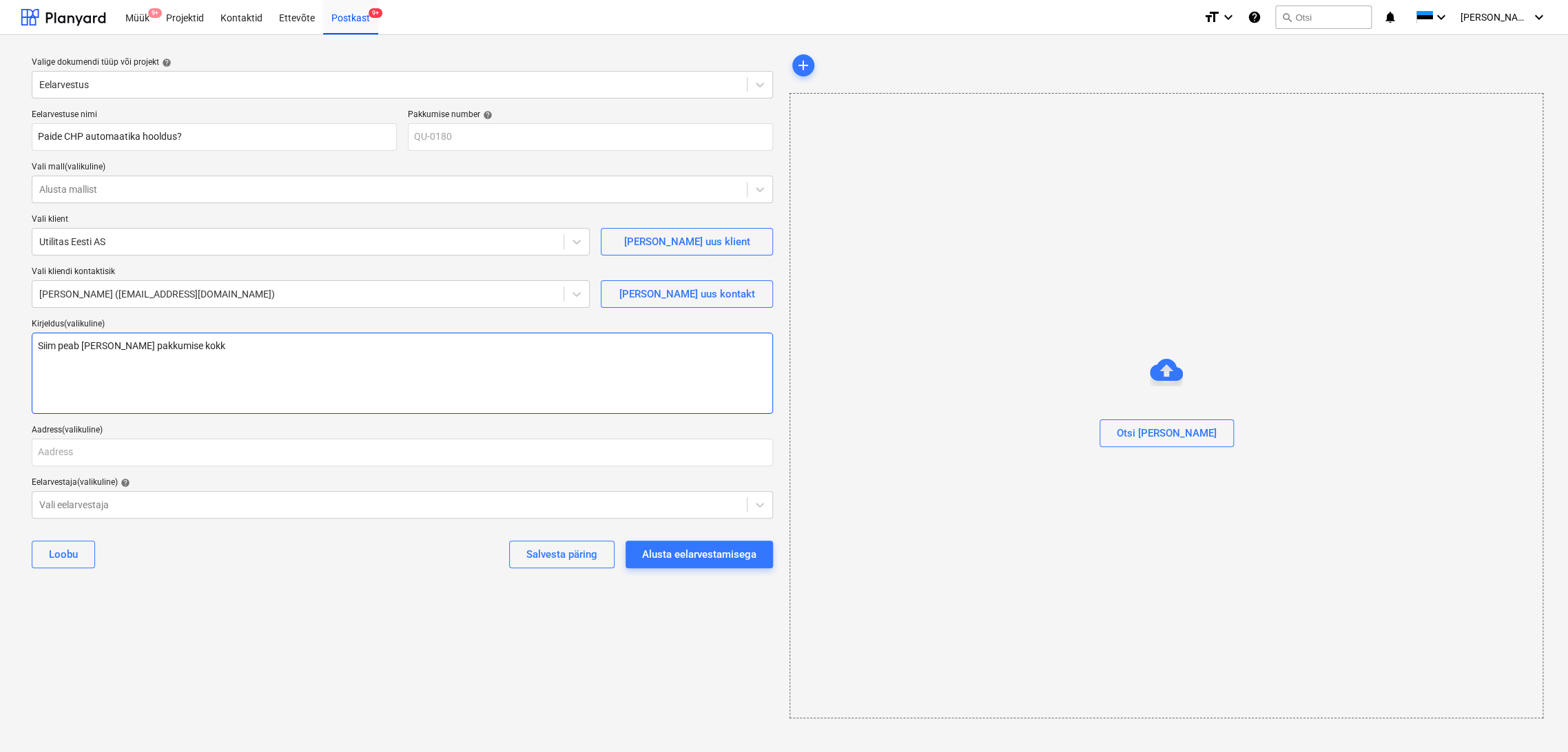
type textarea "Siim peab [PERSON_NAME] pakkumise kokku"
type textarea "x"
type textarea "Siim peab [PERSON_NAME] pakkumise kokku"
type textarea "x"
type textarea "Siim peab [PERSON_NAME] pakkumise kokku k"
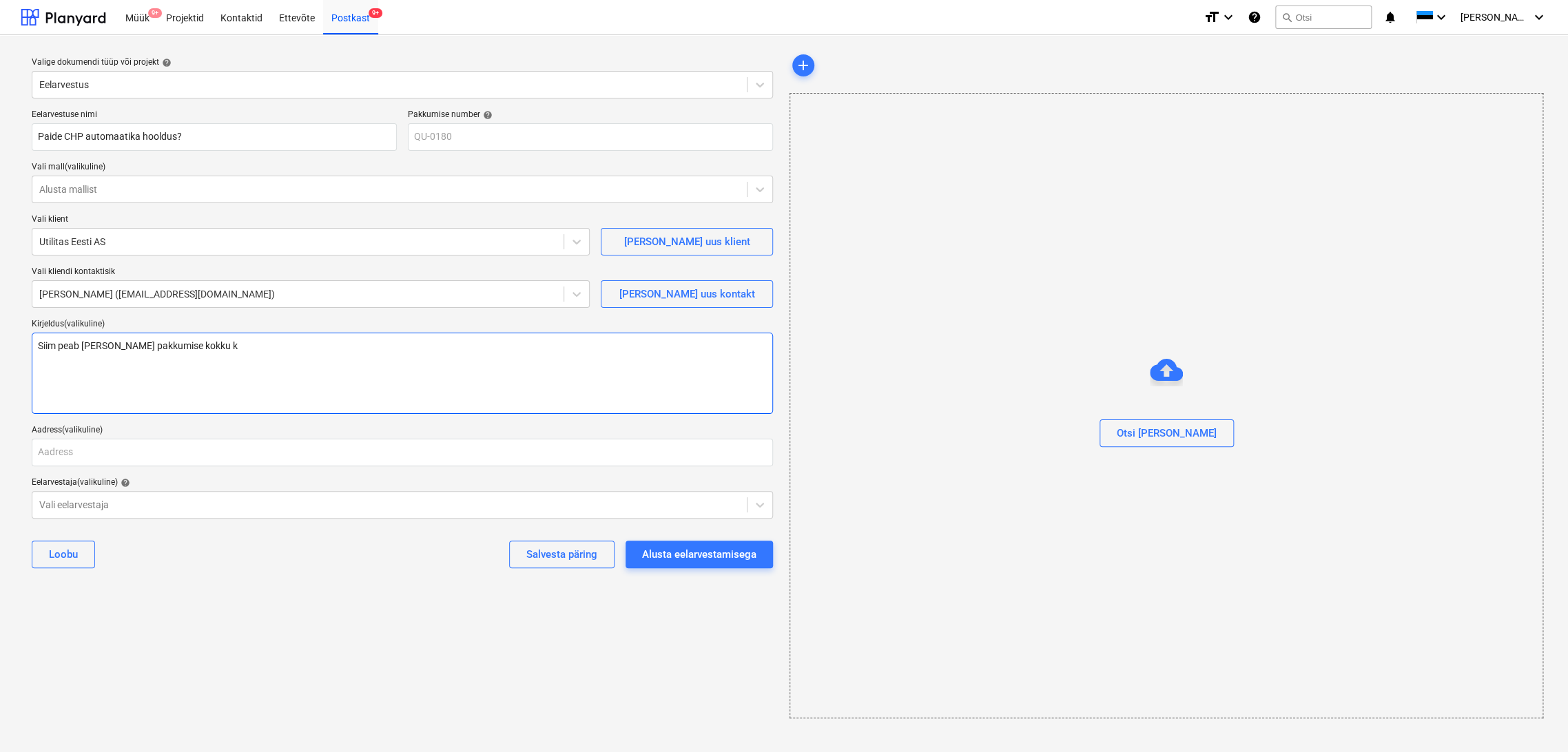
type textarea "x"
type textarea "Siim peab [PERSON_NAME] pakkumise kokku ki"
type textarea "x"
type textarea "Siim peab [PERSON_NAME] pakkumise kokku kir"
type textarea "x"
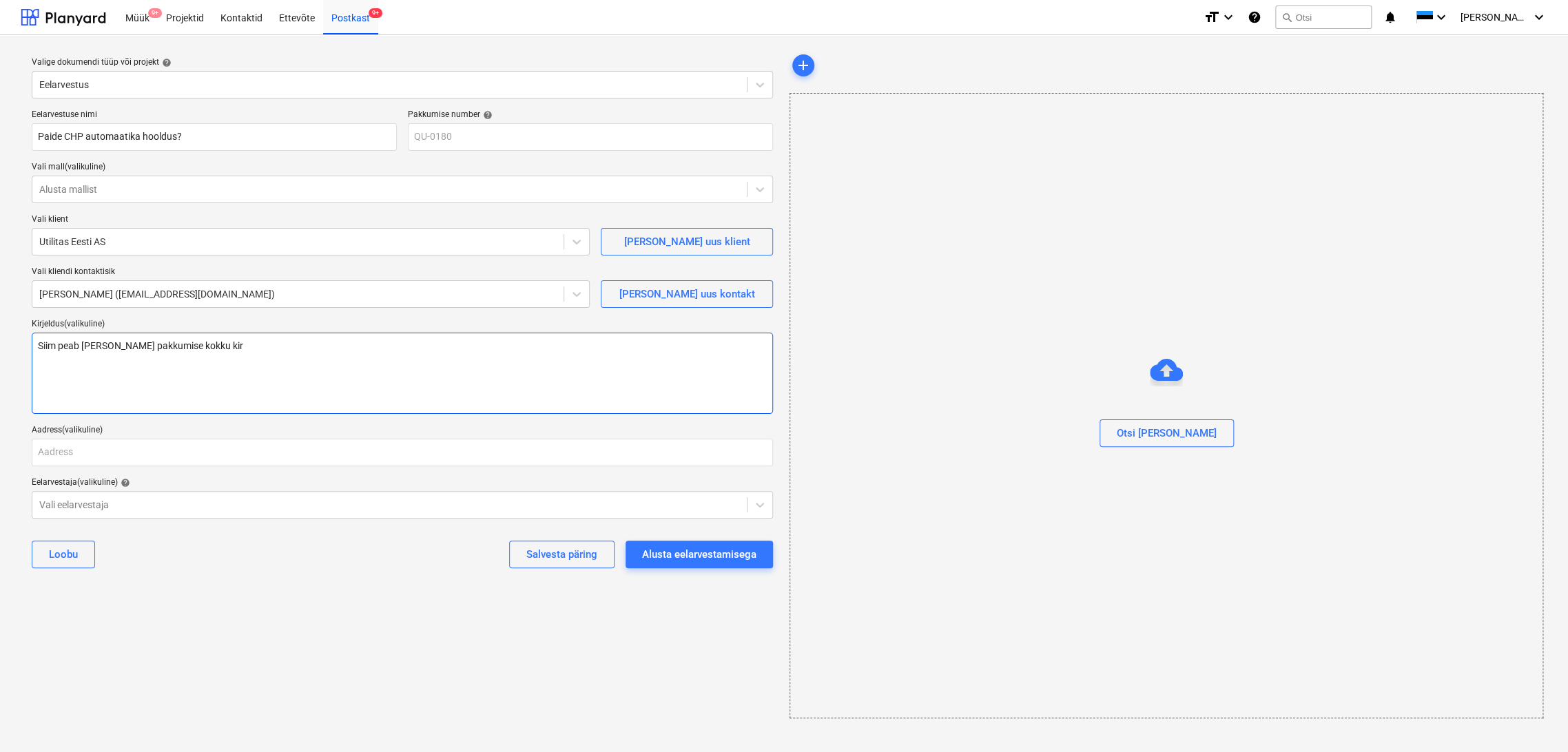
type textarea "Siim peab [PERSON_NAME] pakkumise kokku kirj"
type textarea "x"
type textarea "Siim peab [PERSON_NAME] pakkumise kokku kirju"
type textarea "x"
type textarea "Siim peab [PERSON_NAME] pakkumise kokku kirjut"
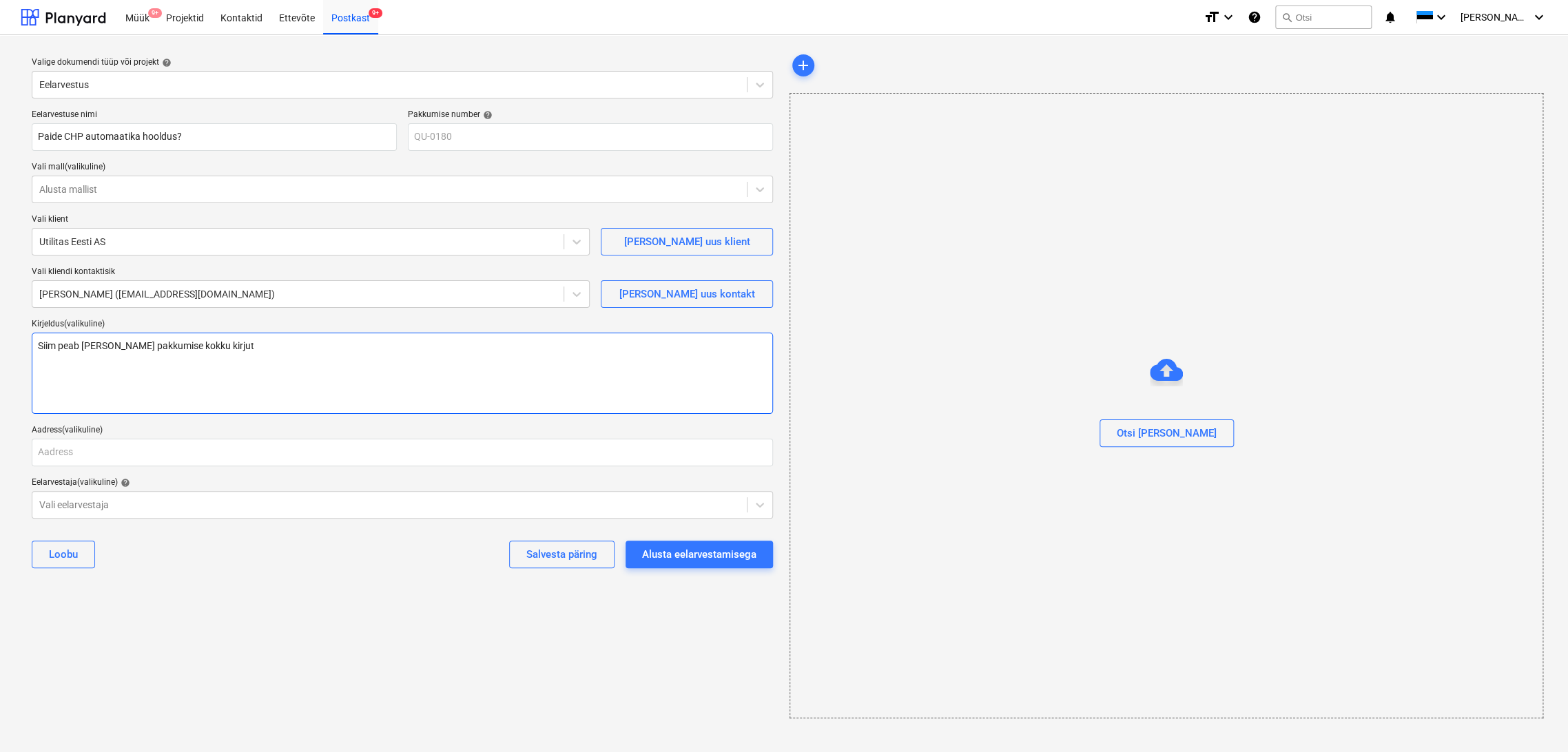
type textarea "x"
type textarea "Siim peab [PERSON_NAME] pakkumise kokku kirjuta"
type textarea "x"
type textarea "Siim peab [PERSON_NAME] pakkumise kokku kirjutan"
type textarea "x"
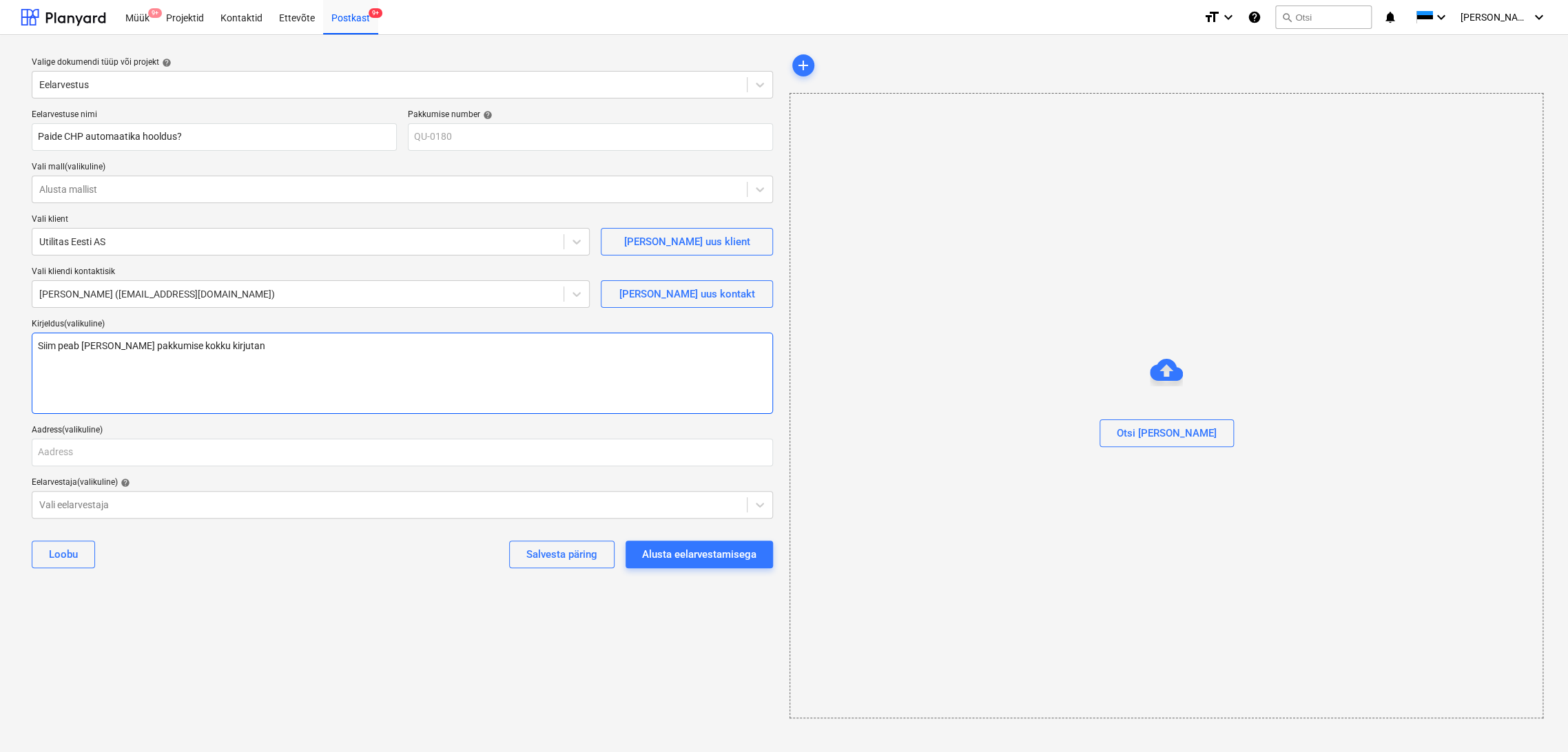
type textarea "Siim peab [PERSON_NAME] pakkumise kokku kirjutan."
type textarea "x"
type textarea "Siim peab [PERSON_NAME] pakkumise kokku kirjutan"
type textarea "x"
type textarea "Siim peab [PERSON_NAME] pakkumise kokku kirjuta"
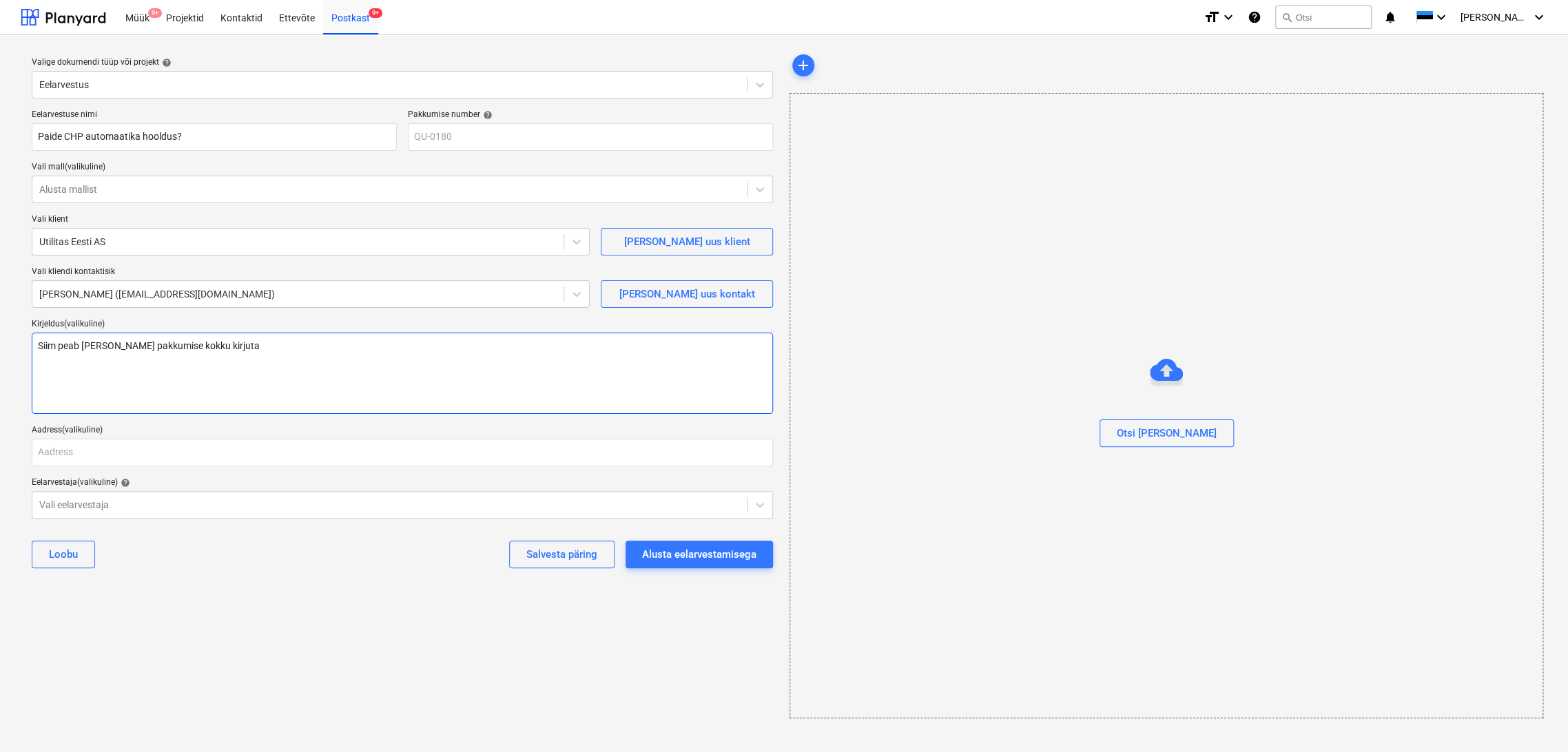
type textarea "x"
type textarea "Siim peab [PERSON_NAME] pakkumise kokku kirjutam"
type textarea "x"
type textarea "Siim peab [PERSON_NAME] pakkumise kokku kirjutama"
click at [693, 549] on div "Alusta eelarvestamisega" at bounding box center [700, 554] width 114 height 18
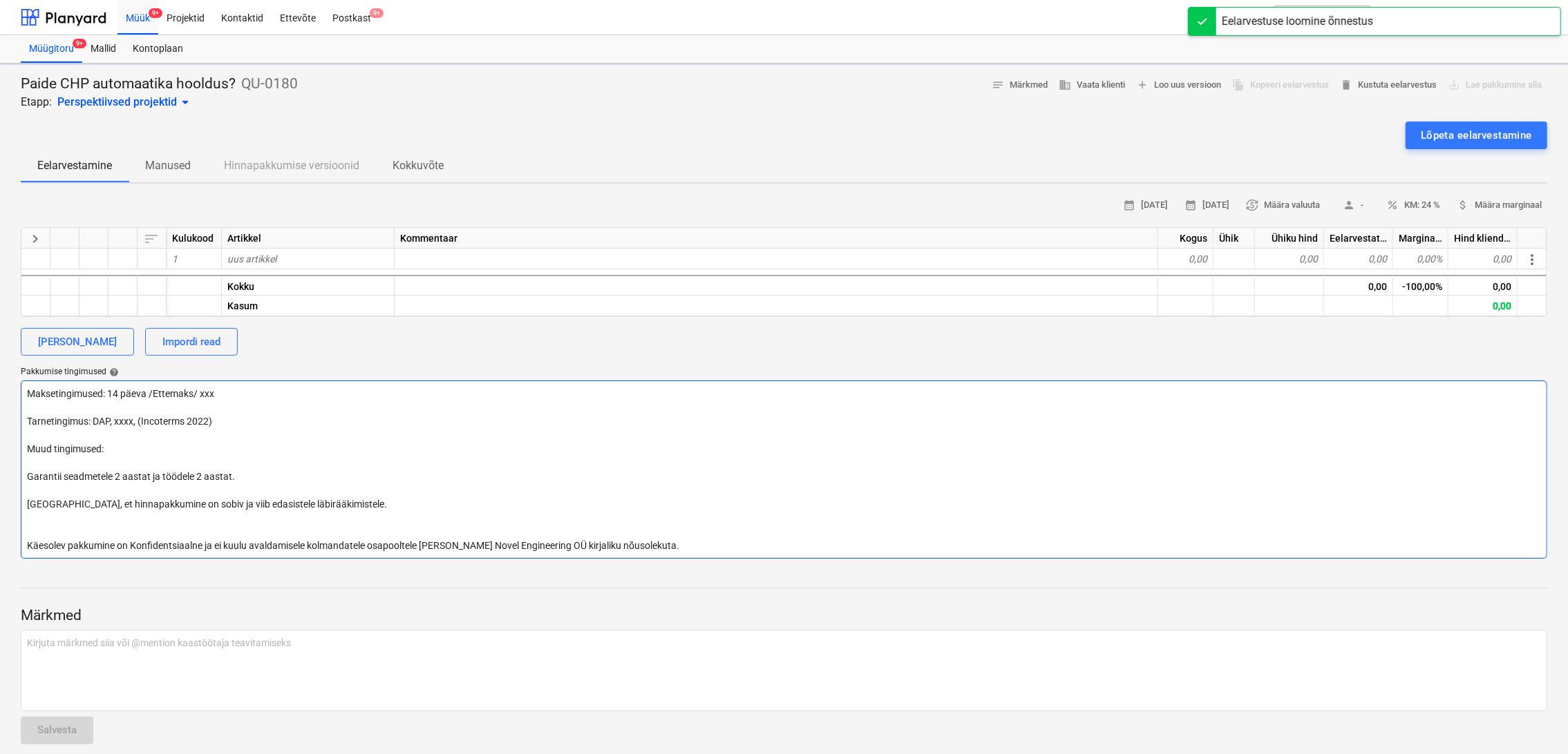
type textarea "x"
